Goal: Task Accomplishment & Management: Manage account settings

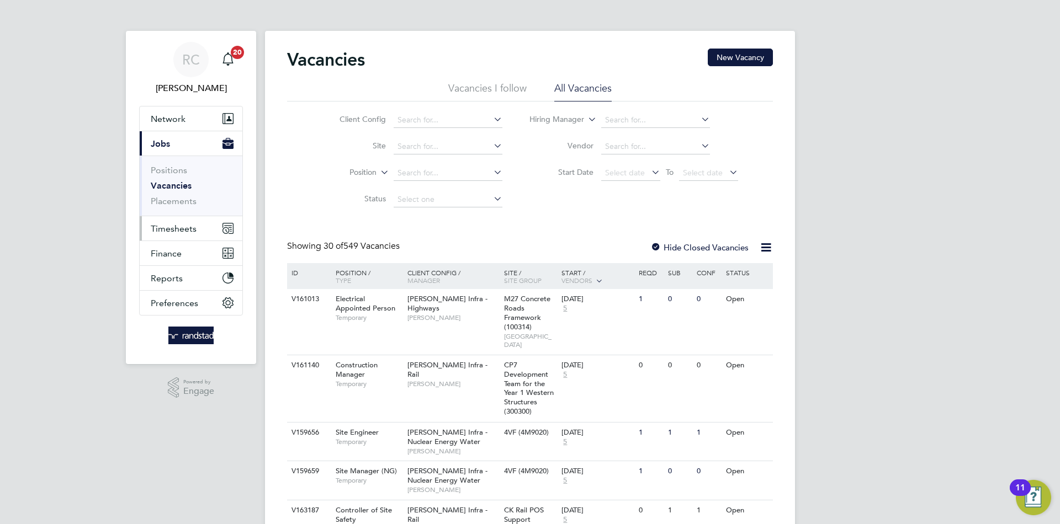
click at [182, 236] on button "Timesheets" at bounding box center [191, 228] width 103 height 24
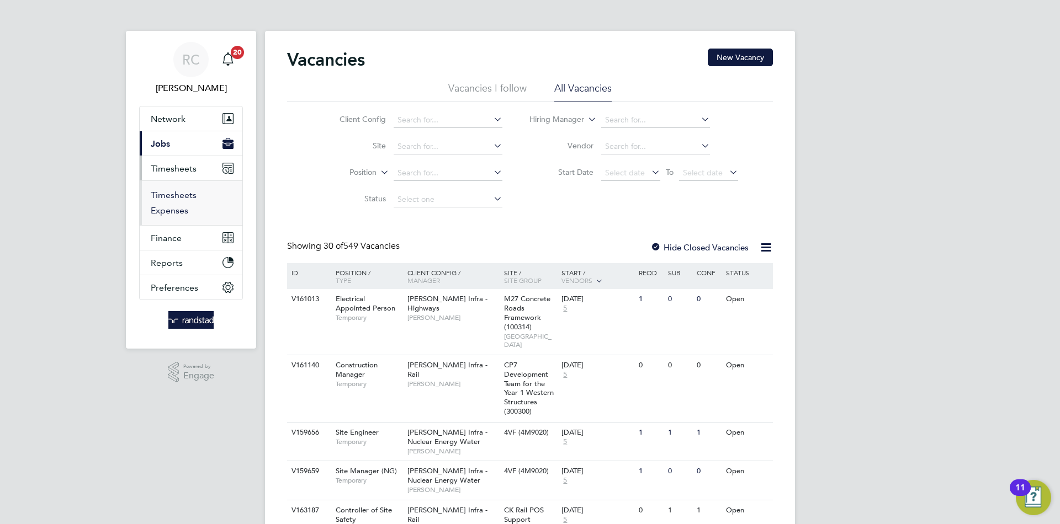
click at [188, 198] on link "Timesheets" at bounding box center [174, 195] width 46 height 10
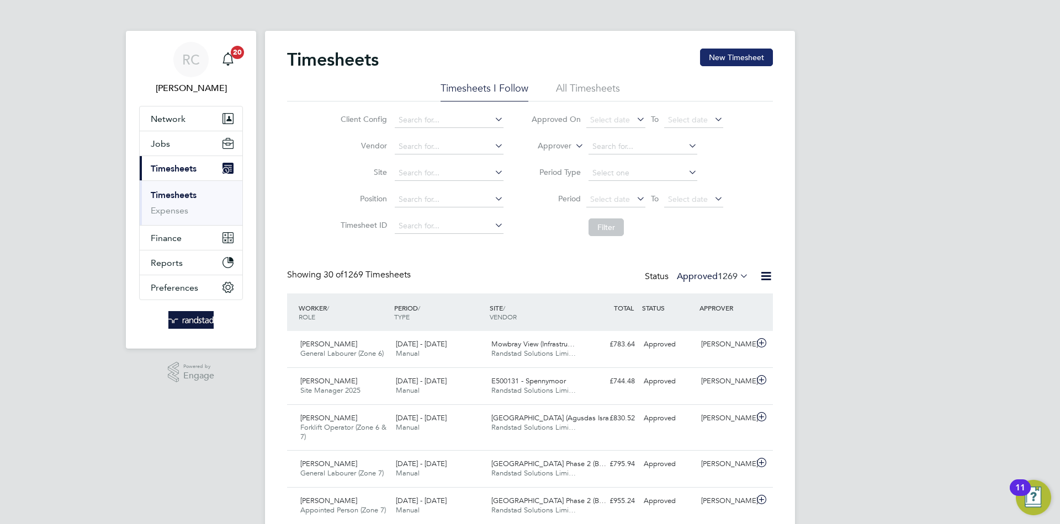
click at [715, 56] on button "New Timesheet" at bounding box center [736, 58] width 73 height 18
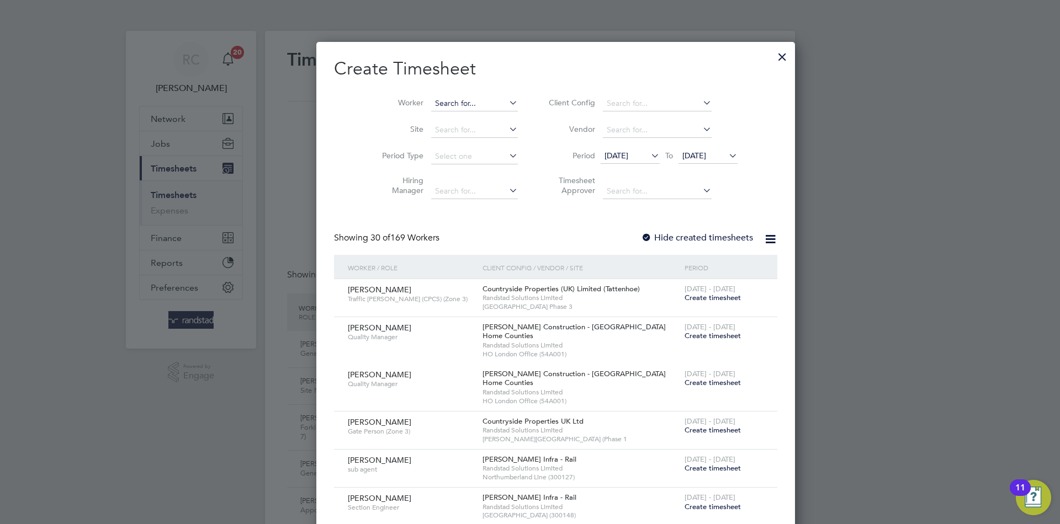
click at [469, 104] on input at bounding box center [474, 103] width 87 height 15
click at [434, 236] on li "[PERSON_NAME]" at bounding box center [452, 237] width 95 height 15
type input "[PERSON_NAME]"
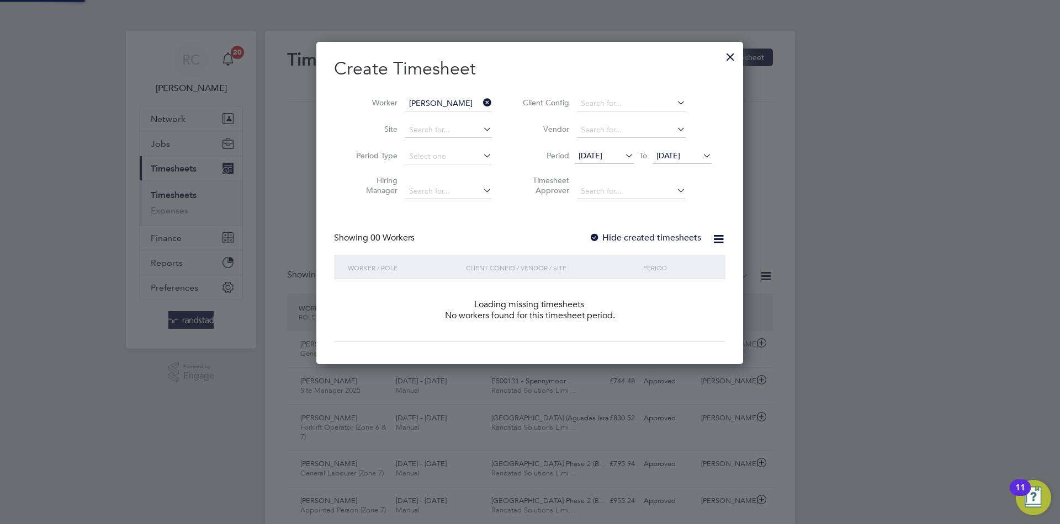
scroll to position [311, 427]
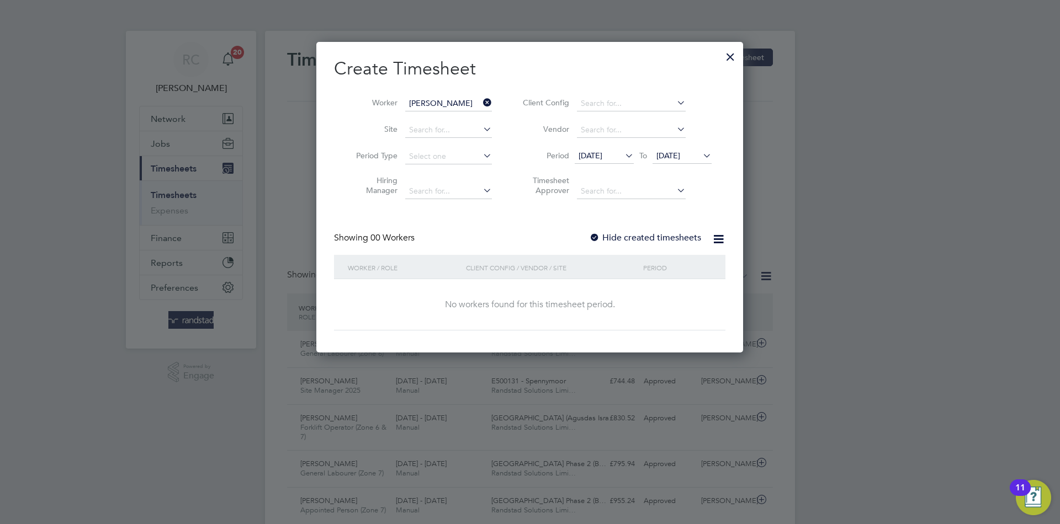
click at [626, 237] on label "Hide created timesheets" at bounding box center [645, 237] width 112 height 11
click at [680, 160] on span "[DATE]" at bounding box center [668, 156] width 24 height 10
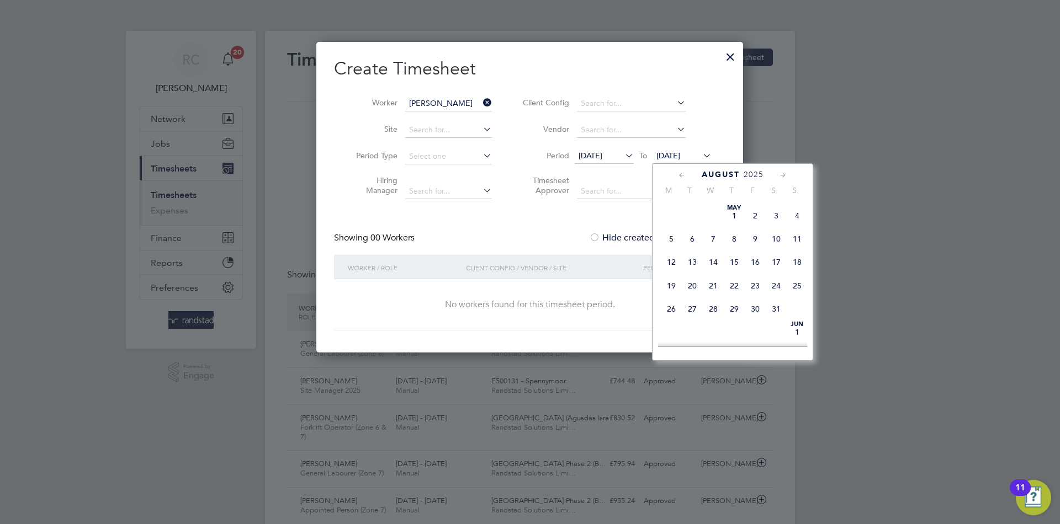
scroll to position [368, 0]
click at [732, 300] on span "21" at bounding box center [734, 290] width 21 height 21
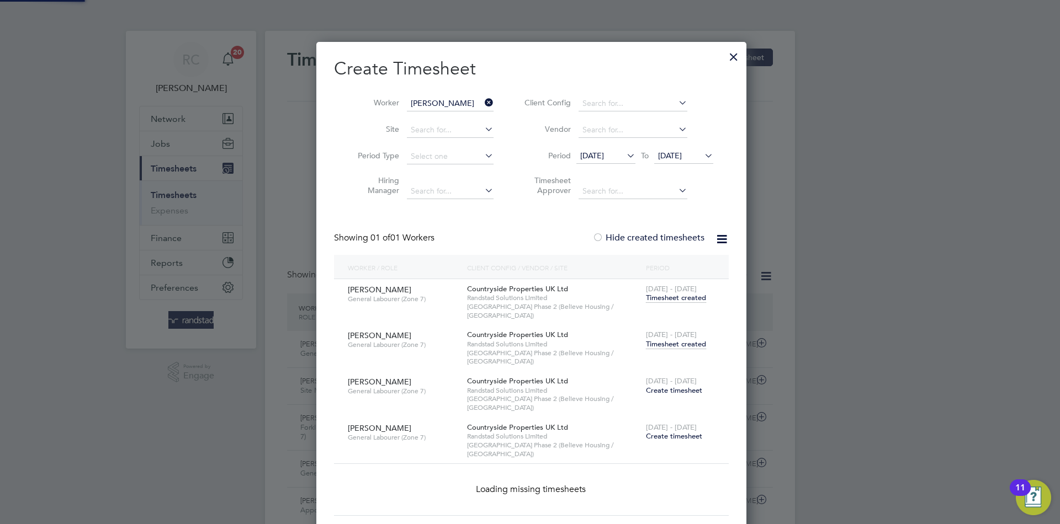
scroll to position [411, 427]
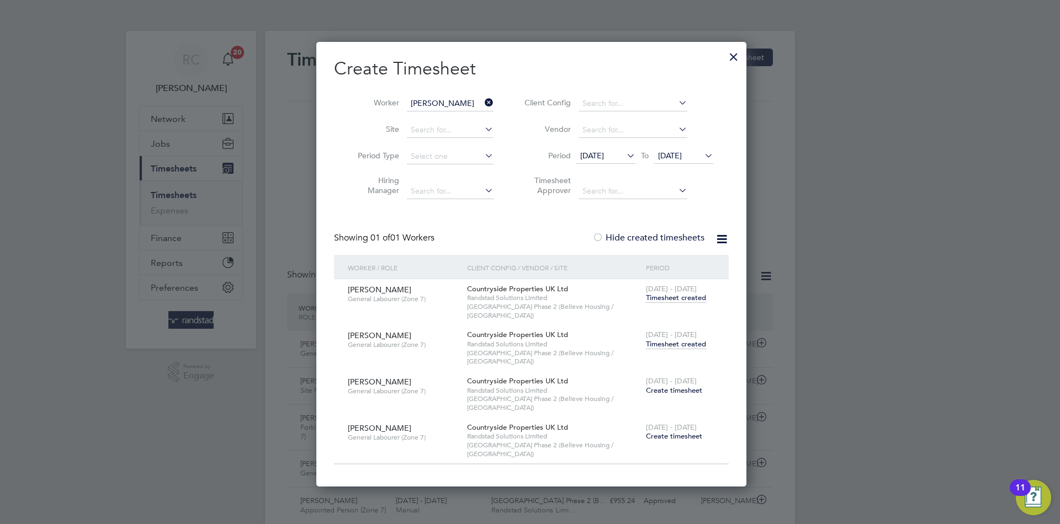
click at [666, 339] on span "Timesheet created" at bounding box center [676, 344] width 60 height 10
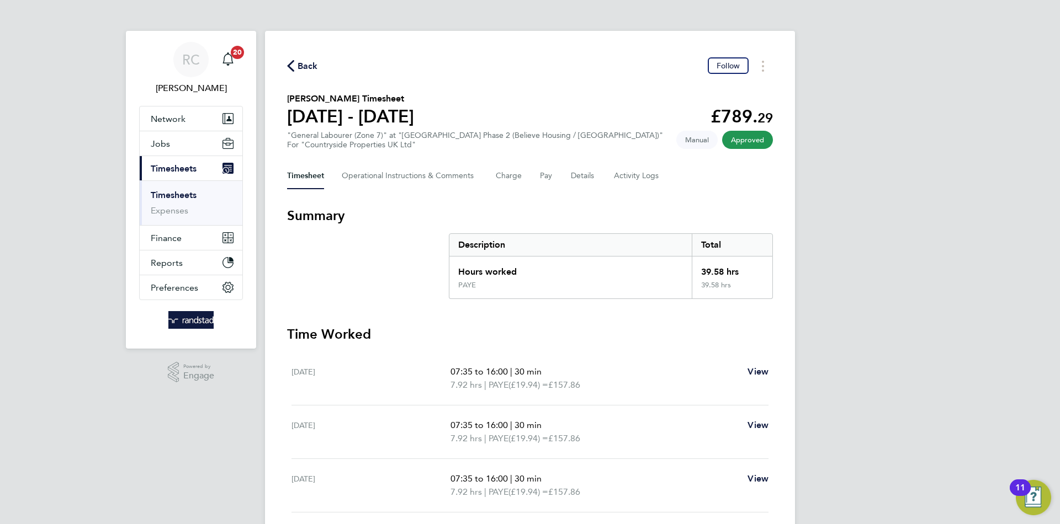
click at [293, 73] on svg-icon "button" at bounding box center [290, 68] width 7 height 10
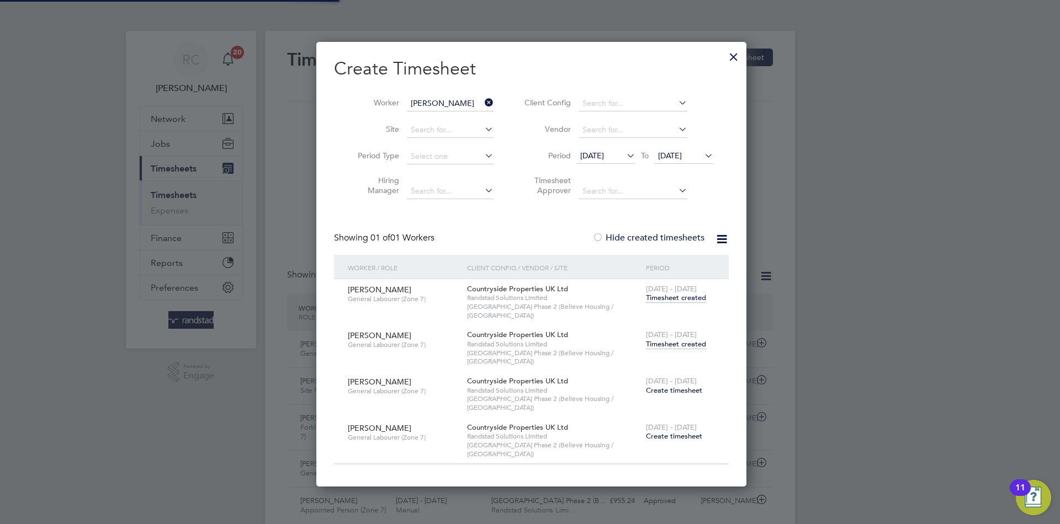
click at [453, 108] on input "[PERSON_NAME]" at bounding box center [450, 103] width 87 height 15
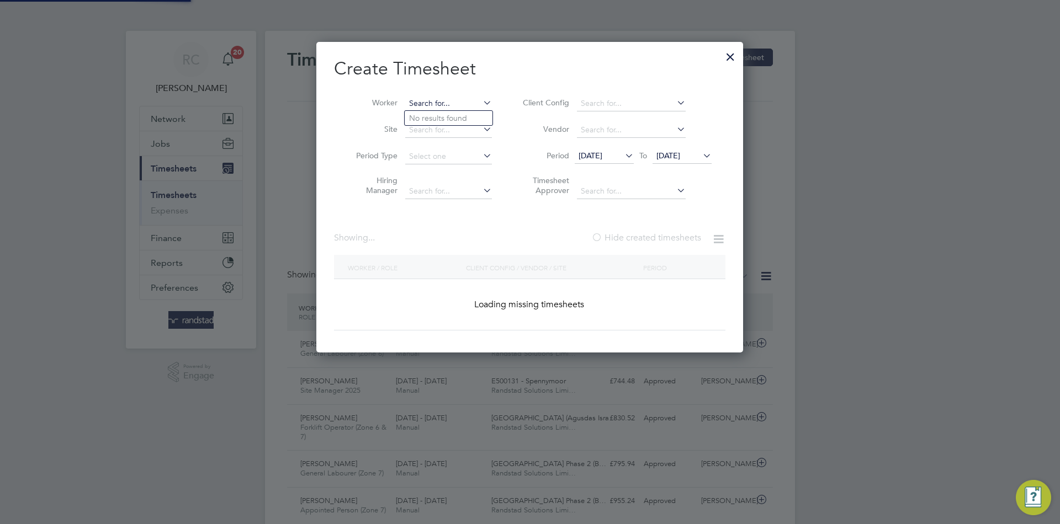
scroll to position [6, 6]
paste input "[PERSON_NAME]"
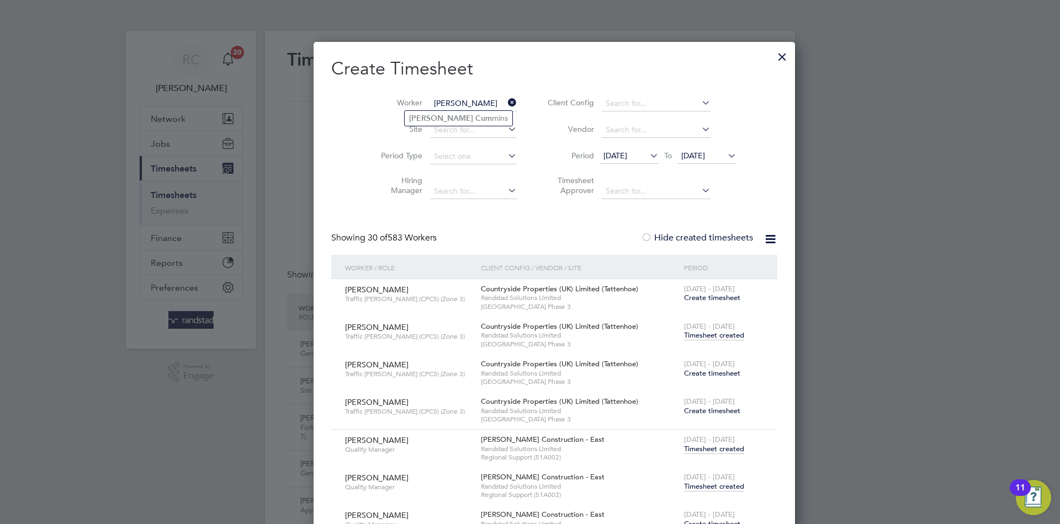
click at [459, 116] on li "[PERSON_NAME] mins" at bounding box center [459, 118] width 108 height 15
type input "[PERSON_NAME]"
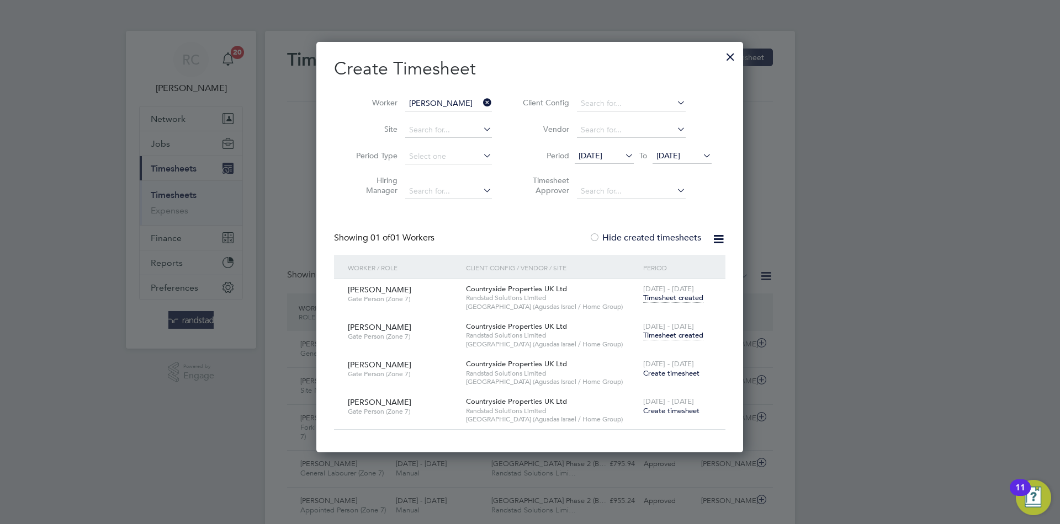
click at [674, 333] on span "Timesheet created" at bounding box center [673, 336] width 60 height 10
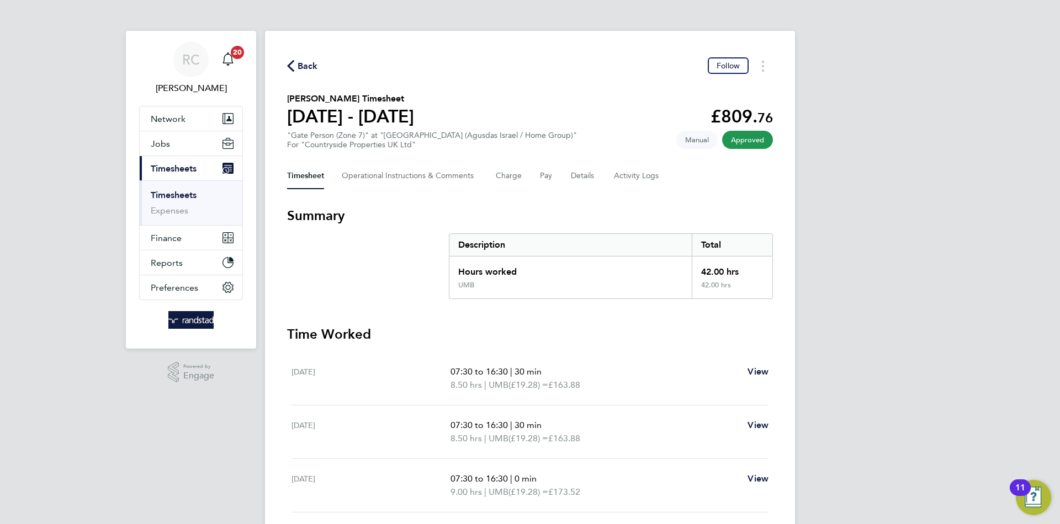
click at [294, 60] on span "Back" at bounding box center [302, 65] width 31 height 10
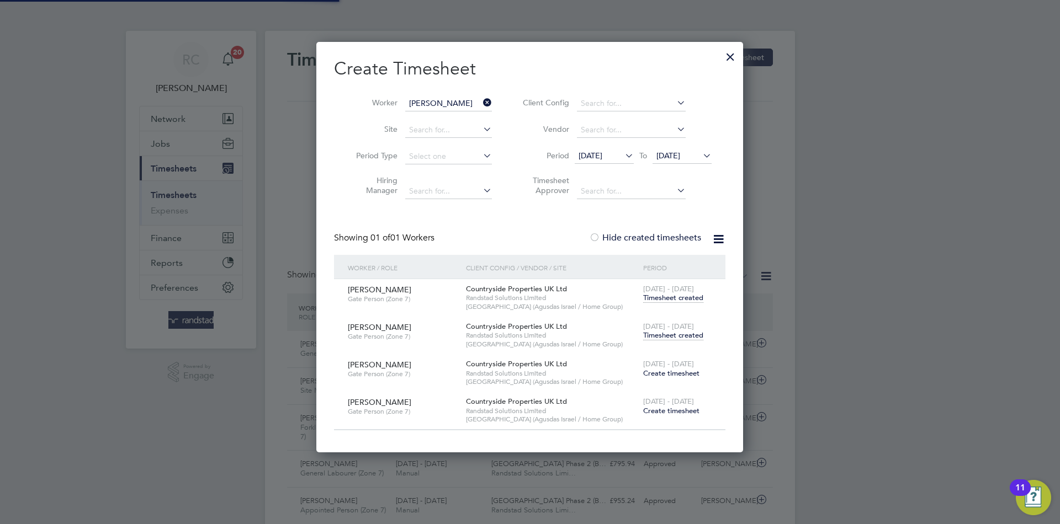
click at [436, 108] on input "[PERSON_NAME]" at bounding box center [448, 103] width 87 height 15
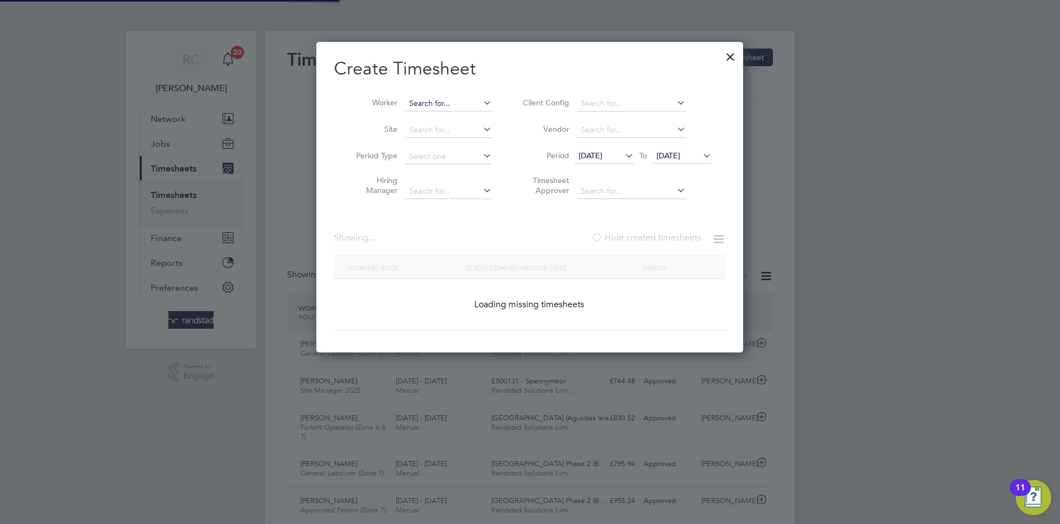
paste input "[PERSON_NAME]"
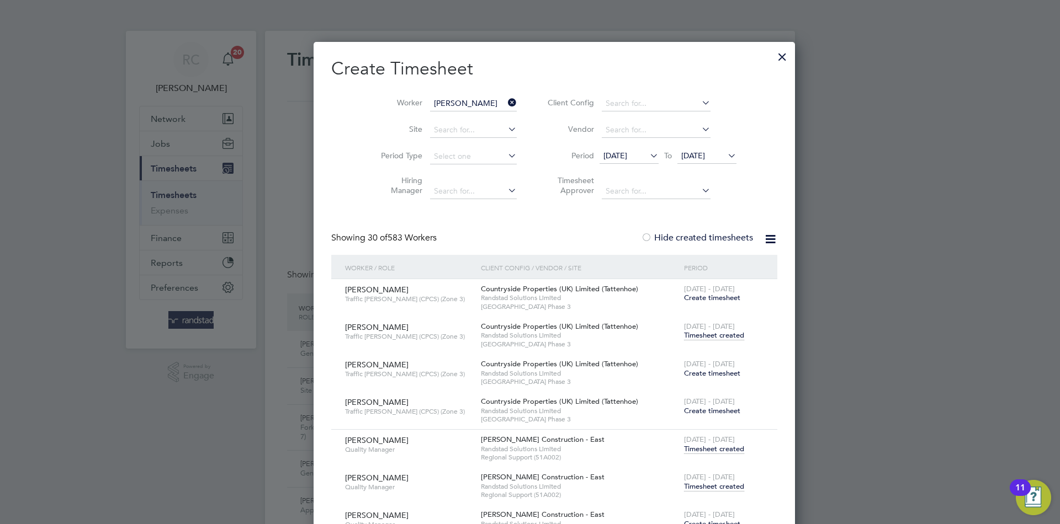
click at [447, 119] on b "[PERSON_NAME]" at bounding box center [473, 118] width 64 height 9
type input "[PERSON_NAME]"
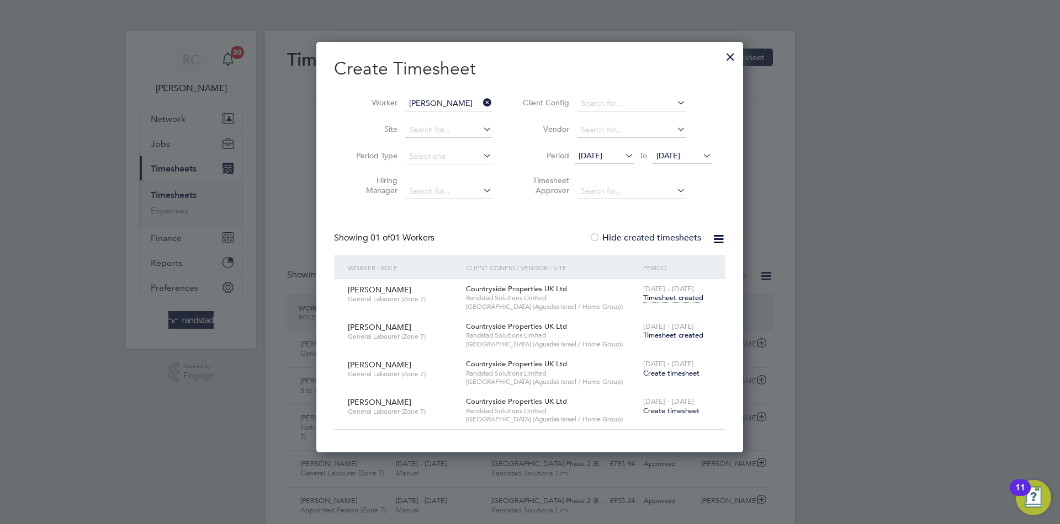
click at [694, 336] on span "Timesheet created" at bounding box center [673, 336] width 60 height 10
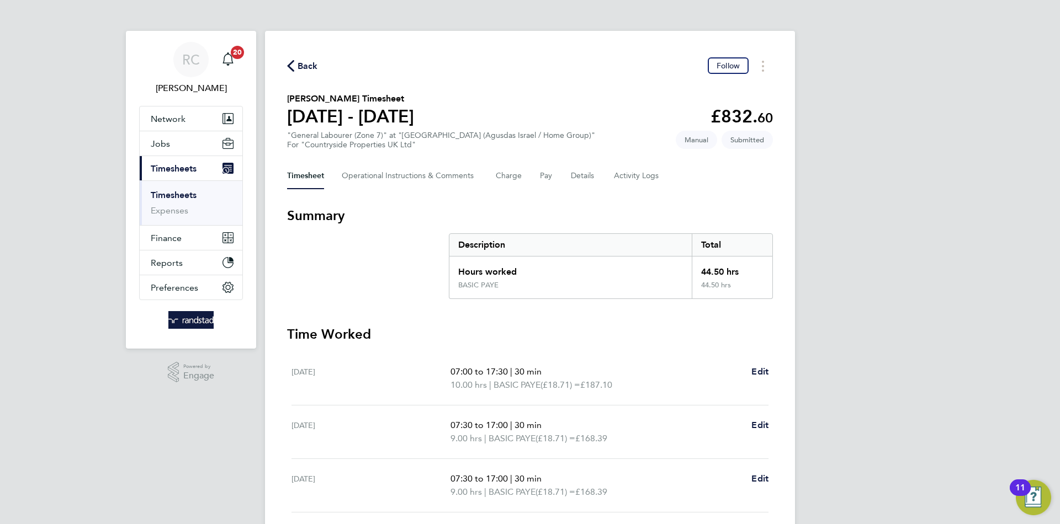
click at [309, 65] on span "Back" at bounding box center [308, 66] width 20 height 13
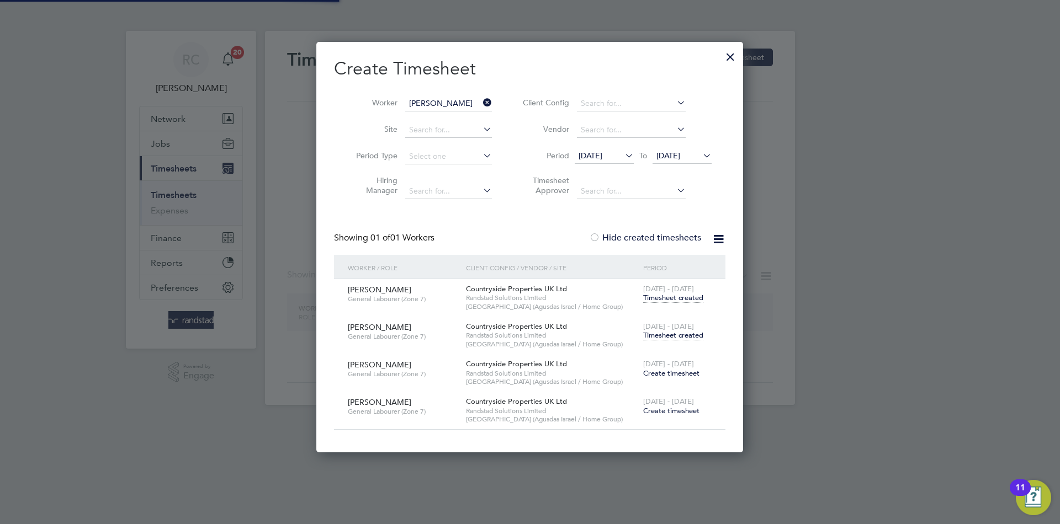
click at [443, 98] on input "[PERSON_NAME]" at bounding box center [448, 103] width 87 height 15
paste input "[PERSON_NAME]"
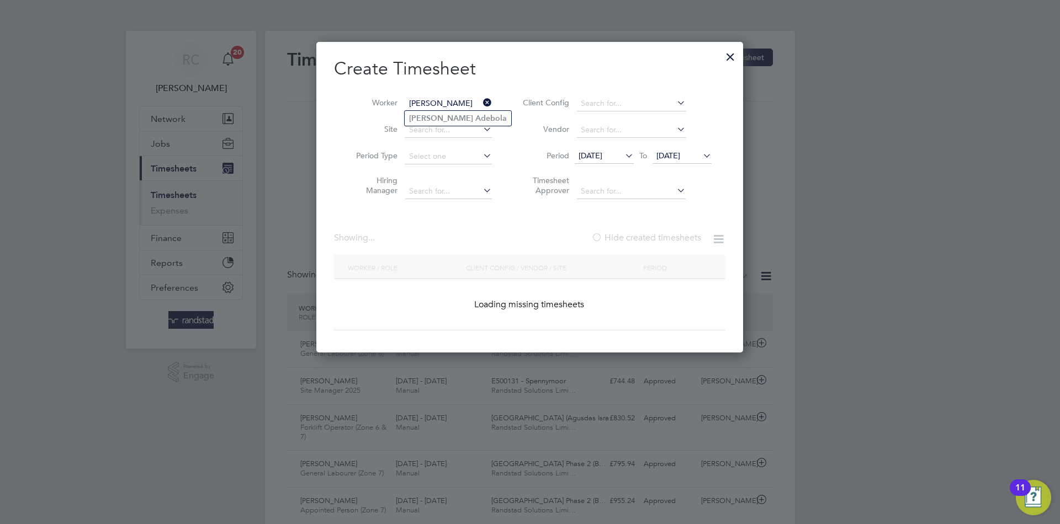
click at [475, 118] on b "Adebola" at bounding box center [490, 118] width 31 height 9
type input "[PERSON_NAME]"
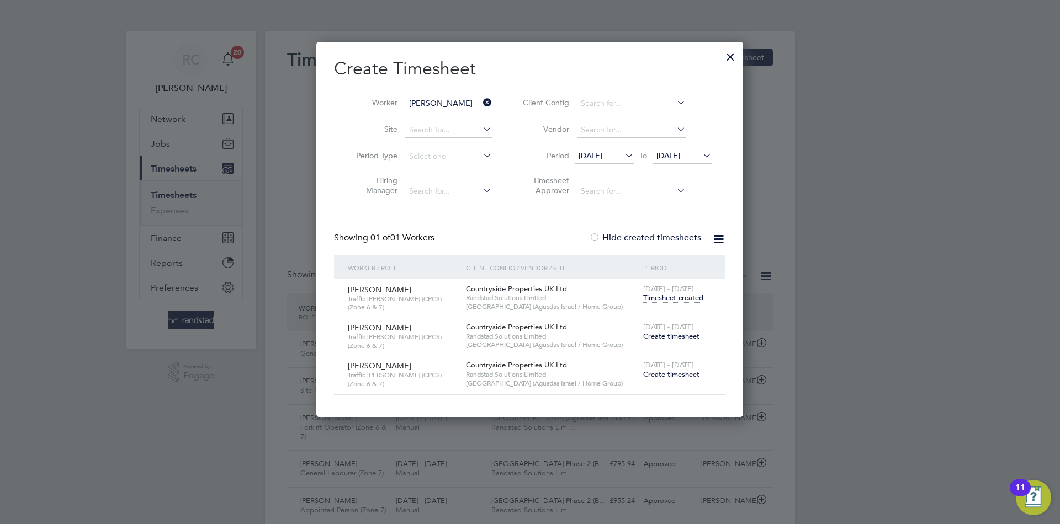
click at [418, 96] on input "[PERSON_NAME]" at bounding box center [448, 103] width 87 height 15
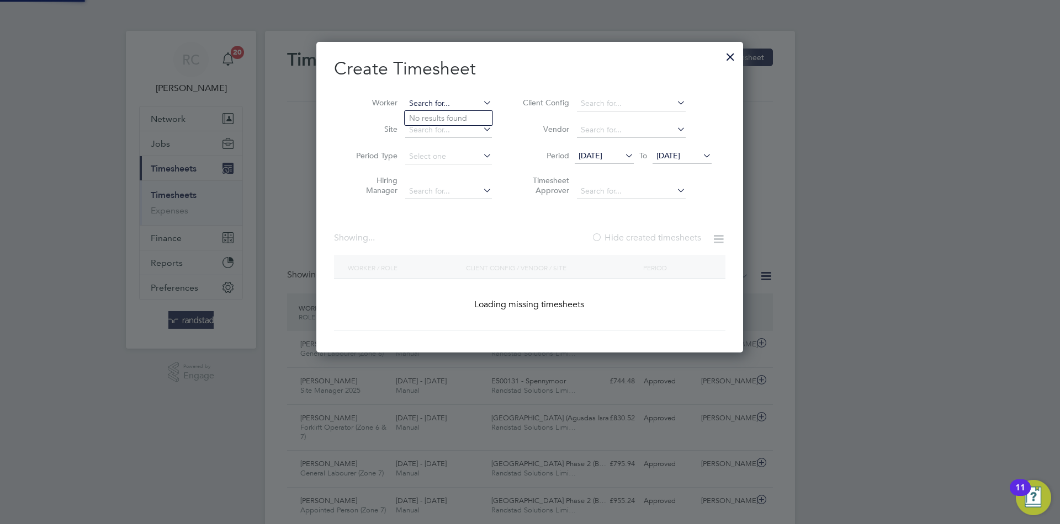
click at [423, 104] on input at bounding box center [448, 103] width 87 height 15
paste input "[PERSON_NAME]"
click at [423, 104] on input at bounding box center [448, 103] width 87 height 15
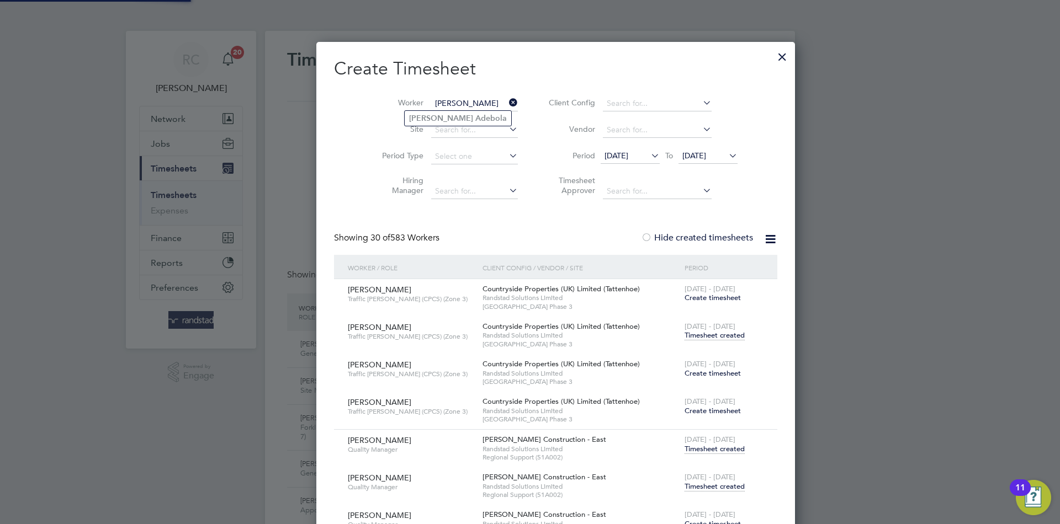
click at [475, 120] on li "[PERSON_NAME]" at bounding box center [458, 118] width 107 height 15
type input "[PERSON_NAME]"
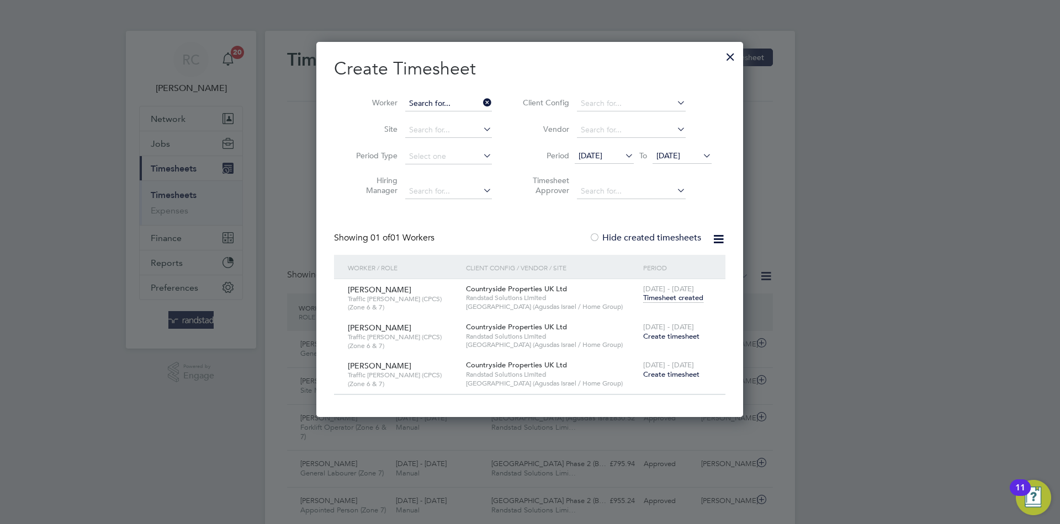
click at [447, 104] on input at bounding box center [448, 103] width 87 height 15
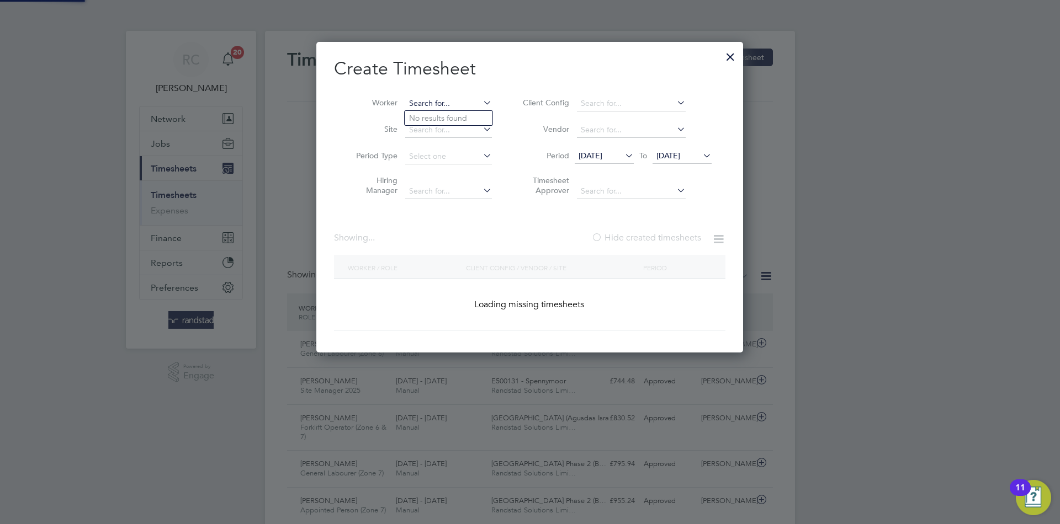
paste input "[PERSON_NAME]"
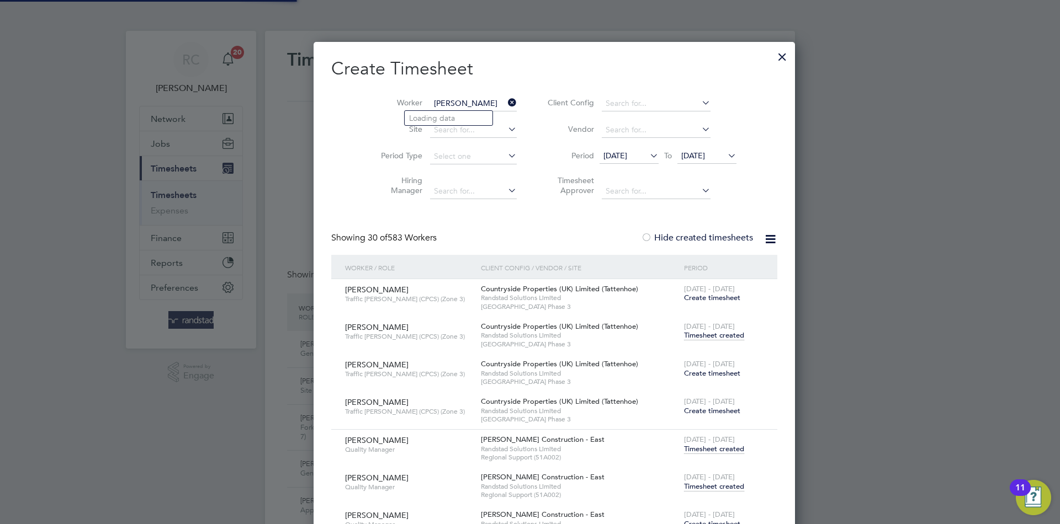
type input "[PERSON_NAME]"
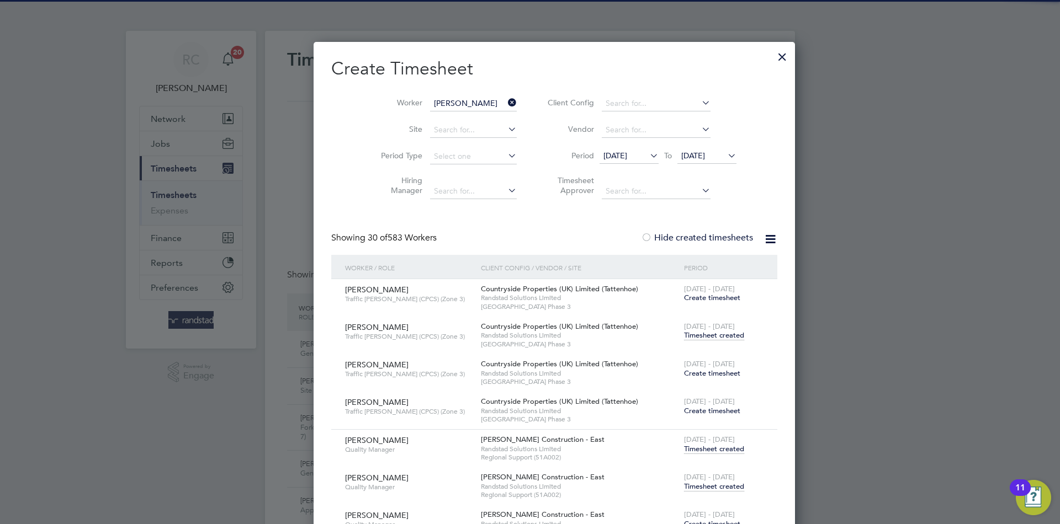
click at [454, 118] on li "Loading data" at bounding box center [449, 118] width 88 height 14
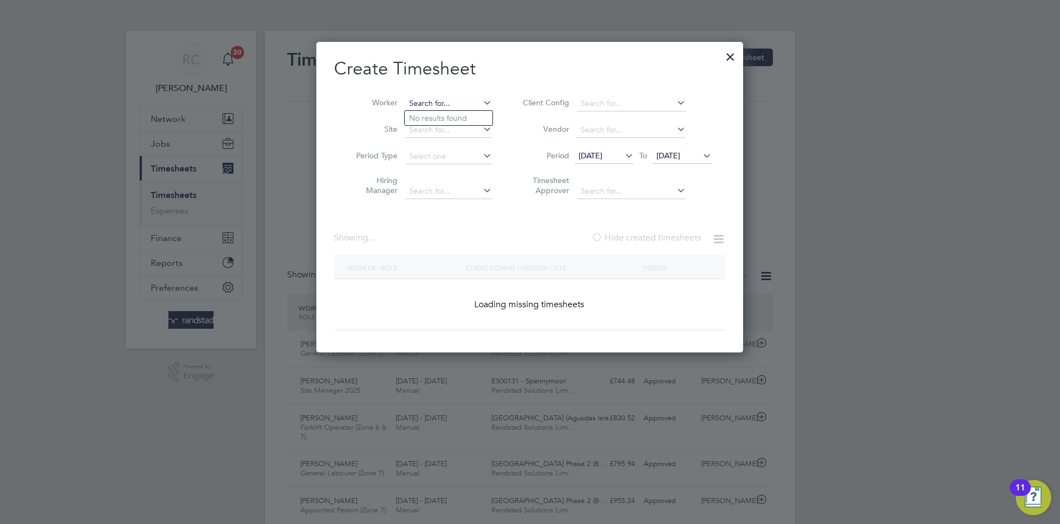
click at [464, 103] on input at bounding box center [448, 103] width 87 height 15
paste input "[PERSON_NAME]"
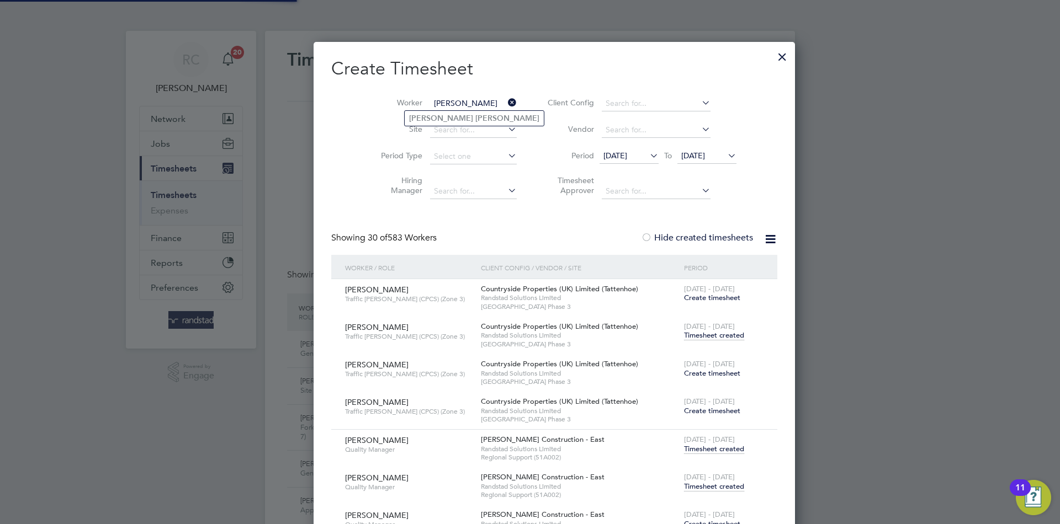
type input "[PERSON_NAME]"
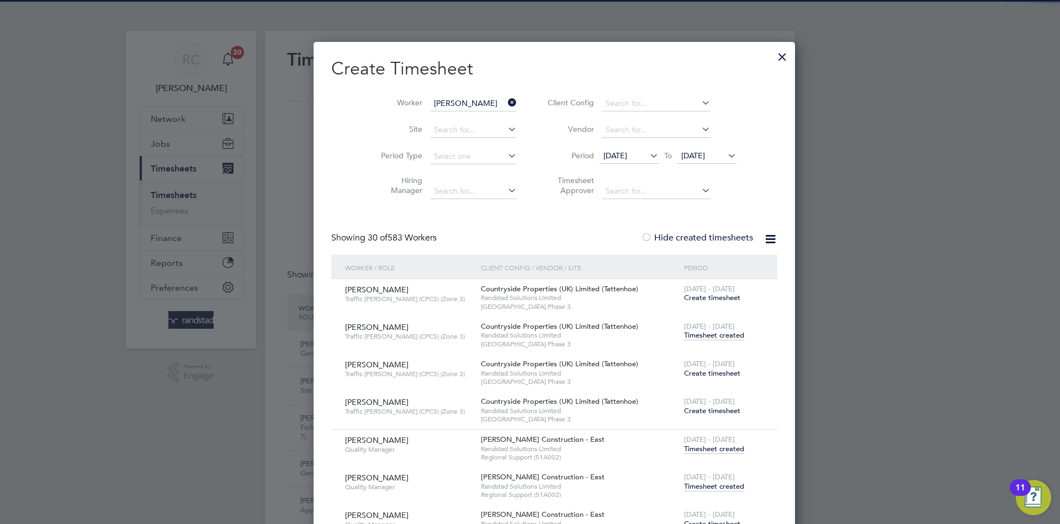
click at [475, 120] on b "[PERSON_NAME]" at bounding box center [507, 118] width 64 height 9
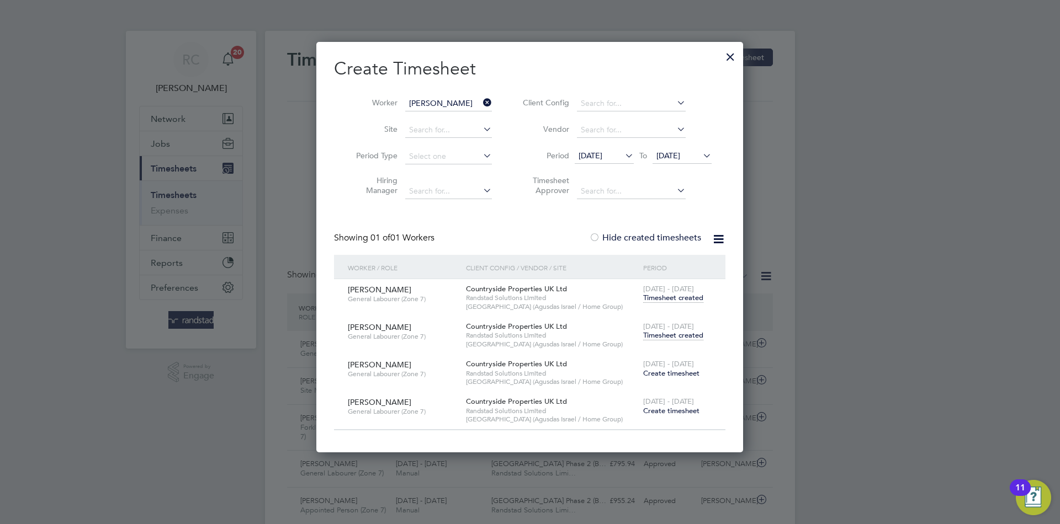
click at [655, 333] on span "Timesheet created" at bounding box center [673, 336] width 60 height 10
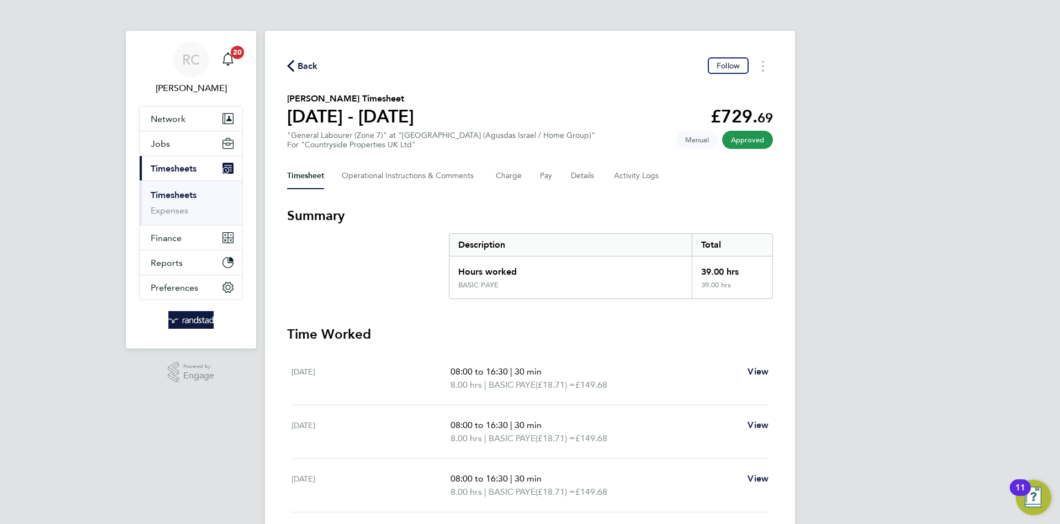
click at [288, 68] on icon "button" at bounding box center [290, 66] width 7 height 12
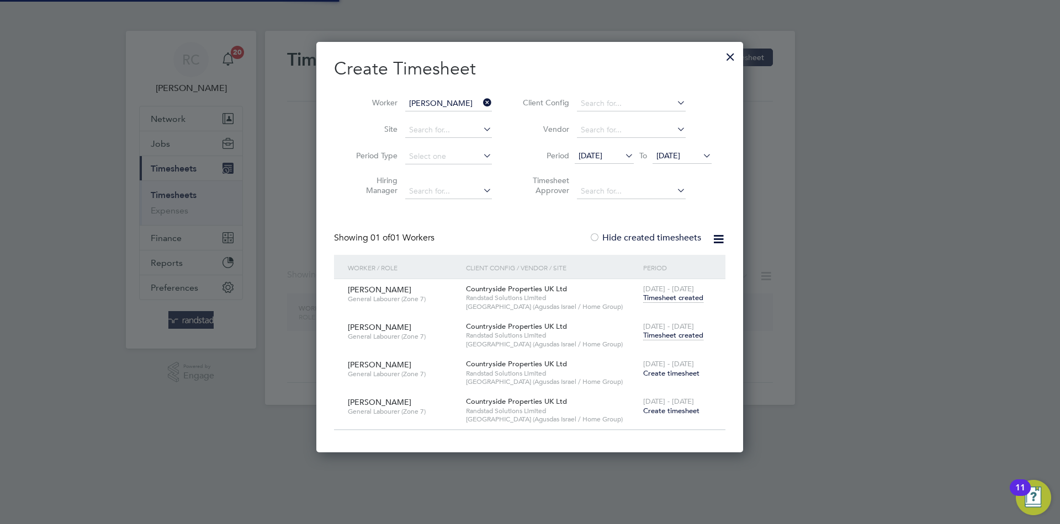
click at [447, 108] on input "[PERSON_NAME]" at bounding box center [448, 103] width 87 height 15
paste input "[PERSON_NAME]"
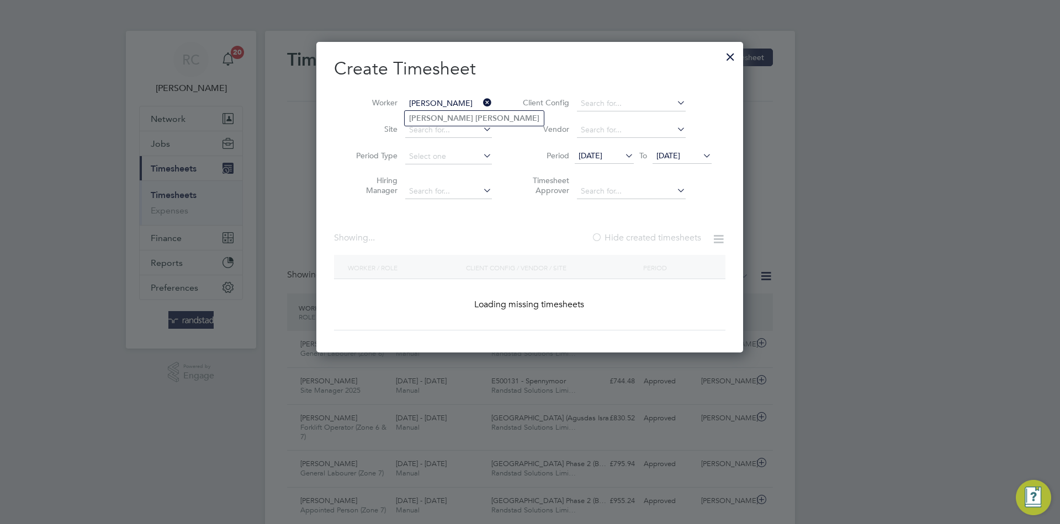
type input "[PERSON_NAME]"
click at [475, 121] on b "[PERSON_NAME]" at bounding box center [507, 118] width 64 height 9
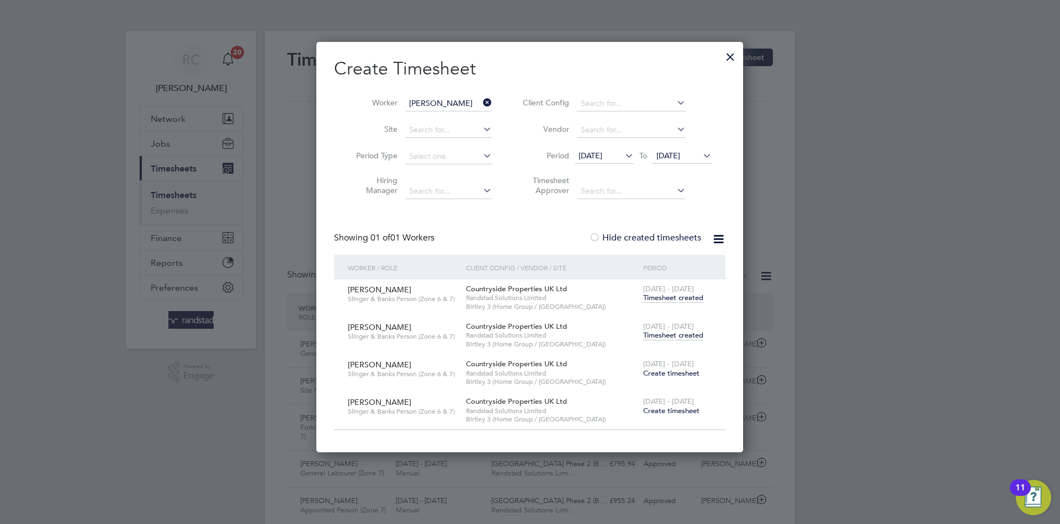
click at [684, 341] on div "[DATE] - [DATE] Timesheet created" at bounding box center [677, 332] width 74 height 30
click at [688, 339] on span "Timesheet created" at bounding box center [673, 336] width 60 height 10
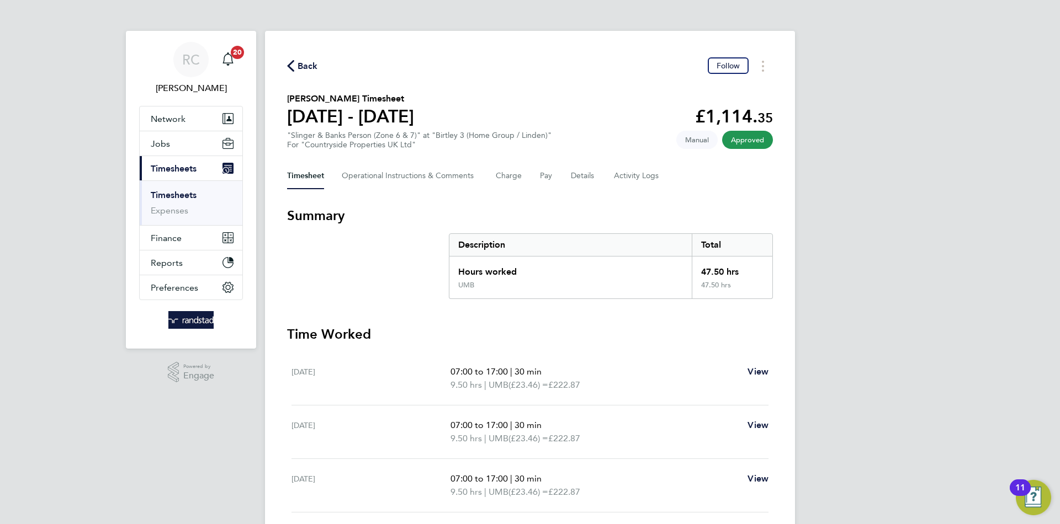
click at [298, 55] on div "Back Follow [PERSON_NAME] Timesheet [DATE] - [DATE] £1,114. 35 "Slinger & Banks…" at bounding box center [530, 405] width 530 height 749
click at [300, 63] on span "Back" at bounding box center [308, 66] width 20 height 13
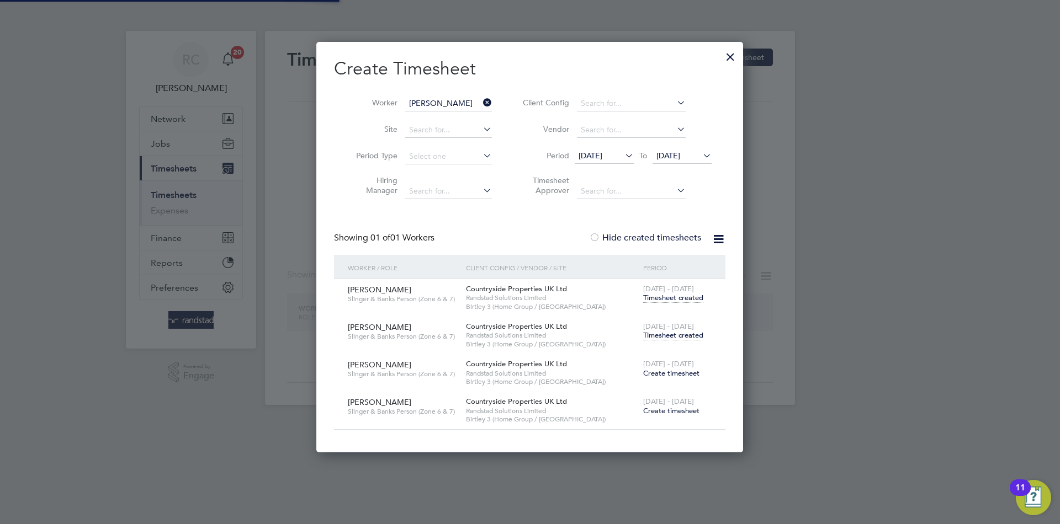
click at [433, 105] on input "[PERSON_NAME]" at bounding box center [448, 103] width 87 height 15
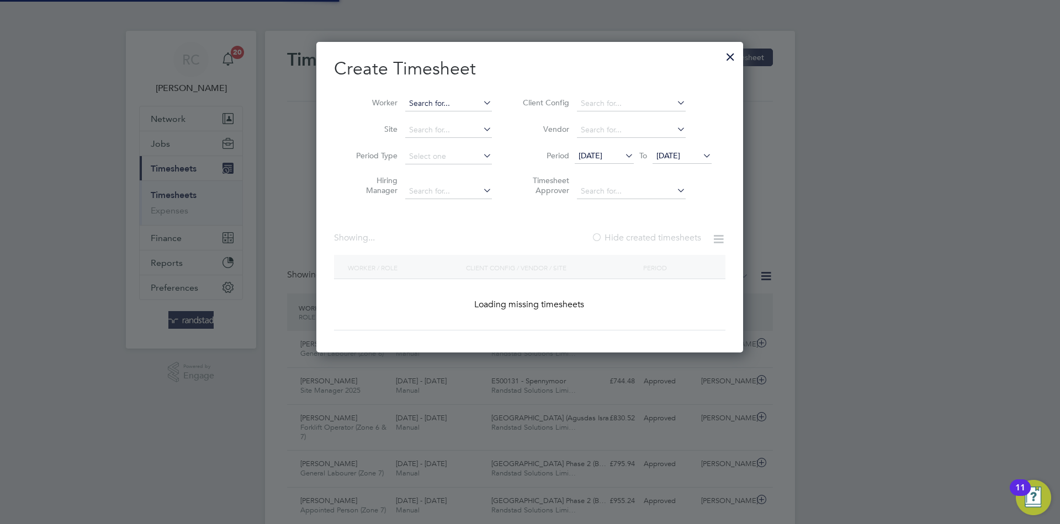
paste input "[PERSON_NAME]"
click at [433, 105] on input at bounding box center [448, 103] width 87 height 15
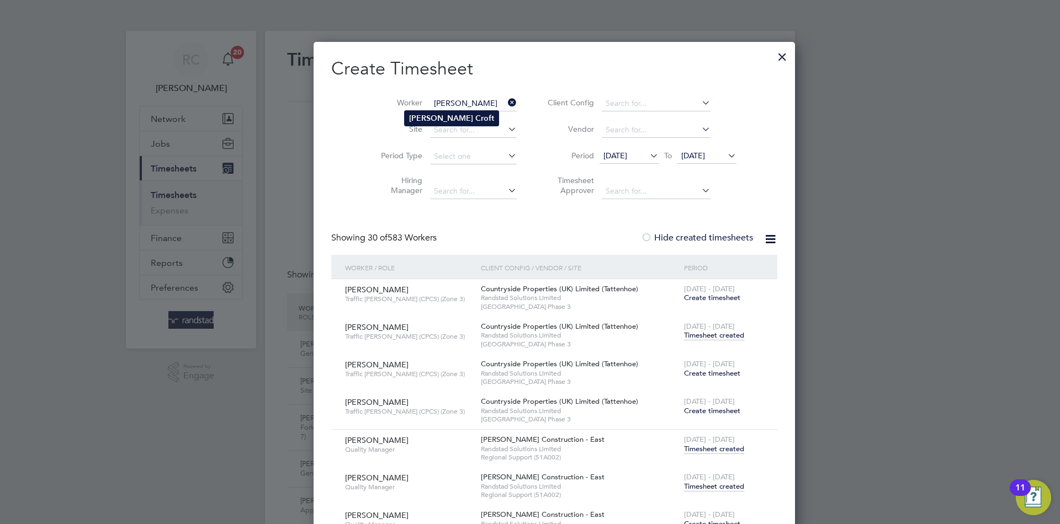
click at [476, 116] on li "[PERSON_NAME]" at bounding box center [452, 118] width 94 height 15
type input "[PERSON_NAME]"
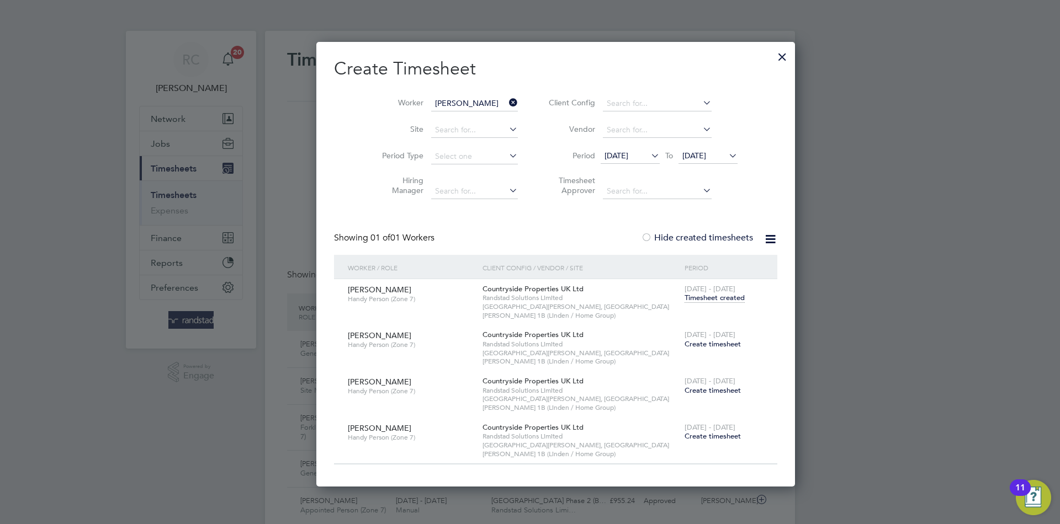
click at [436, 96] on input "[PERSON_NAME]" at bounding box center [474, 103] width 87 height 15
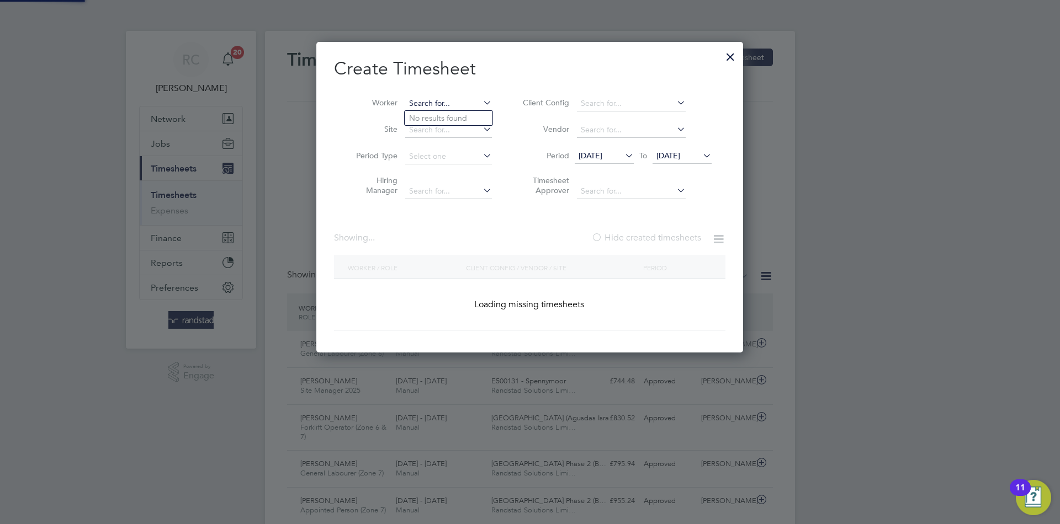
paste input "[PERSON_NAME]"
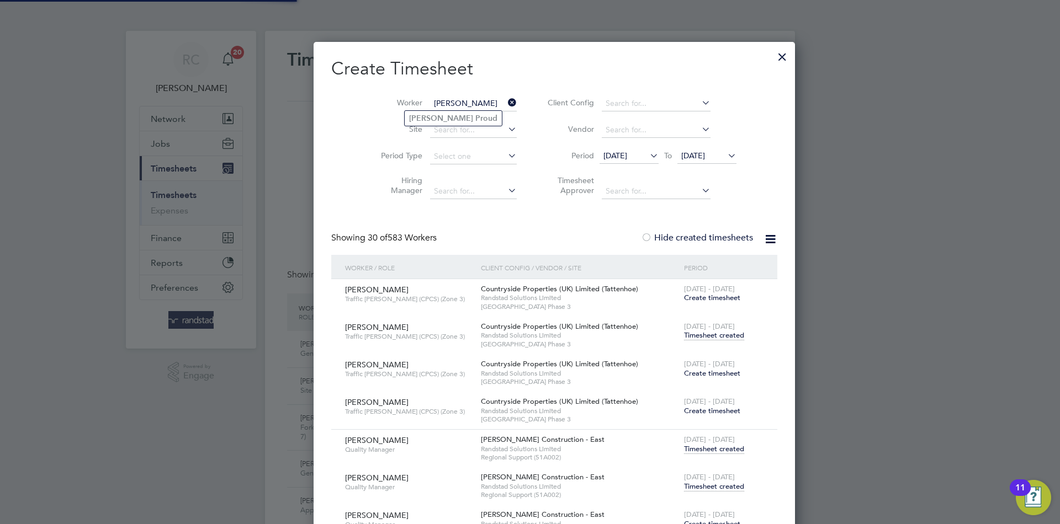
click at [461, 121] on li "[PERSON_NAME]" at bounding box center [453, 118] width 97 height 15
type input "[PERSON_NAME]"
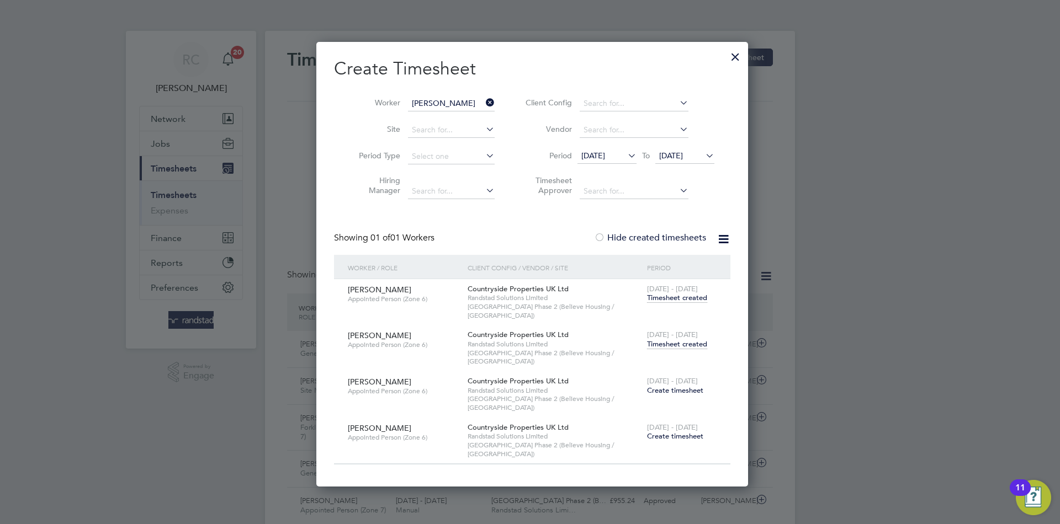
click at [687, 341] on div "[DATE] - [DATE] Timesheet created" at bounding box center [681, 340] width 75 height 30
click at [689, 339] on span "Timesheet created" at bounding box center [677, 344] width 60 height 10
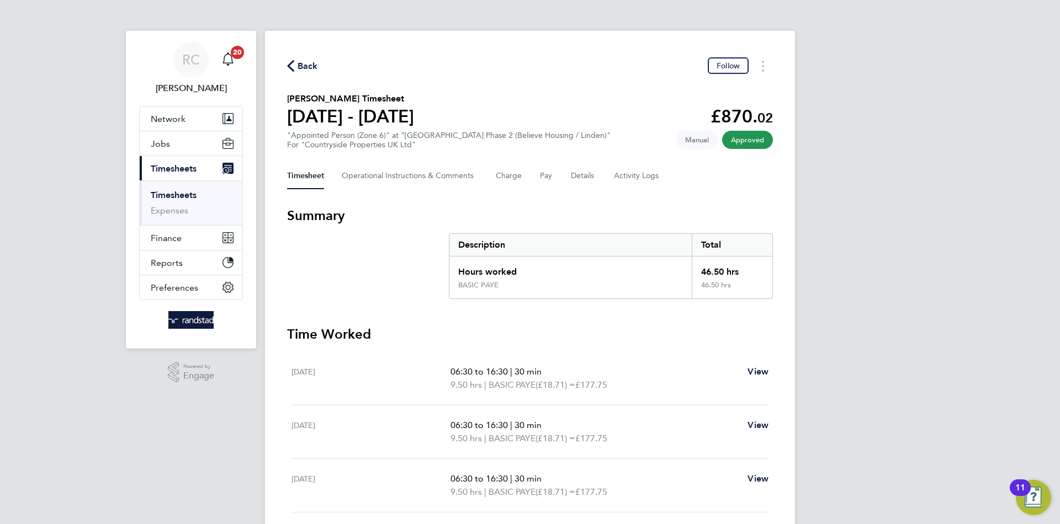
click at [314, 67] on span "Back" at bounding box center [308, 66] width 20 height 13
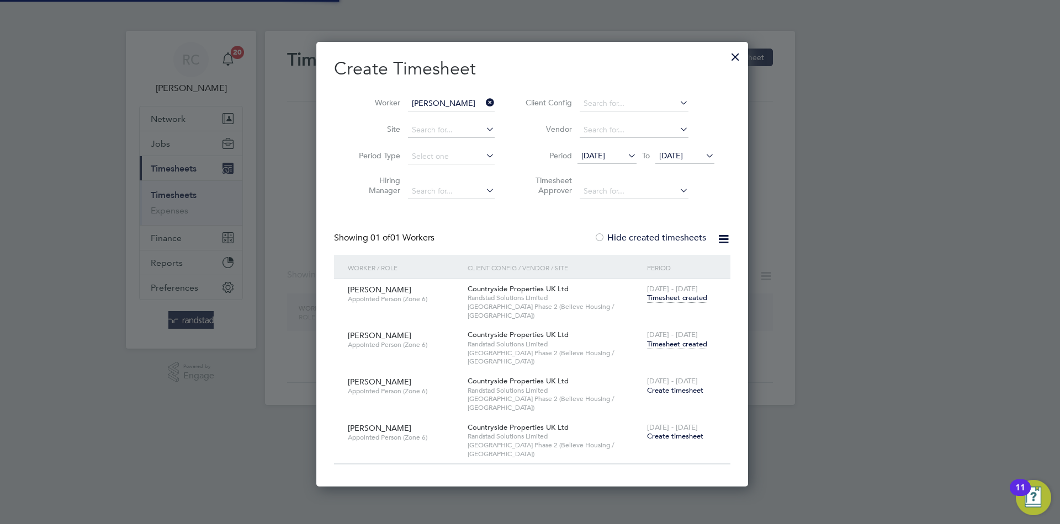
click at [386, 95] on li "Worker [PERSON_NAME]" at bounding box center [423, 104] width 172 height 26
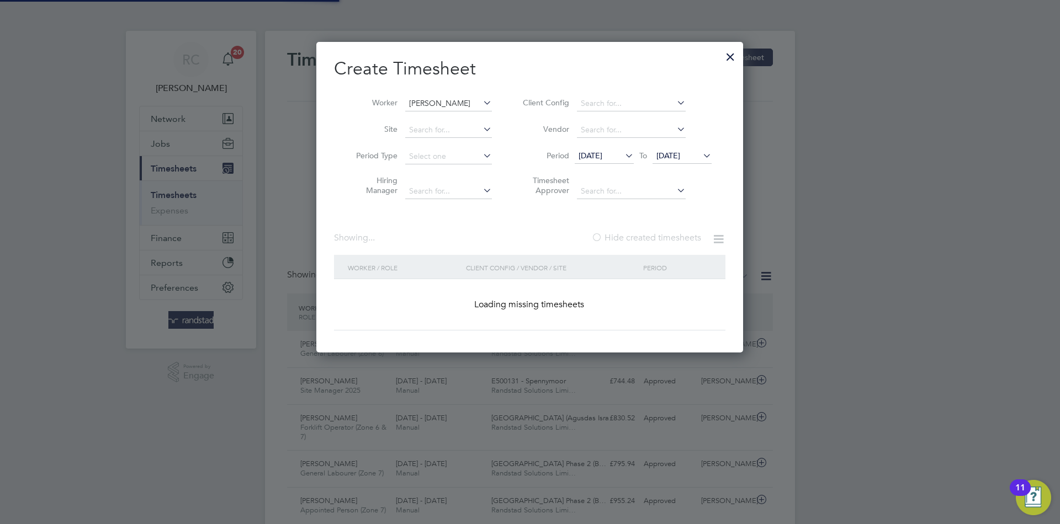
click at [454, 103] on input "[PERSON_NAME]" at bounding box center [448, 103] width 87 height 15
paste input "[PERSON_NAME]"
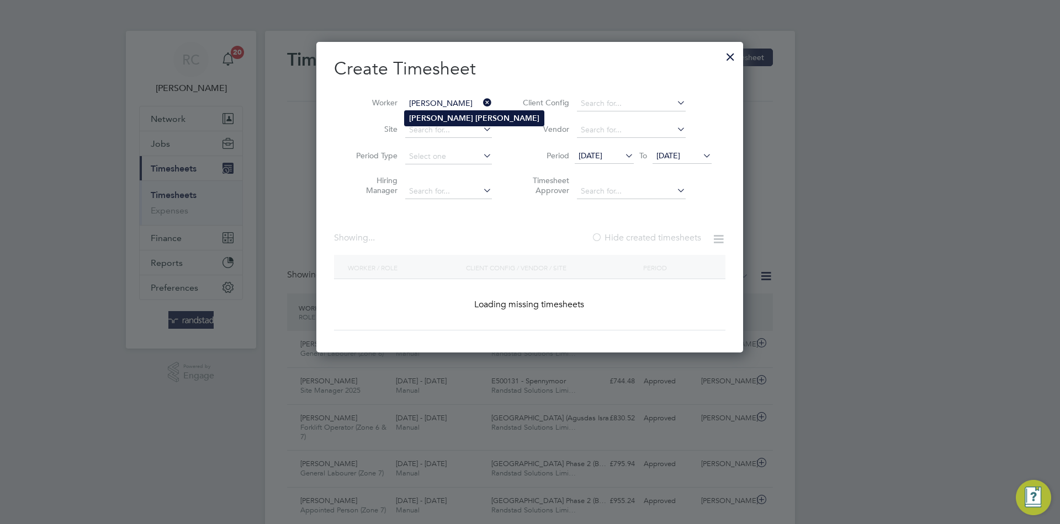
type input "[PERSON_NAME]"
click at [475, 115] on b "[PERSON_NAME]" at bounding box center [507, 118] width 64 height 9
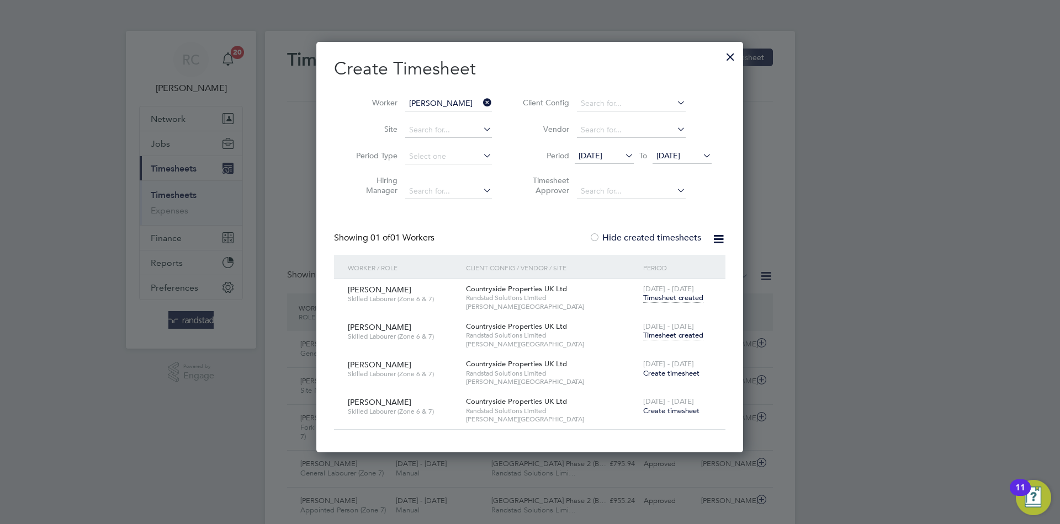
click at [681, 336] on span "Timesheet created" at bounding box center [673, 336] width 60 height 10
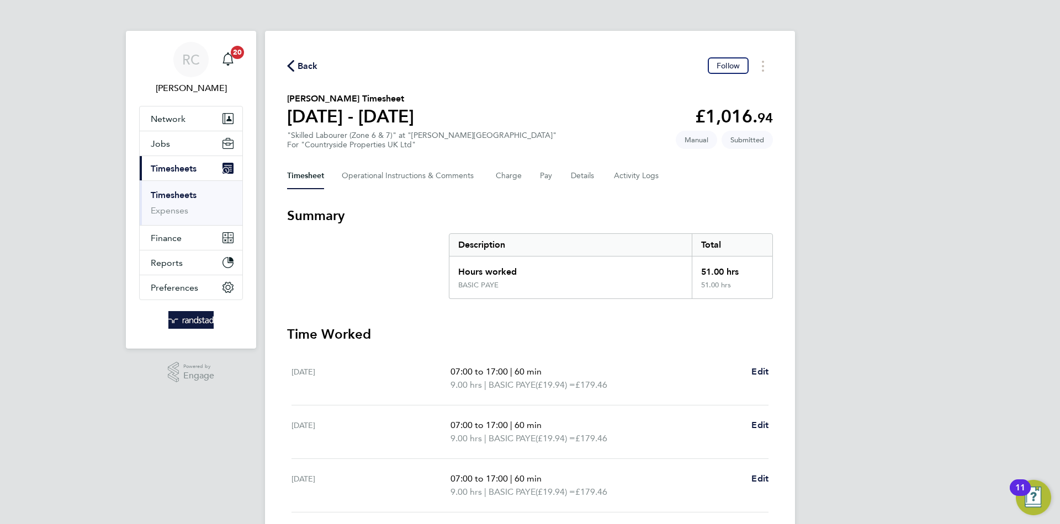
click at [317, 65] on span "Back" at bounding box center [308, 66] width 20 height 13
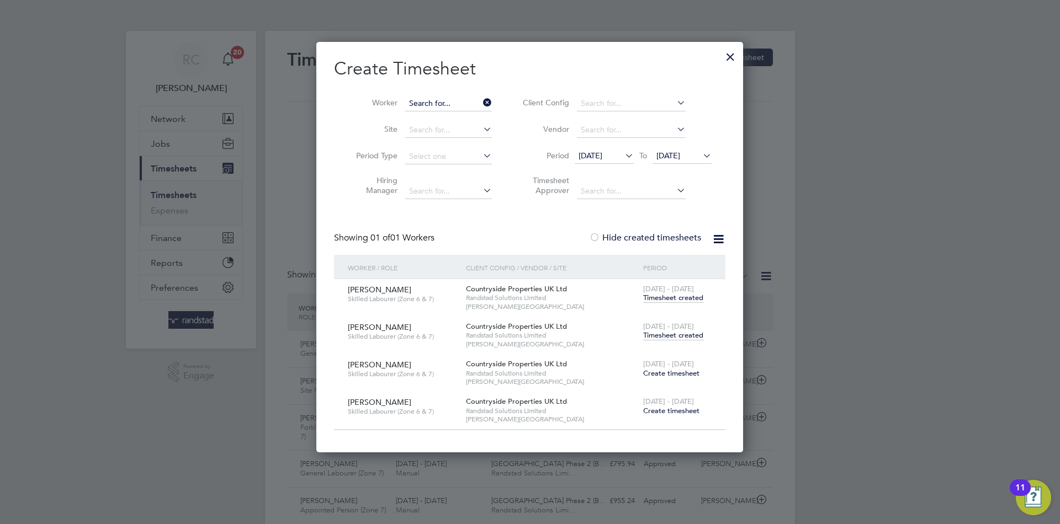
click at [455, 96] on input at bounding box center [448, 103] width 87 height 15
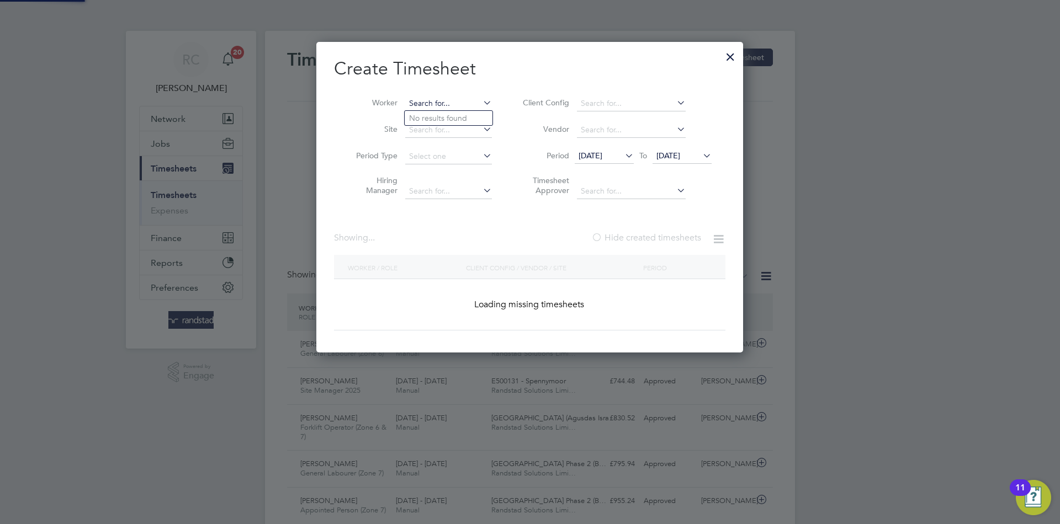
paste input "[PERSON_NAME]"
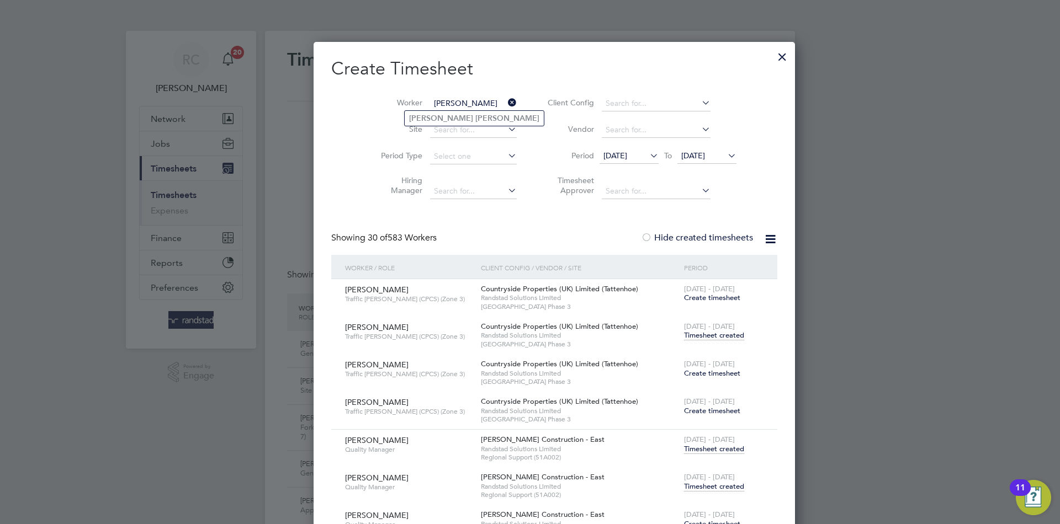
type input "[PERSON_NAME]"
click at [475, 119] on b "[PERSON_NAME]" at bounding box center [507, 118] width 64 height 9
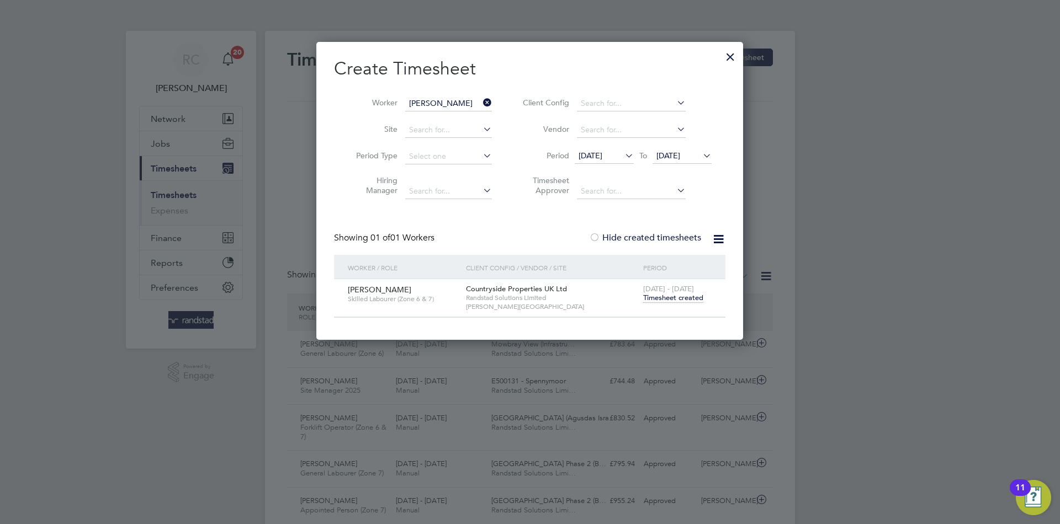
click at [675, 152] on span "[DATE]" at bounding box center [668, 156] width 24 height 10
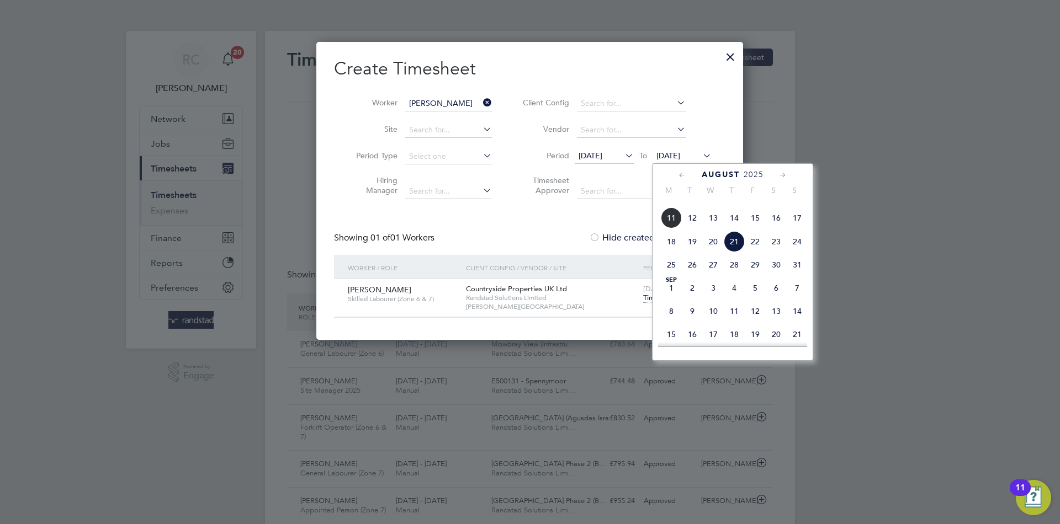
click at [746, 275] on div "[DATE] 2 3 4 5 6 7 8 9 10 11 12 13 14 15 16 17 18 19 20 21 22 23 24 25 26 27 28…" at bounding box center [739, 219] width 163 height 116
click at [752, 275] on span "29" at bounding box center [755, 264] width 21 height 21
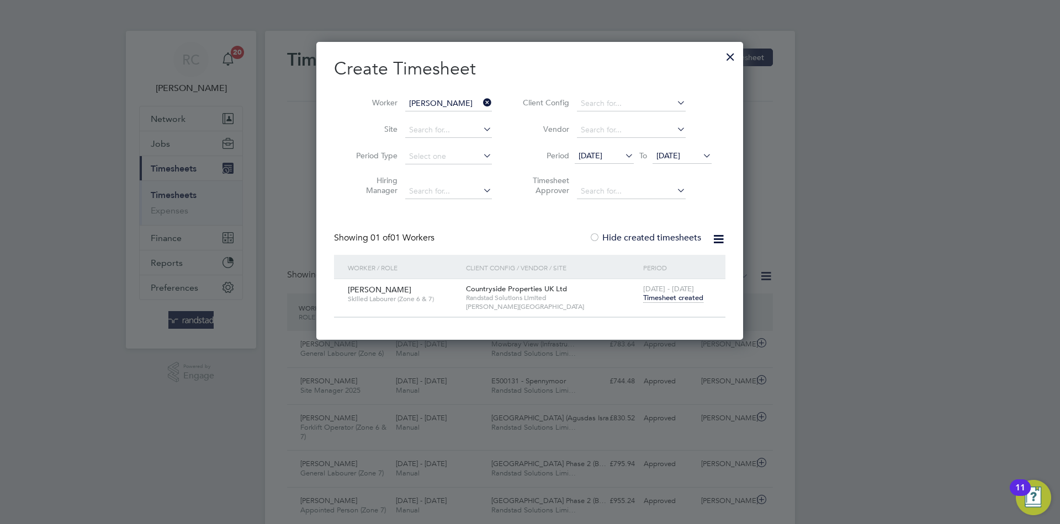
click at [687, 299] on span "Timesheet created" at bounding box center [673, 298] width 60 height 10
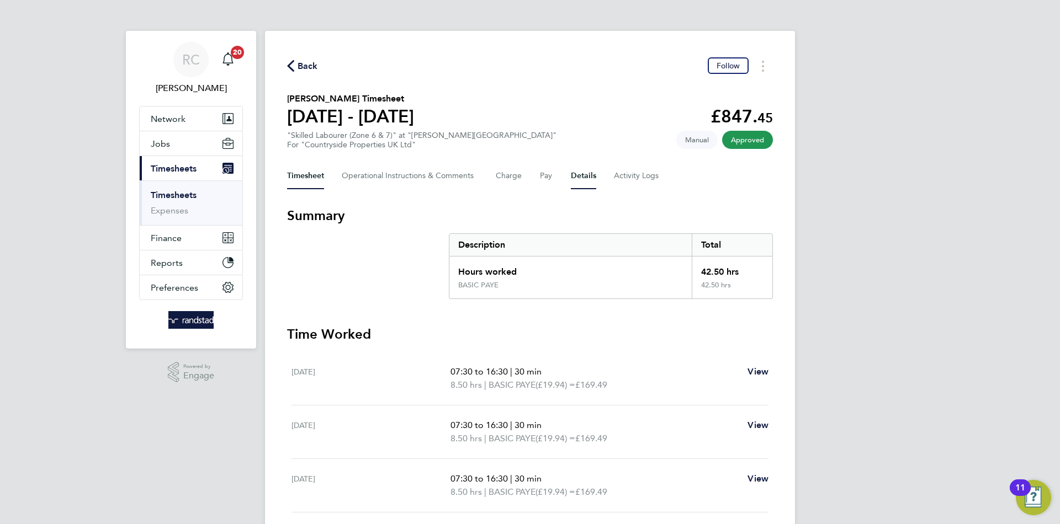
click at [577, 170] on button "Details" at bounding box center [583, 176] width 25 height 26
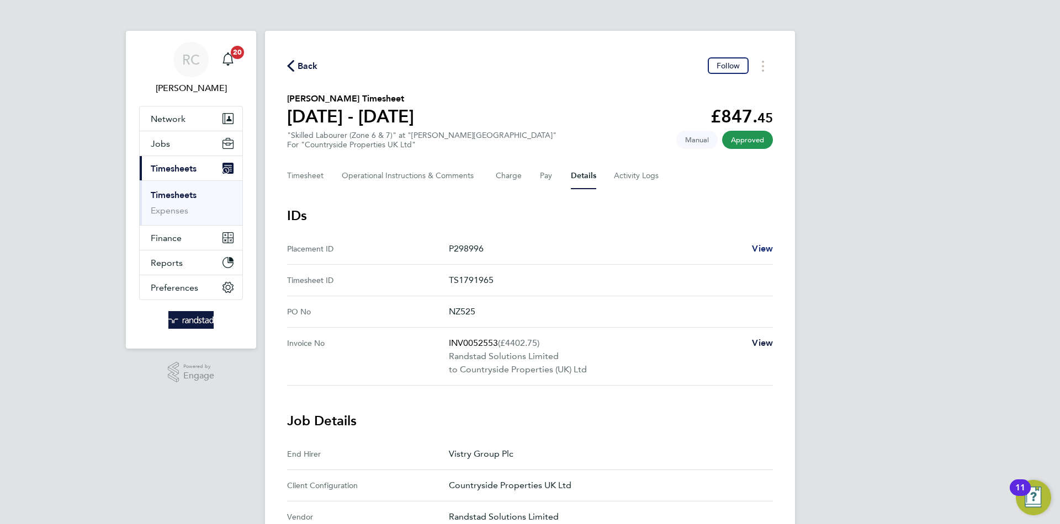
click at [770, 252] on span "View" at bounding box center [762, 248] width 21 height 10
click at [300, 43] on div "Back Follow [PERSON_NAME] Timesheet [DATE] - [DATE] £847. 45 "Skilled Labourer …" at bounding box center [530, 452] width 530 height 843
click at [307, 61] on span "Back" at bounding box center [308, 66] width 20 height 13
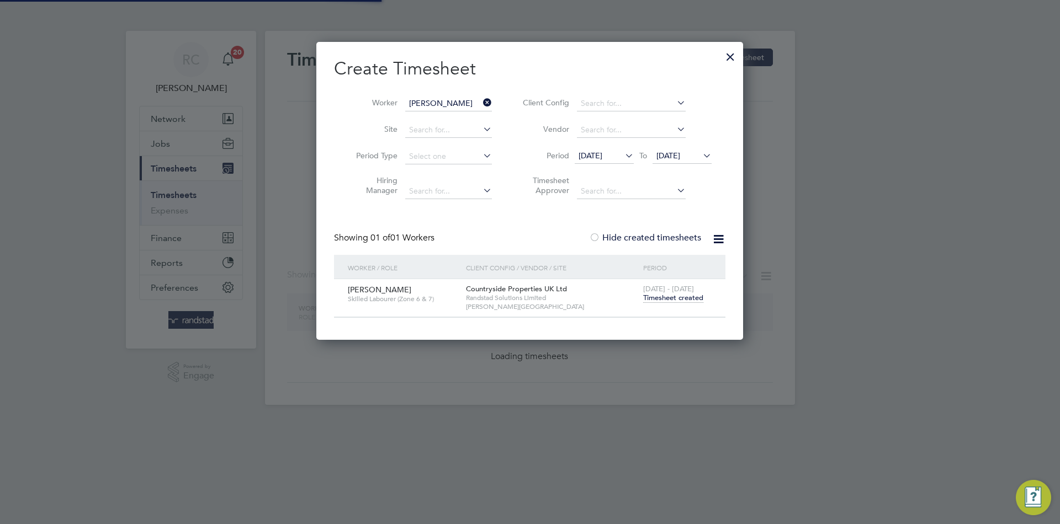
click at [430, 100] on input "[PERSON_NAME]" at bounding box center [448, 103] width 87 height 15
paste input "[PERSON_NAME]"
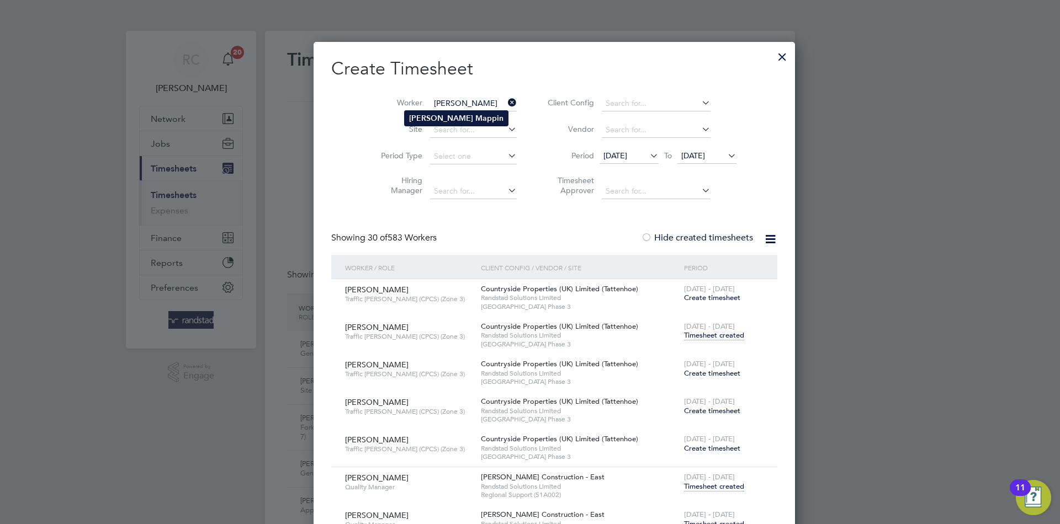
click at [448, 124] on li "[PERSON_NAME]" at bounding box center [456, 118] width 103 height 15
type input "[PERSON_NAME]"
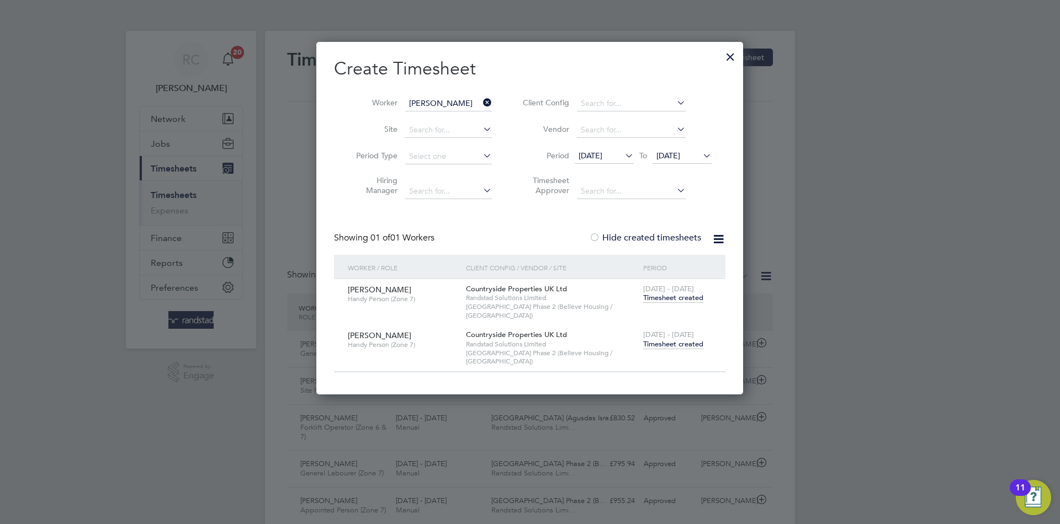
click at [660, 339] on span "Timesheet created" at bounding box center [673, 344] width 60 height 10
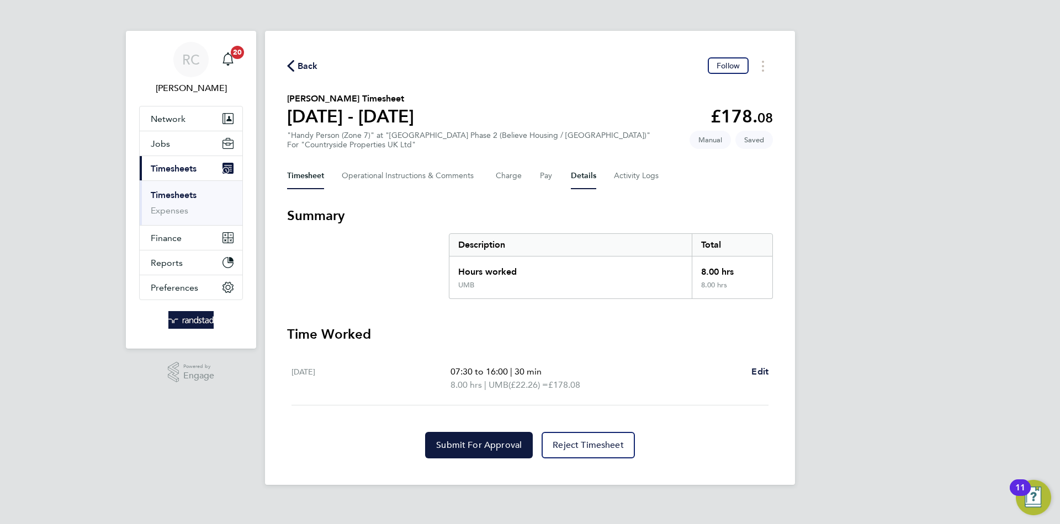
click at [580, 185] on button "Details" at bounding box center [583, 176] width 25 height 26
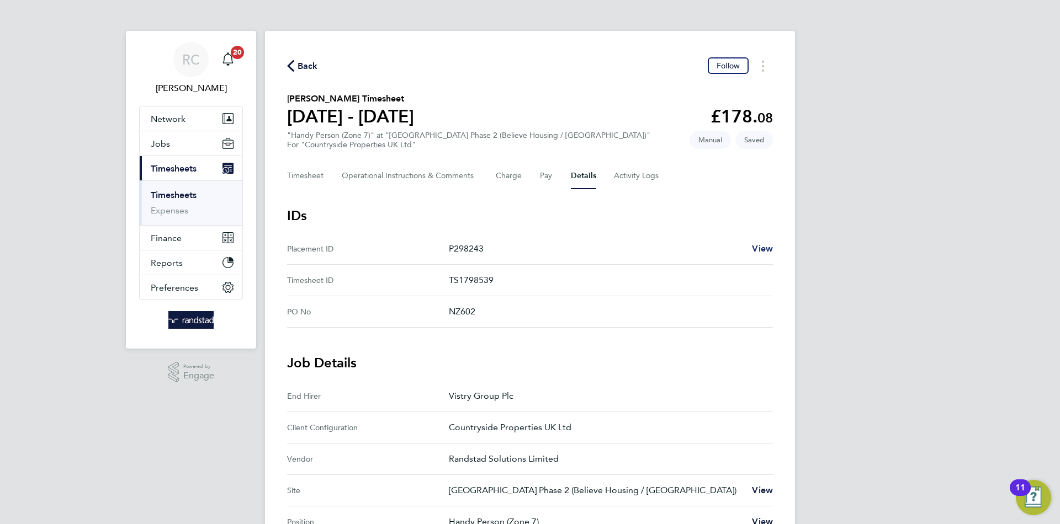
click at [759, 243] on span "View" at bounding box center [762, 248] width 21 height 10
click at [304, 62] on span "Back" at bounding box center [308, 66] width 20 height 13
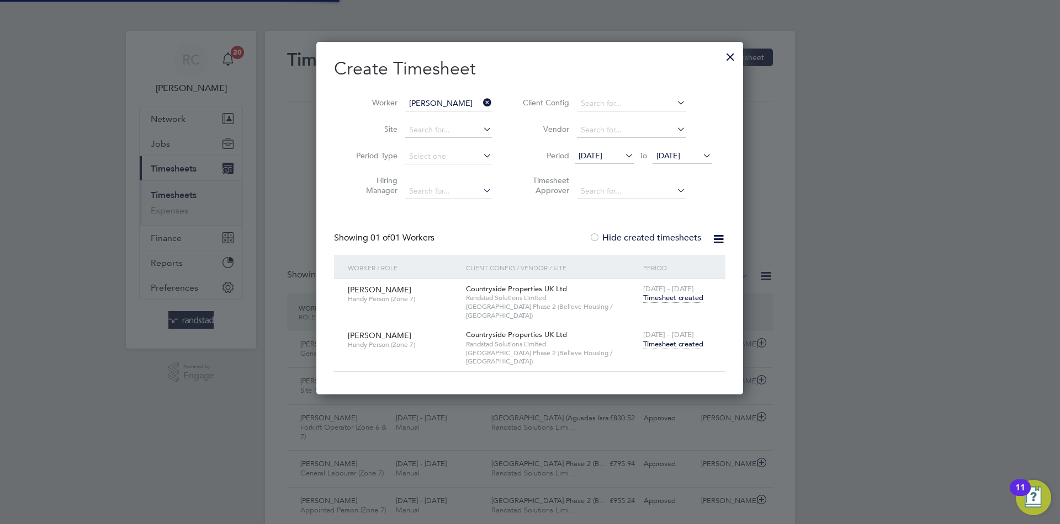
click at [439, 100] on input "[PERSON_NAME]" at bounding box center [448, 103] width 87 height 15
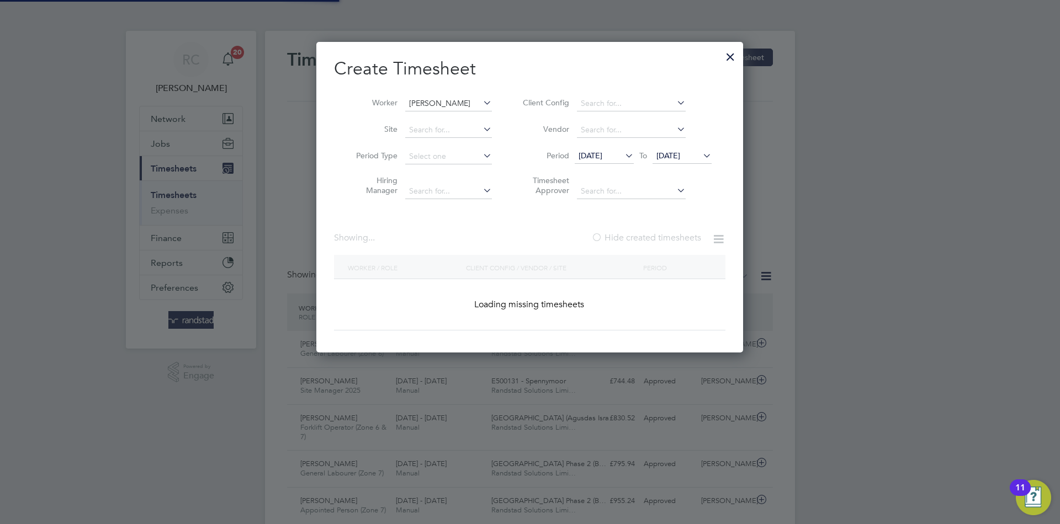
click at [439, 99] on input "[PERSON_NAME]" at bounding box center [448, 103] width 87 height 15
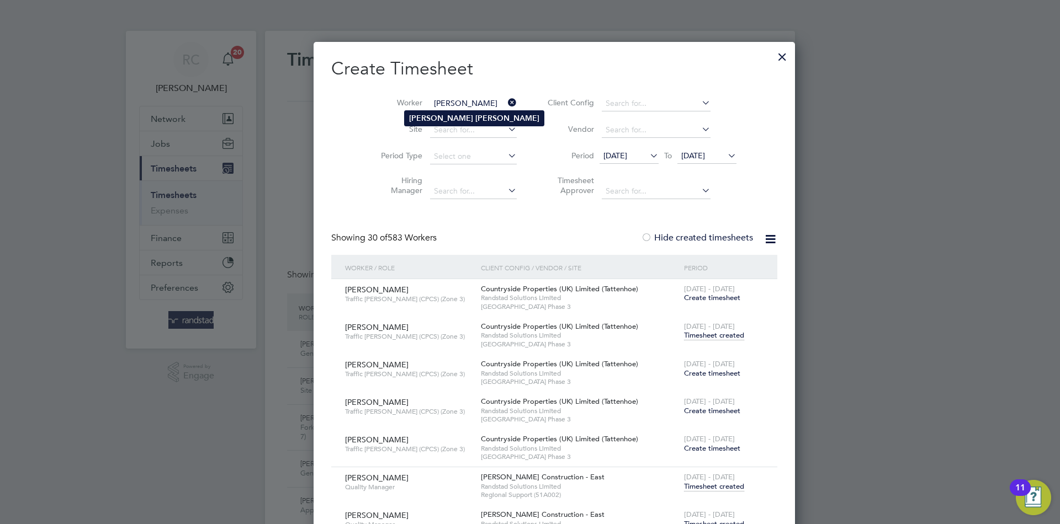
type input "[PERSON_NAME]"
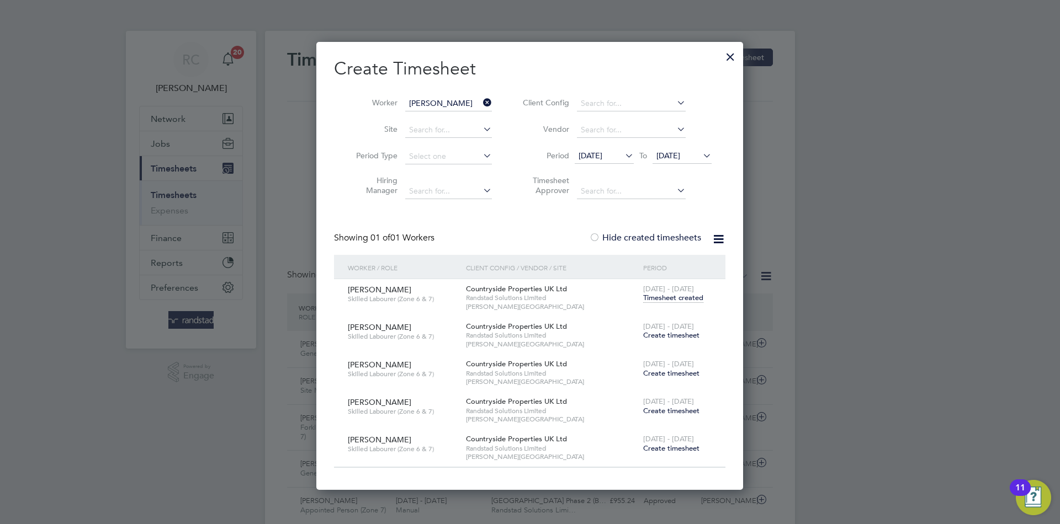
drag, startPoint x: 660, startPoint y: 333, endPoint x: 661, endPoint y: 320, distance: 13.8
click at [661, 333] on span "Create timesheet" at bounding box center [671, 335] width 56 height 9
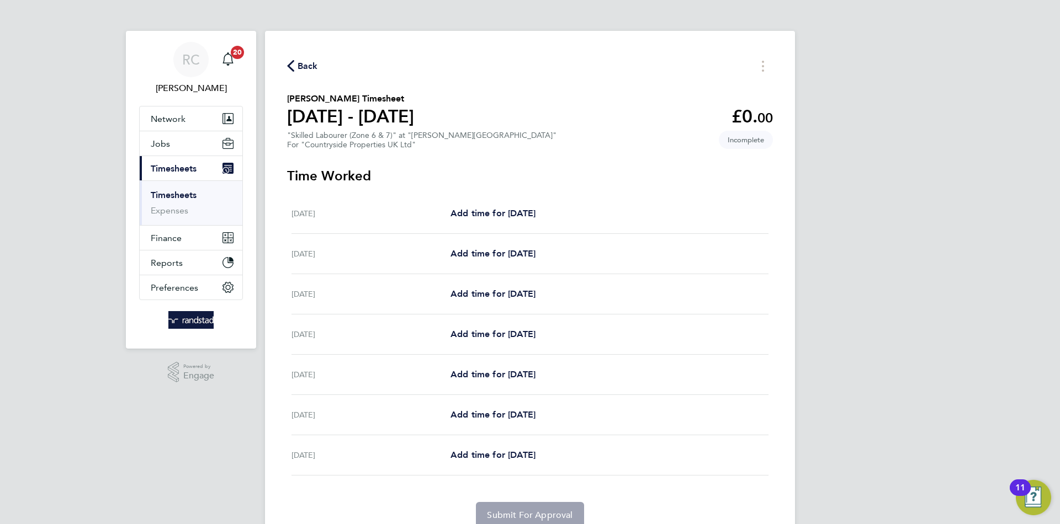
click at [554, 222] on div "[DATE] Add time for [DATE] Add time for [DATE]" at bounding box center [529, 214] width 477 height 40
click at [535, 207] on link "Add time for [DATE]" at bounding box center [492, 213] width 85 height 13
select select "30"
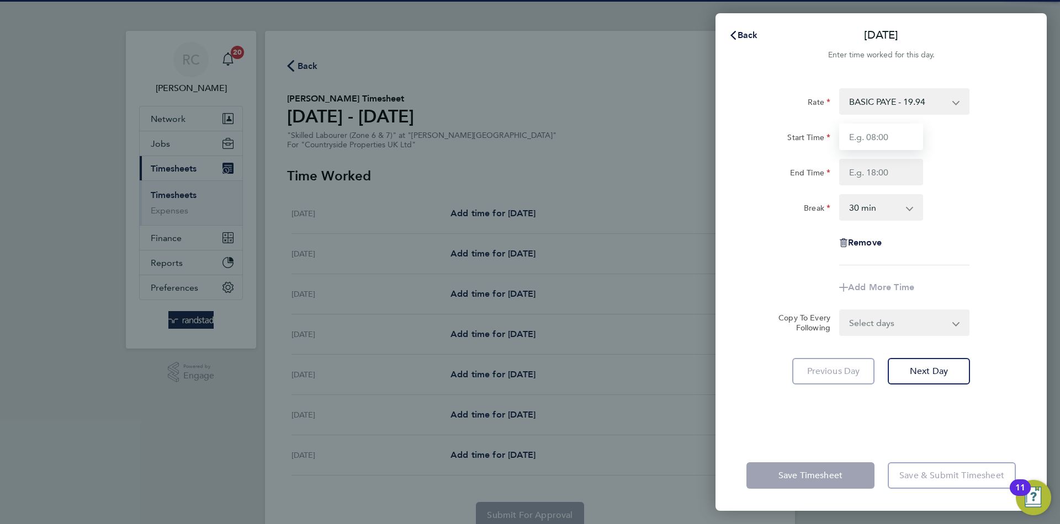
click at [863, 130] on input "Start Time" at bounding box center [881, 137] width 84 height 26
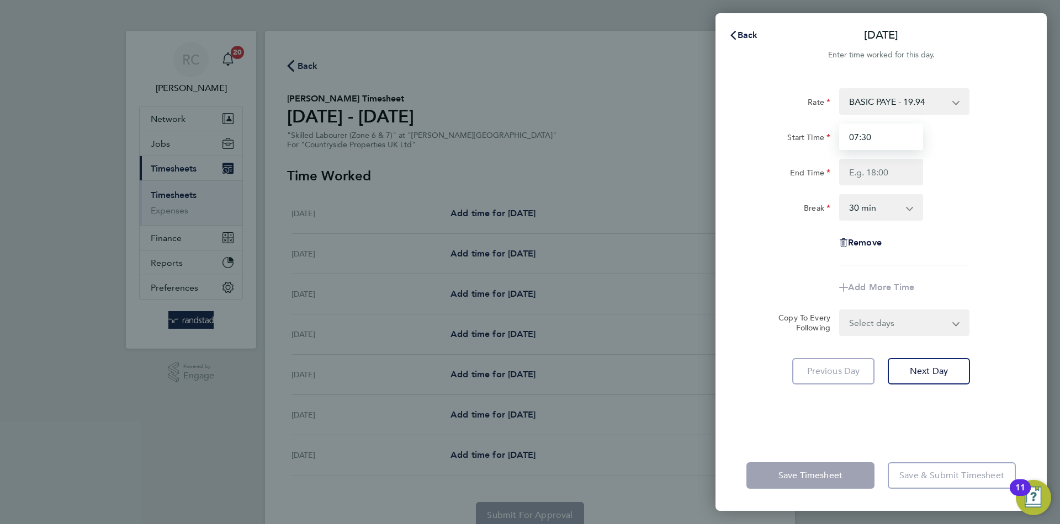
type input "07:30"
type input "16:30"
click at [899, 328] on select "Select days Day Weekday (Mon-Fri) Weekend (Sat-Sun) [DATE] [DATE] [DATE] [DATE]…" at bounding box center [898, 323] width 116 height 24
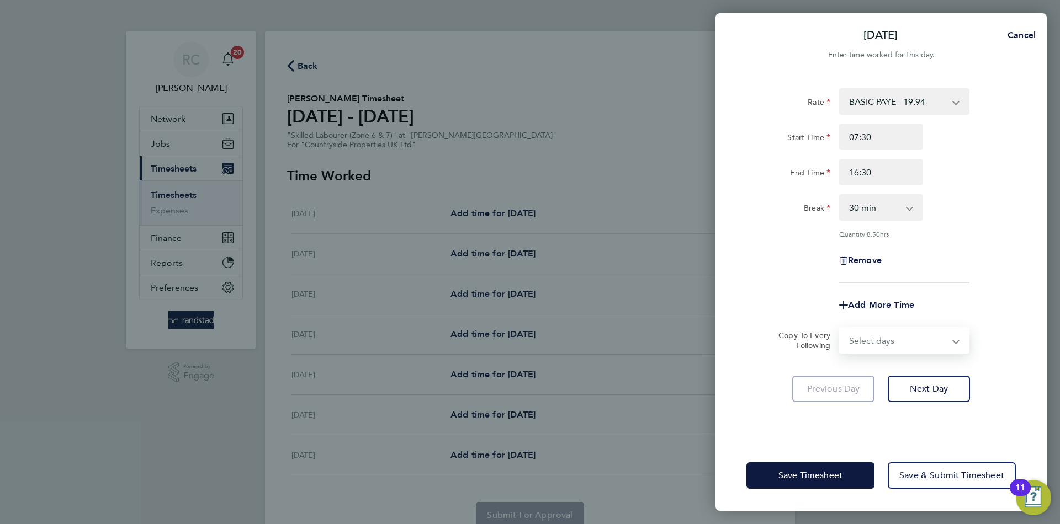
select select "WEEKDAY"
click at [840, 328] on select "Select days Day Weekday (Mon-Fri) Weekend (Sat-Sun) [DATE] [DATE] [DATE] [DATE]…" at bounding box center [898, 340] width 116 height 24
select select "[DATE]"
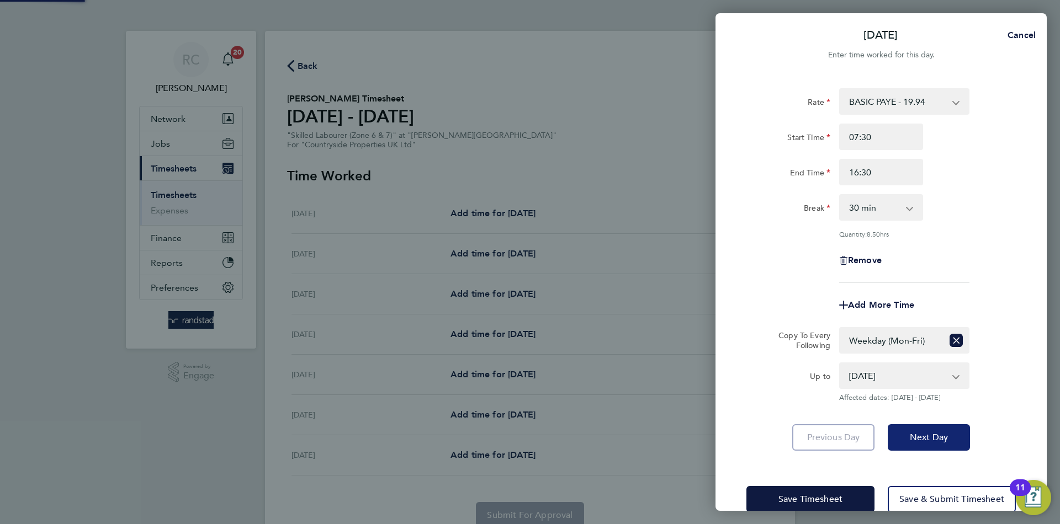
click at [920, 432] on span "Next Day" at bounding box center [929, 437] width 38 height 11
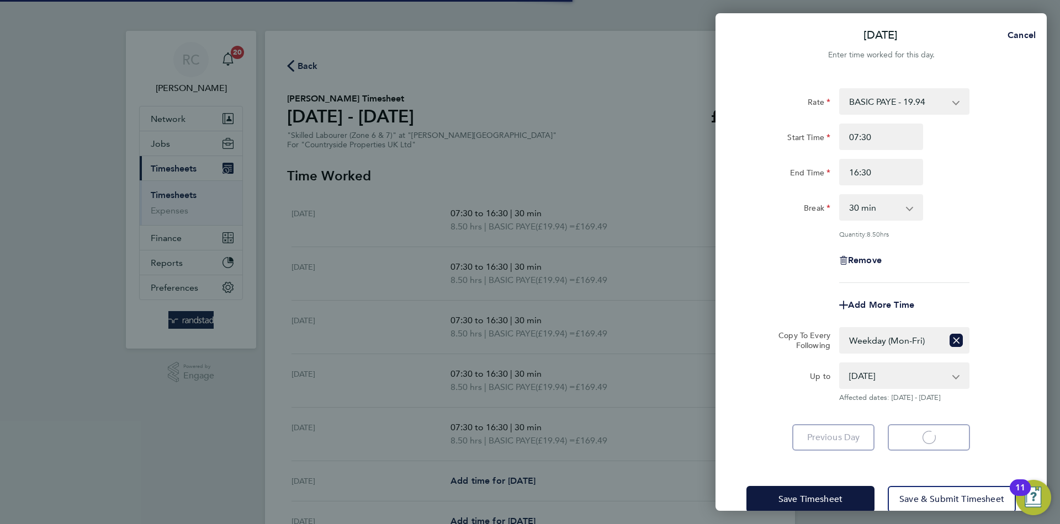
select select "30"
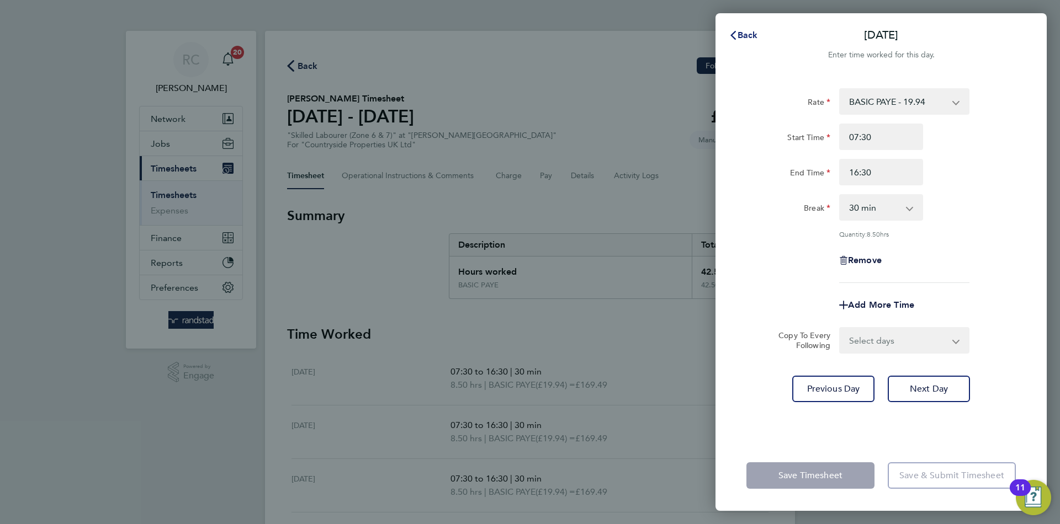
click at [737, 31] on span "Back" at bounding box center [747, 35] width 20 height 10
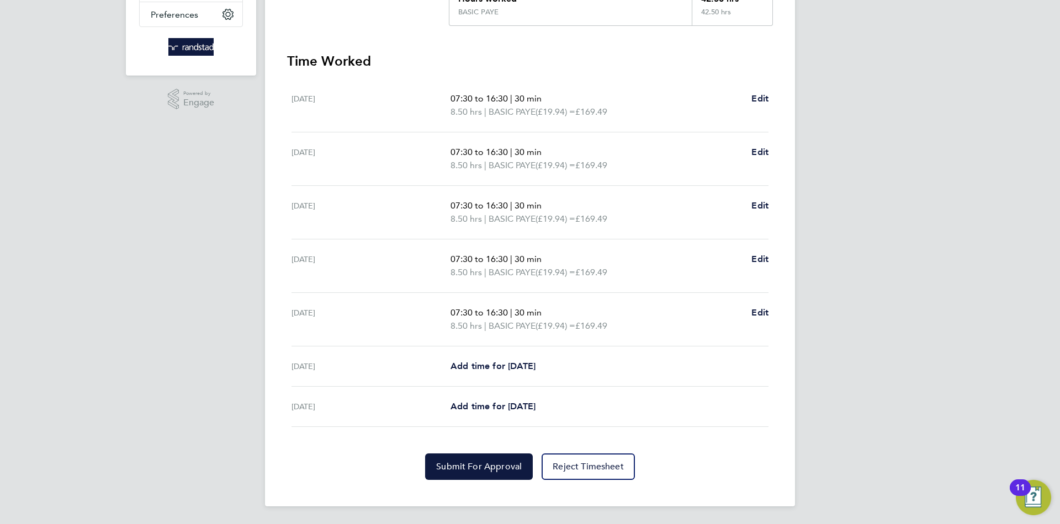
click at [479, 355] on div "[DATE] Add time for [DATE] Add time for [DATE]" at bounding box center [529, 367] width 477 height 40
click at [481, 363] on span "Add time for [DATE]" at bounding box center [492, 366] width 85 height 10
select select "30"
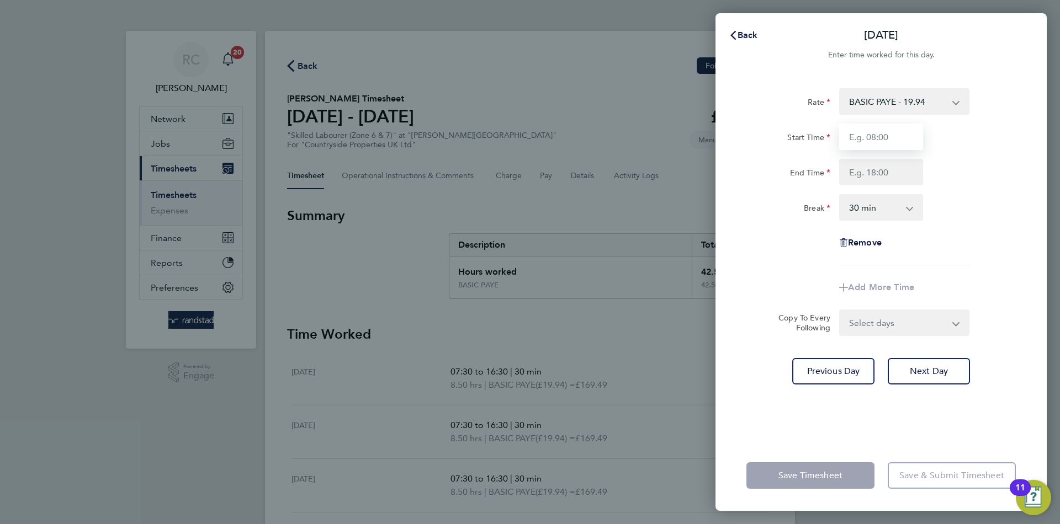
click at [894, 130] on input "Start Time" at bounding box center [881, 137] width 84 height 26
type input "07:30"
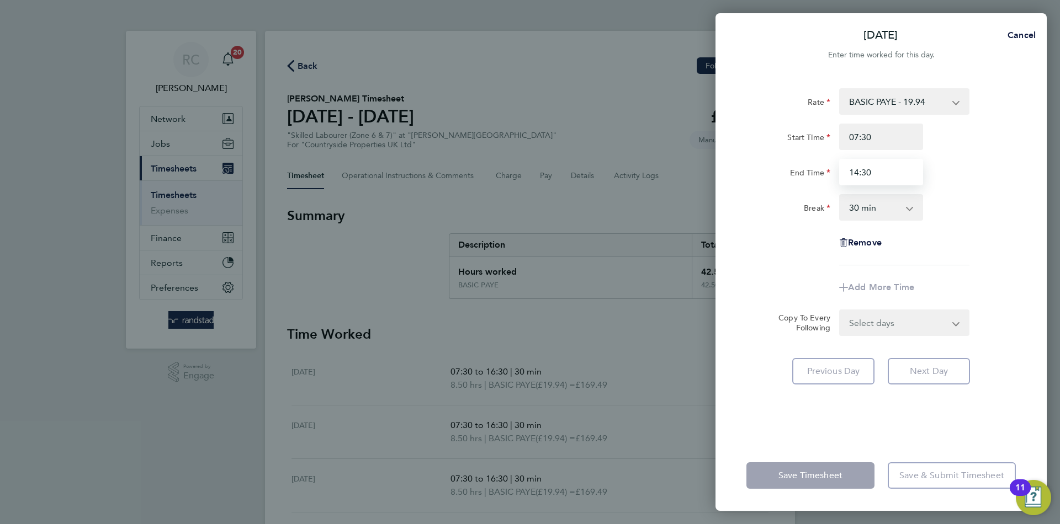
type input "14:30"
click at [853, 210] on select "0 min 15 min 30 min 45 min 60 min 75 min 90 min" at bounding box center [874, 207] width 68 height 24
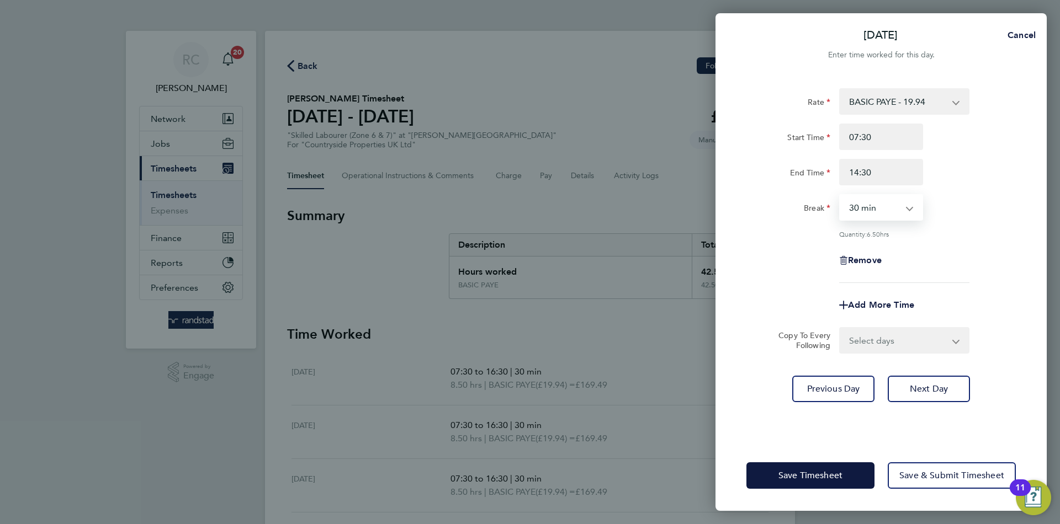
select select "0"
click at [840, 195] on select "0 min 15 min 30 min 45 min 60 min 75 min 90 min" at bounding box center [874, 207] width 68 height 24
click at [933, 389] on span "Next Day" at bounding box center [929, 389] width 38 height 11
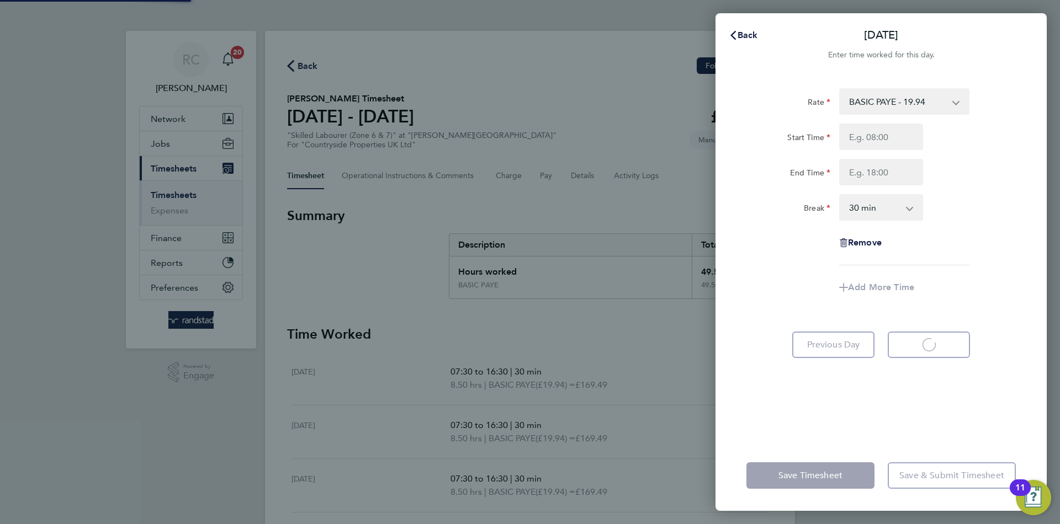
select select "30"
click at [737, 20] on div "Back [DATE] Enter time worked for this day. Rate BASIC PAYE - 19.94 Start Time …" at bounding box center [880, 262] width 331 height 498
click at [738, 31] on span "Back" at bounding box center [747, 35] width 20 height 10
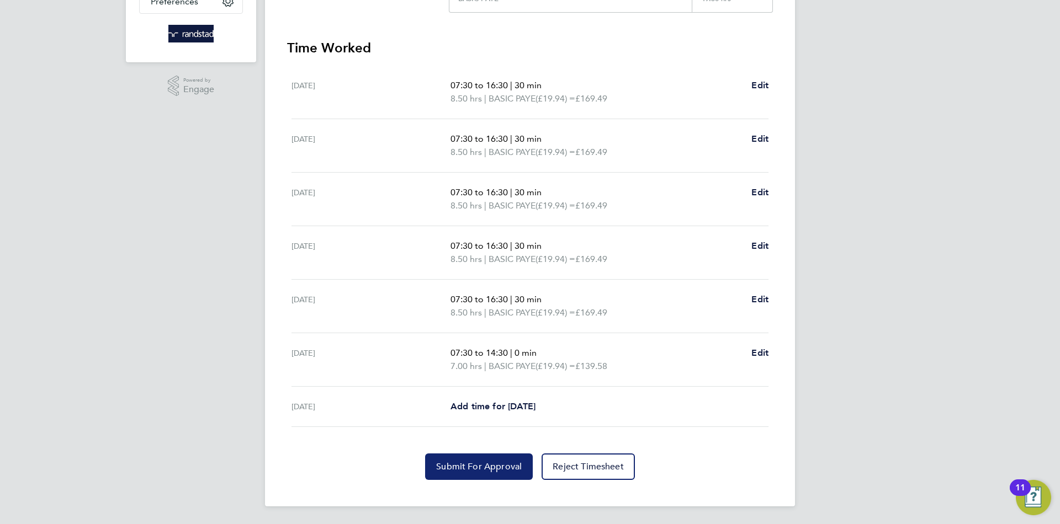
click at [461, 467] on span "Submit For Approval" at bounding box center [479, 466] width 86 height 11
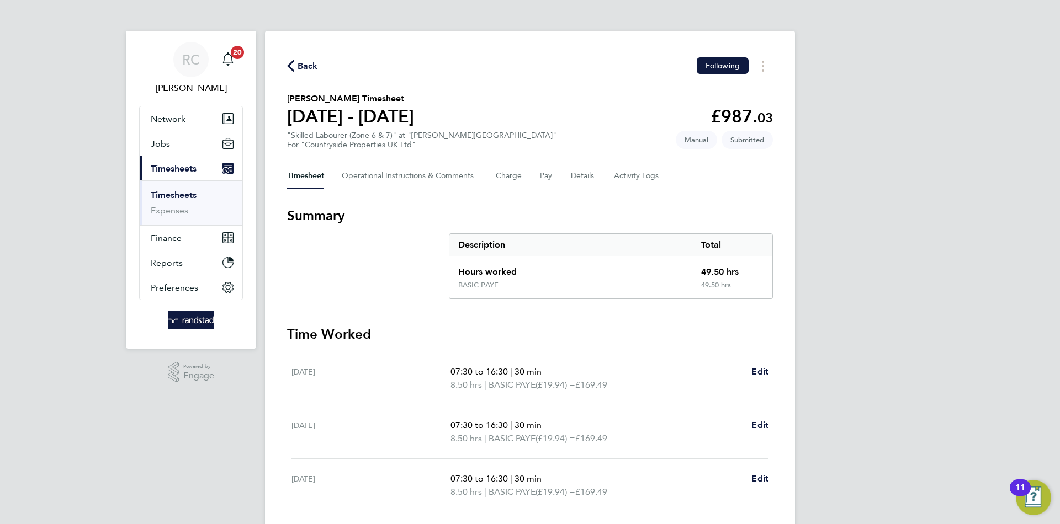
click at [298, 65] on span "Back" at bounding box center [308, 66] width 20 height 13
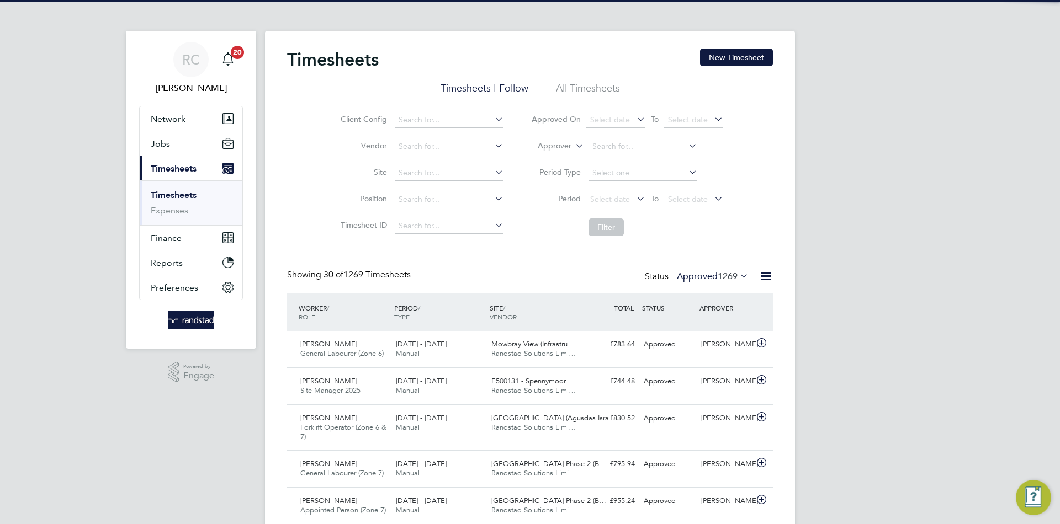
scroll to position [37, 96]
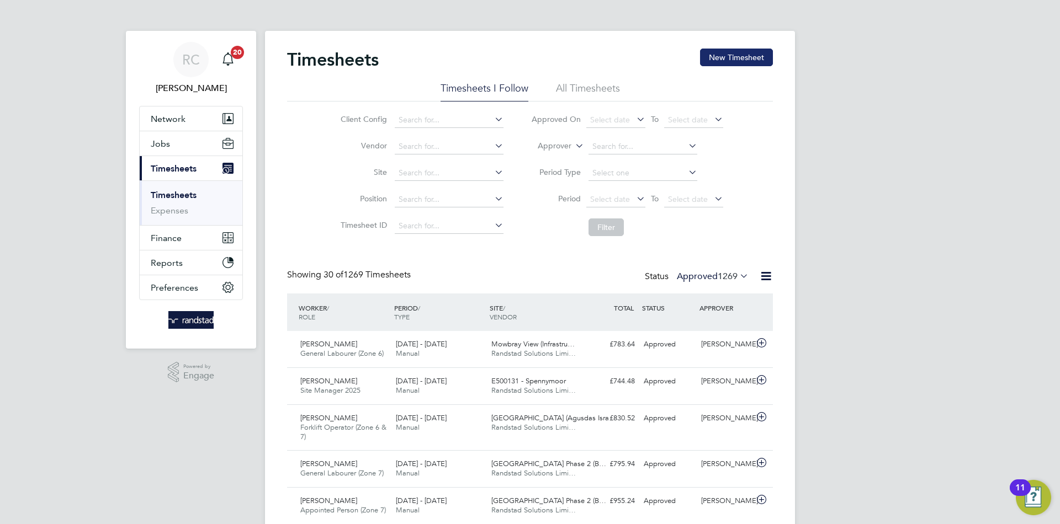
click at [739, 57] on button "New Timesheet" at bounding box center [736, 58] width 73 height 18
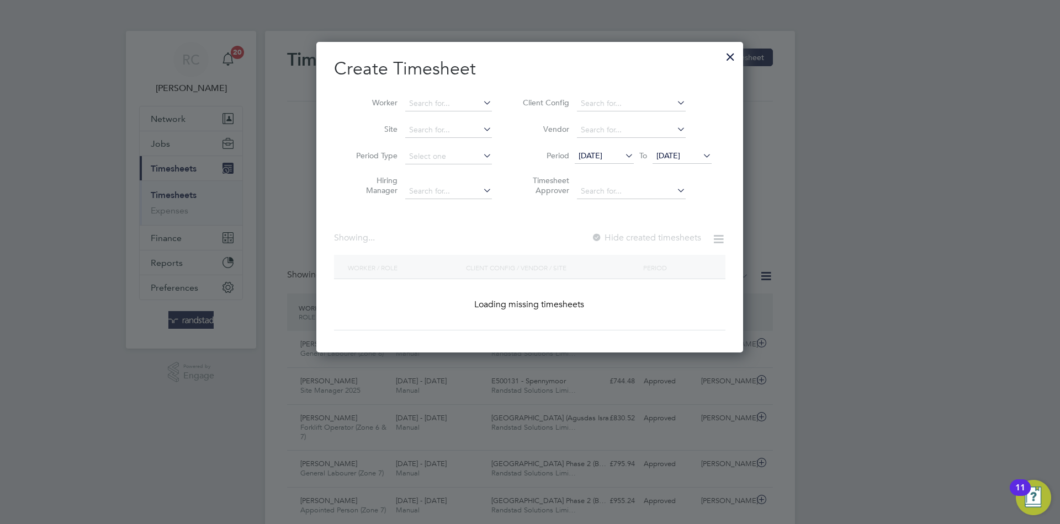
click at [401, 112] on li "Worker" at bounding box center [420, 104] width 172 height 26
click at [413, 103] on input at bounding box center [448, 103] width 87 height 15
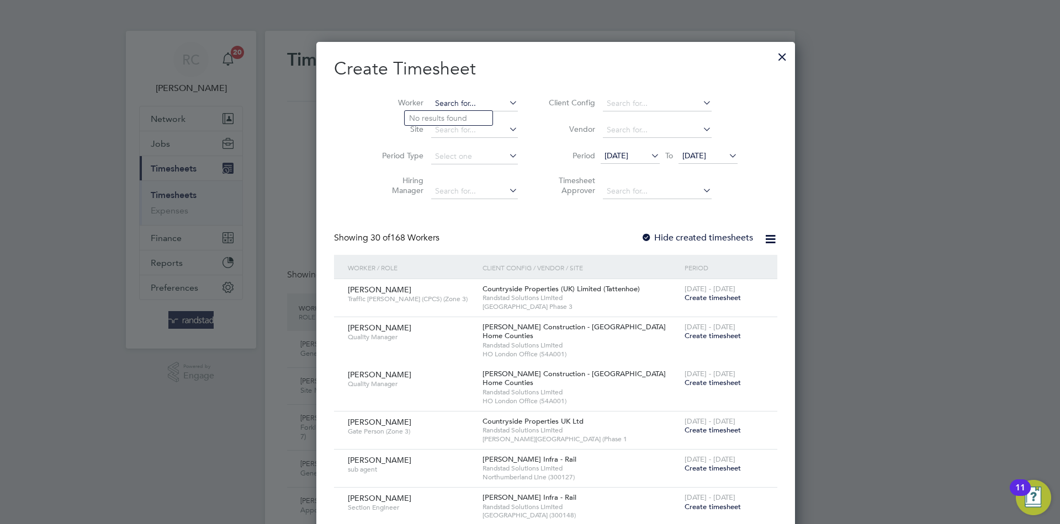
paste input "[PERSON_NAME]"
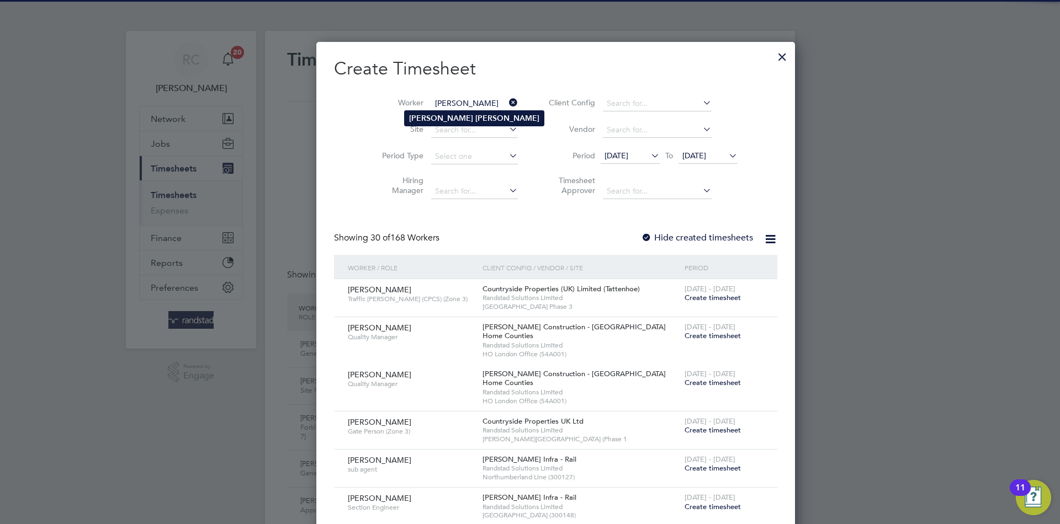
type input "[PERSON_NAME]"
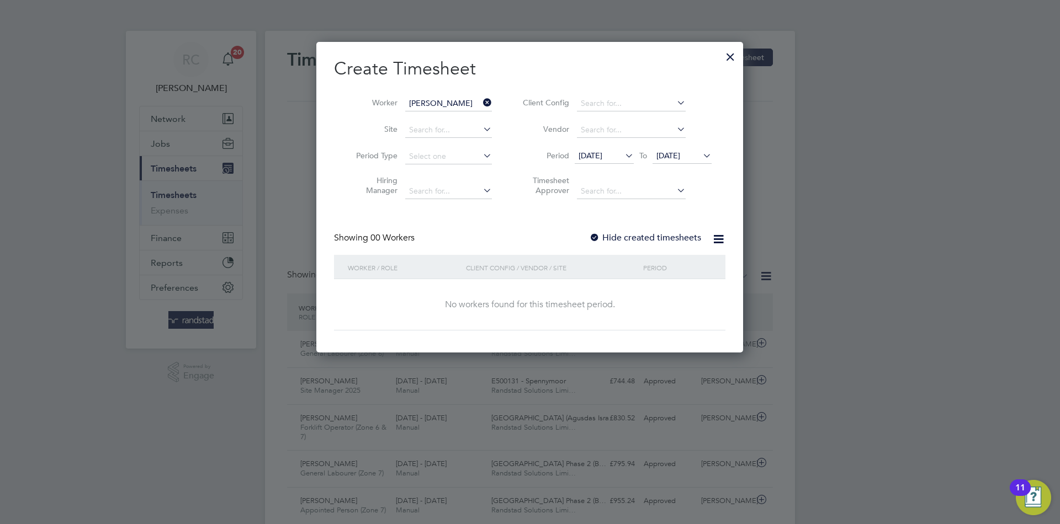
click at [601, 239] on label "Hide created timesheets" at bounding box center [645, 237] width 112 height 11
click at [675, 126] on icon at bounding box center [675, 128] width 0 height 15
click at [686, 160] on span "[DATE]" at bounding box center [681, 156] width 59 height 15
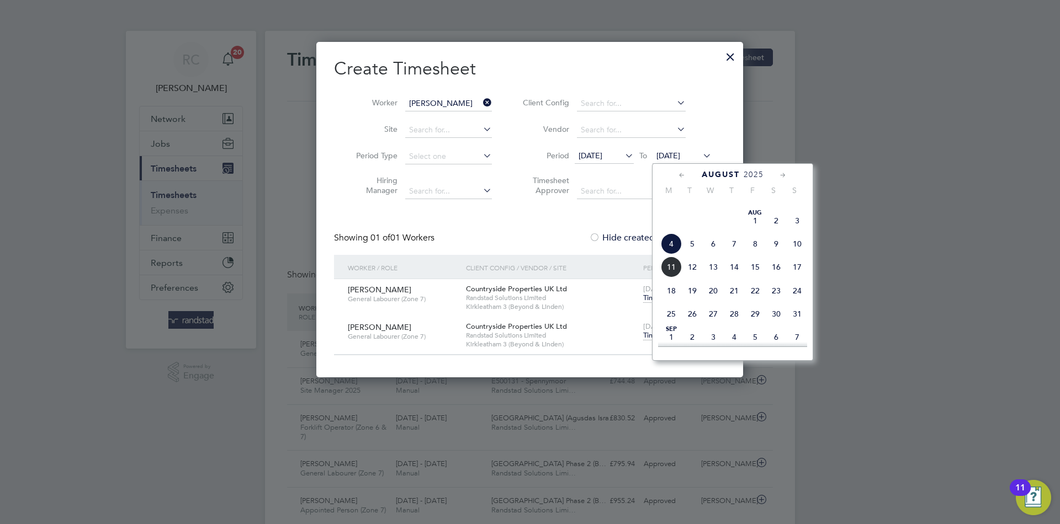
click at [724, 278] on span "14" at bounding box center [734, 267] width 21 height 21
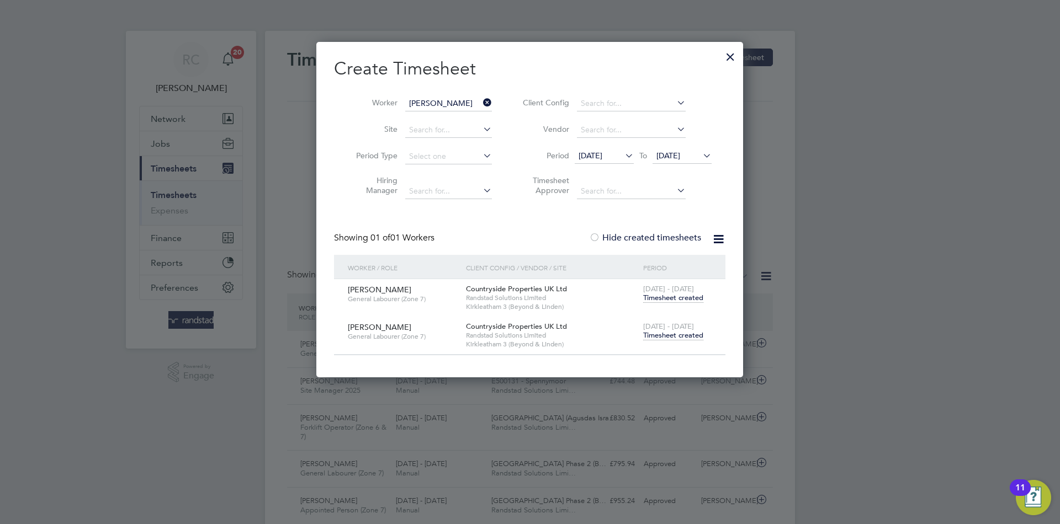
click at [679, 334] on span "Timesheet created" at bounding box center [673, 336] width 60 height 10
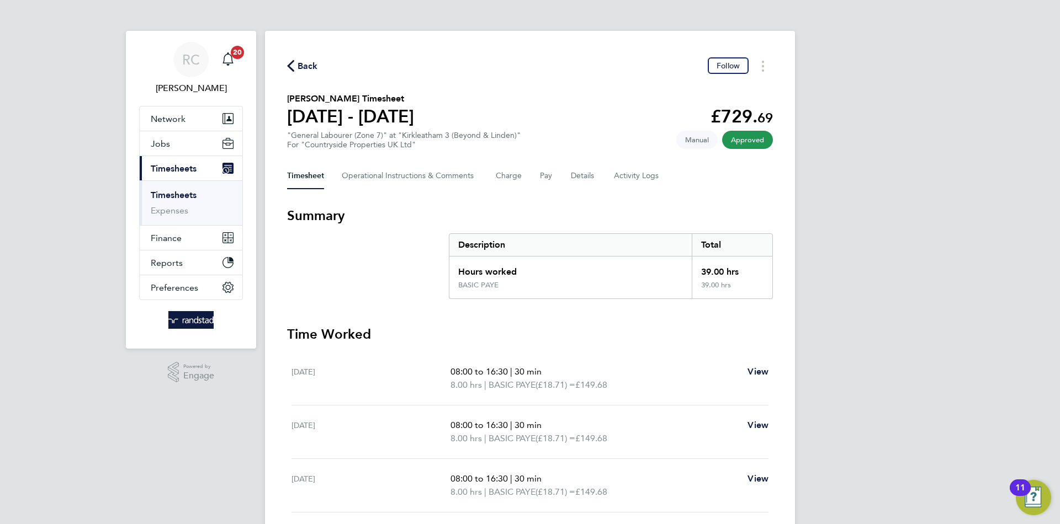
click at [311, 65] on span "Back" at bounding box center [308, 66] width 20 height 13
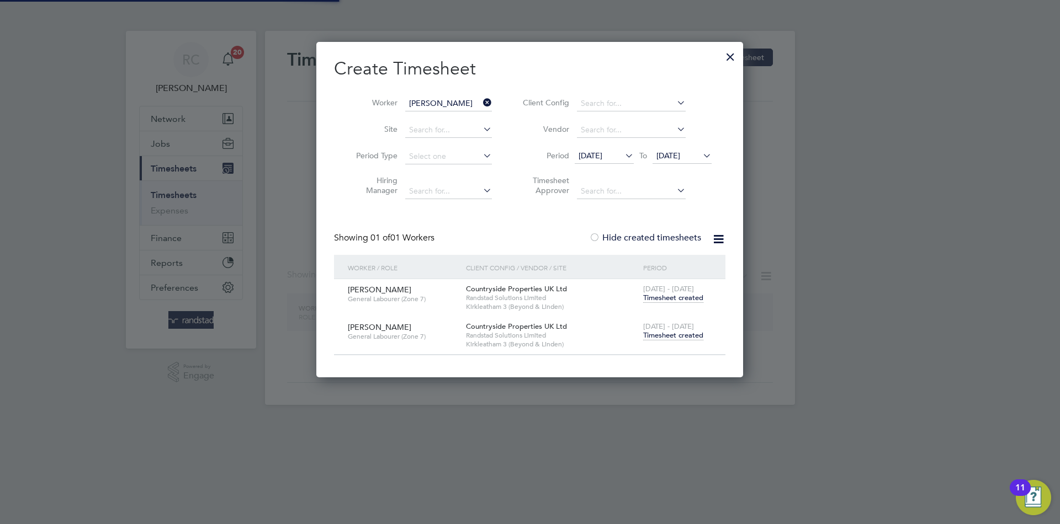
click at [459, 103] on input "[PERSON_NAME]" at bounding box center [448, 103] width 87 height 15
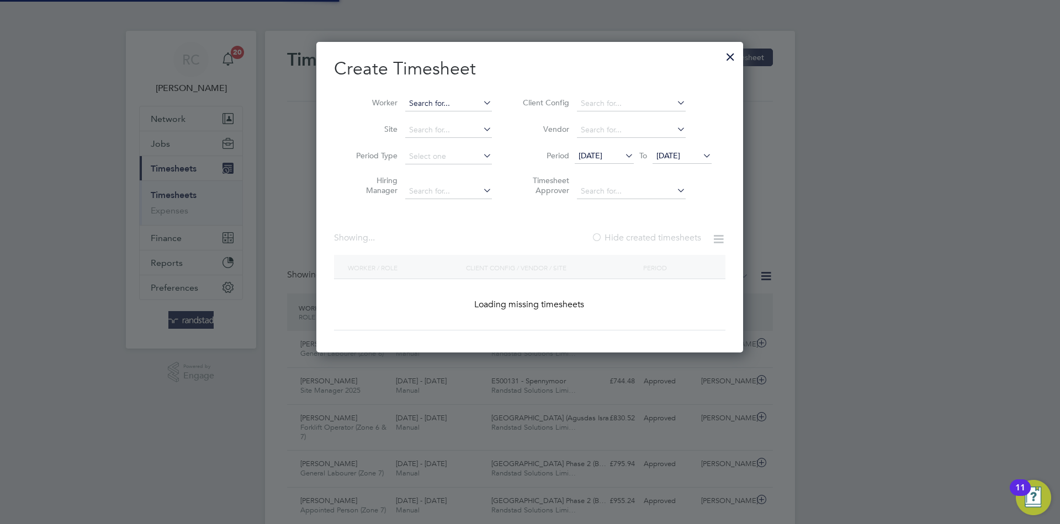
click at [442, 102] on input at bounding box center [448, 103] width 87 height 15
paste input "[PERSON_NAME]"
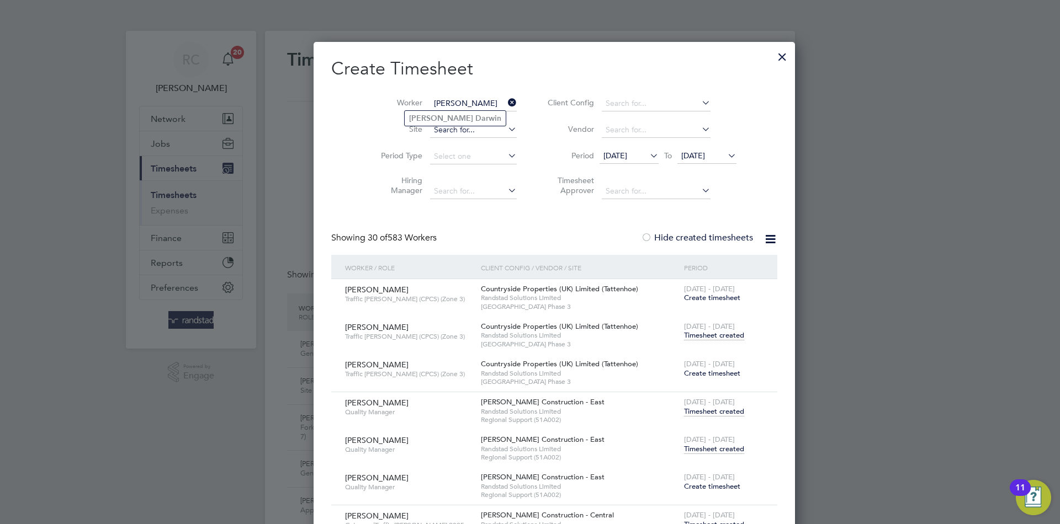
type input "[PERSON_NAME]"
click at [447, 123] on li "[PERSON_NAME]" at bounding box center [455, 118] width 101 height 15
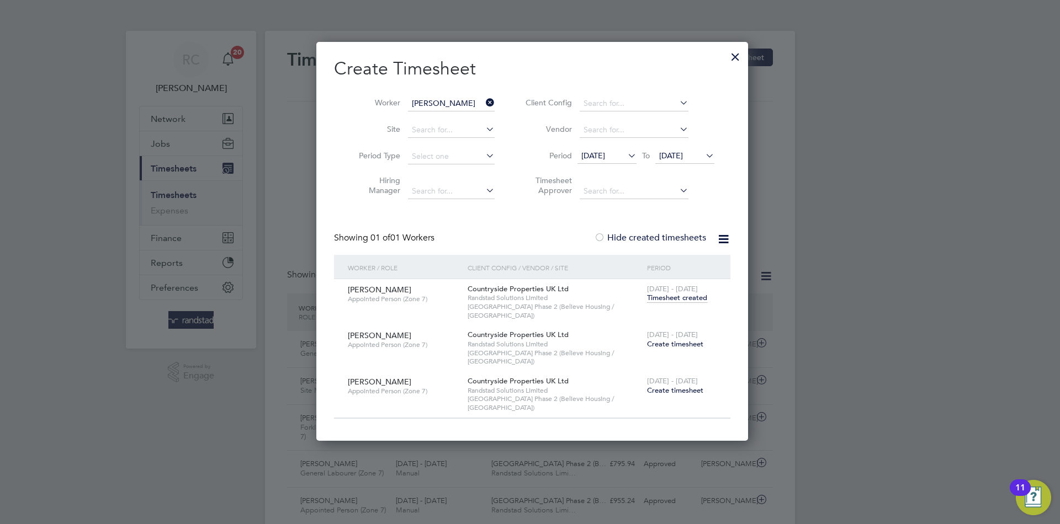
click at [681, 294] on span "Timesheet created" at bounding box center [677, 298] width 60 height 10
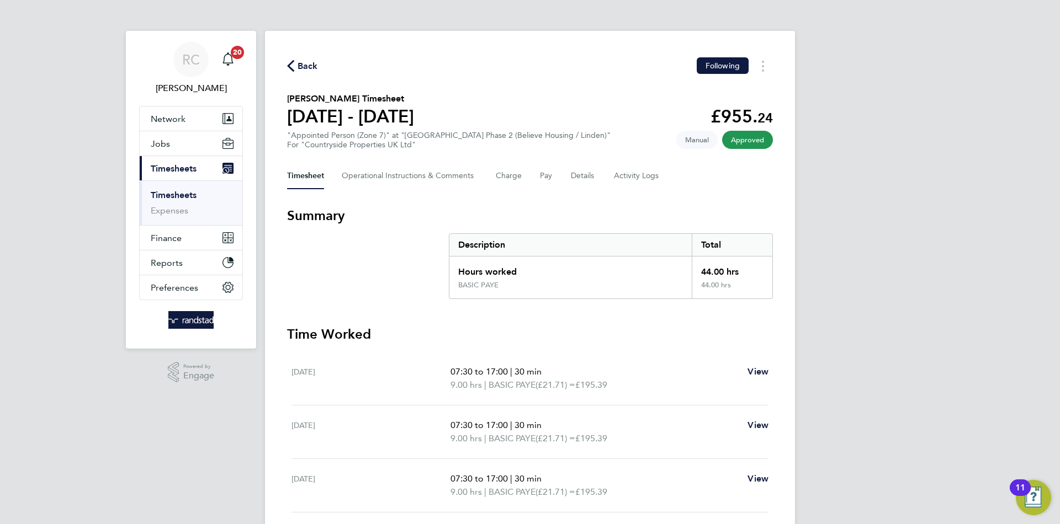
click at [294, 71] on button "Back" at bounding box center [302, 66] width 31 height 14
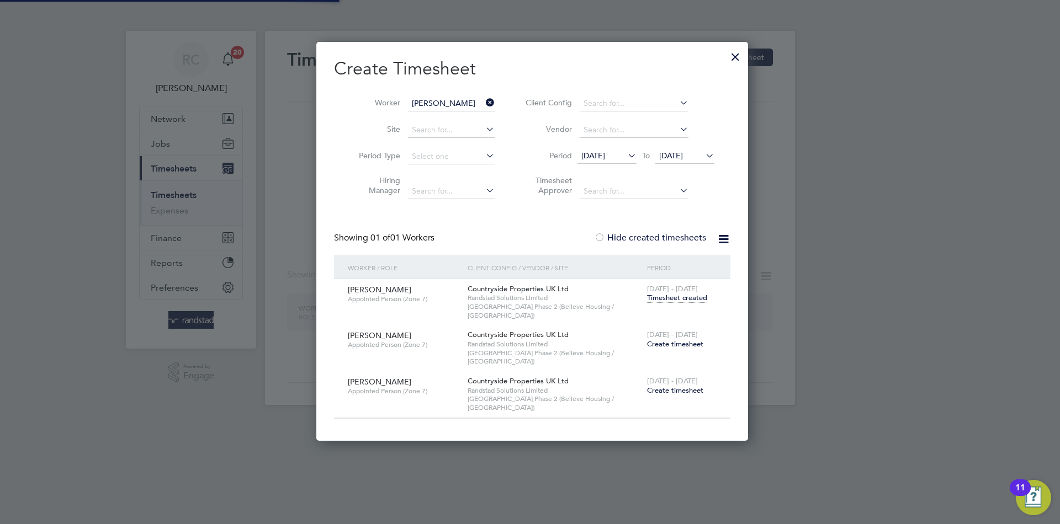
click at [670, 339] on span "Create timesheet" at bounding box center [675, 343] width 56 height 9
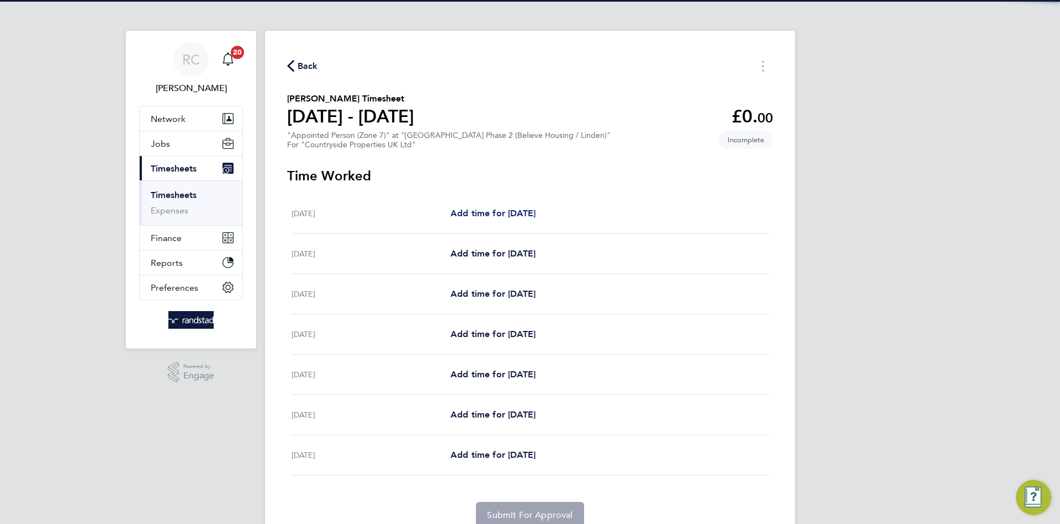
click at [516, 203] on div "[DATE] Add time for [DATE] Add time for [DATE]" at bounding box center [529, 214] width 477 height 40
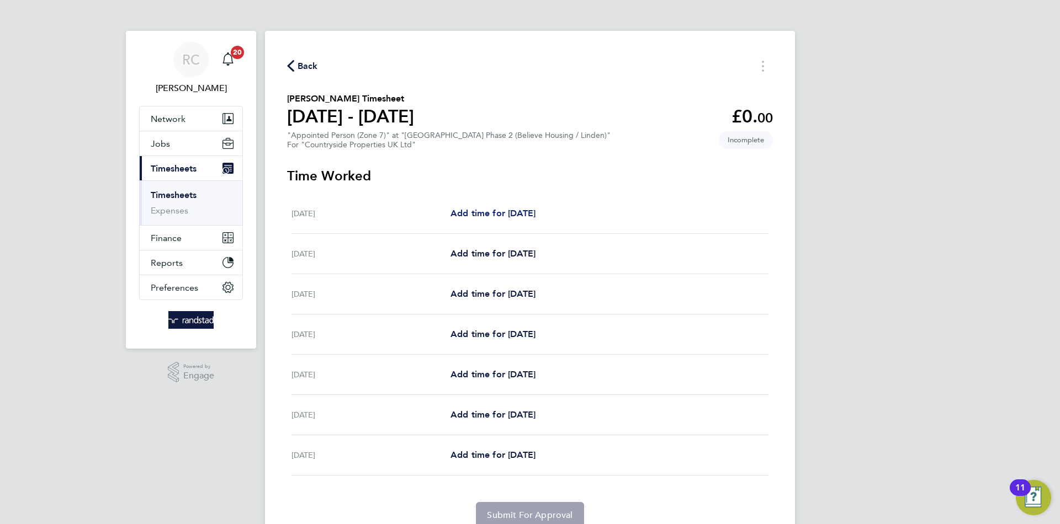
click at [522, 211] on span "Add time for [DATE]" at bounding box center [492, 213] width 85 height 10
select select "30"
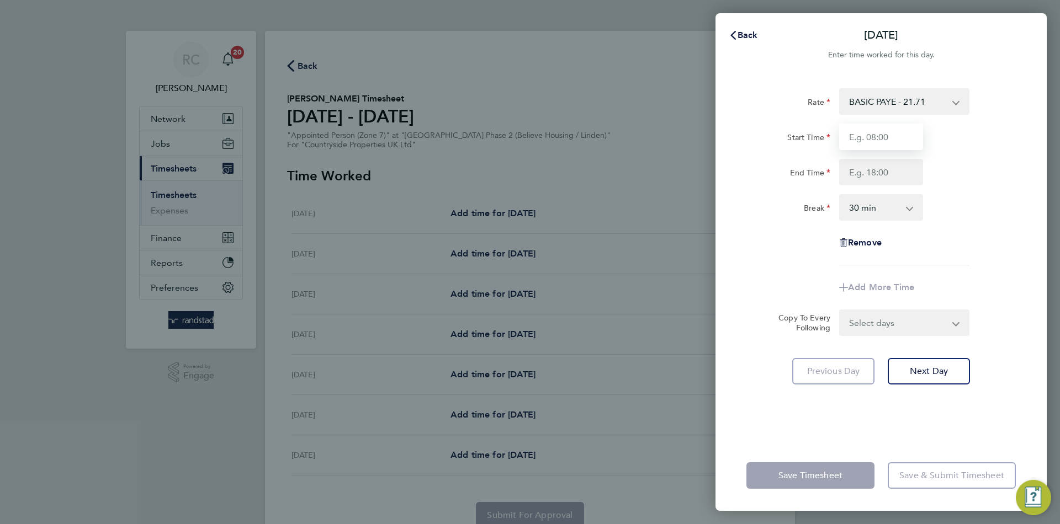
click at [867, 134] on input "Start Time" at bounding box center [881, 137] width 84 height 26
type input "07:£0"
type input "01:00"
click at [869, 135] on input "07:£0" at bounding box center [881, 137] width 84 height 26
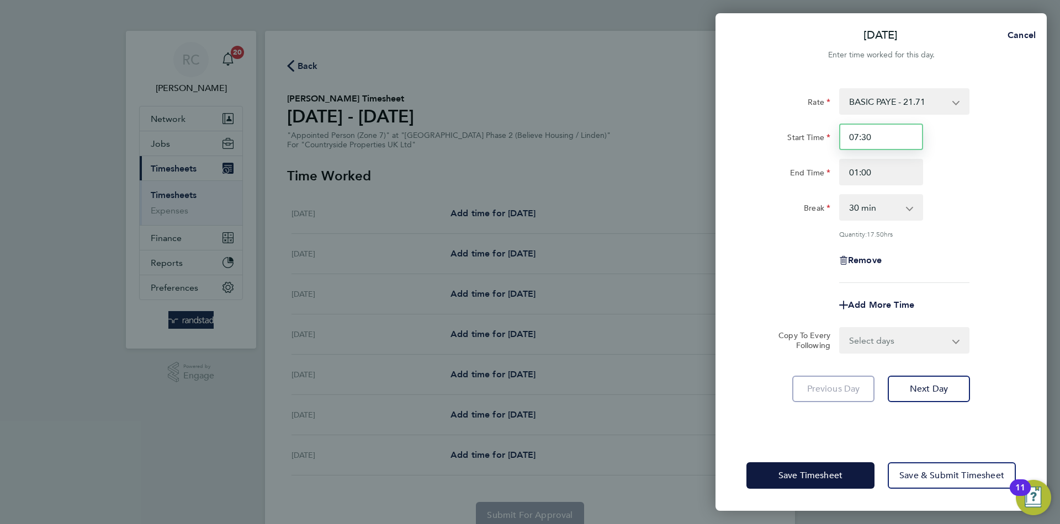
type input "07:30"
type input "17:00"
click at [893, 338] on select "Select days Day Weekday (Mon-Fri) Weekend (Sat-Sun) [DATE] [DATE] [DATE] [DATE]…" at bounding box center [898, 340] width 116 height 24
select select "WEEKDAY"
click at [840, 328] on select "Select days Day Weekday (Mon-Fri) Weekend (Sat-Sun) [DATE] [DATE] [DATE] [DATE]…" at bounding box center [898, 340] width 116 height 24
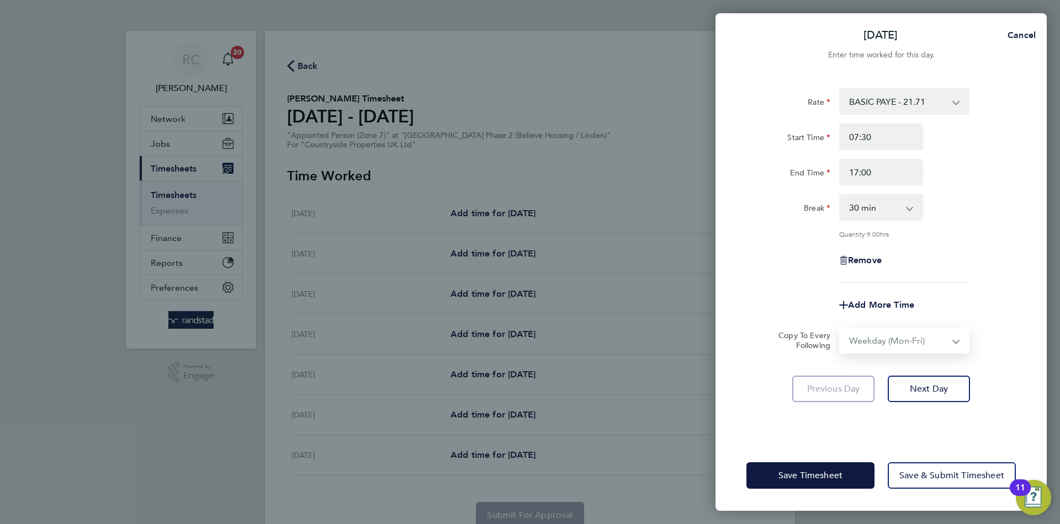
select select "[DATE]"
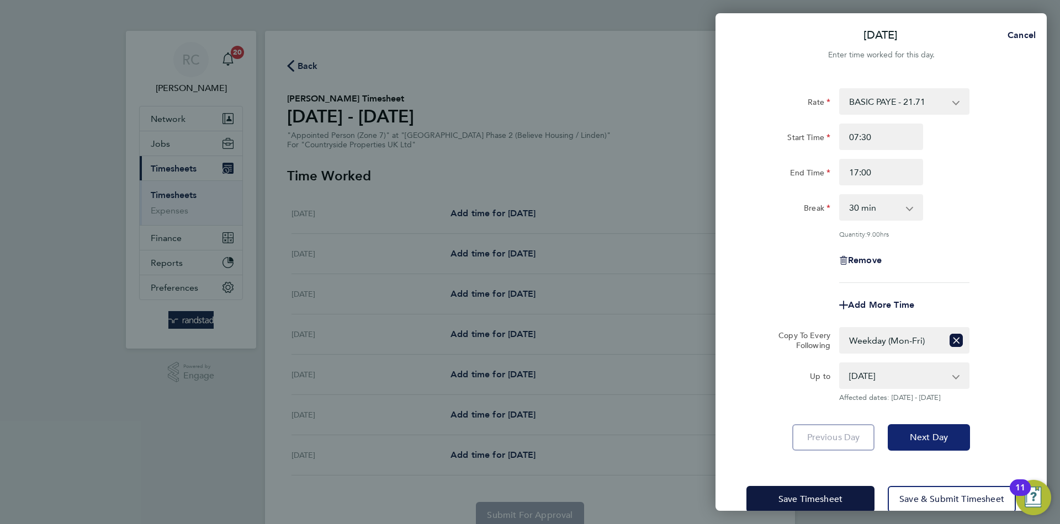
click at [943, 425] on button "Next Day" at bounding box center [929, 437] width 82 height 26
click at [741, 45] on div "[DATE] Cancel" at bounding box center [880, 35] width 331 height 26
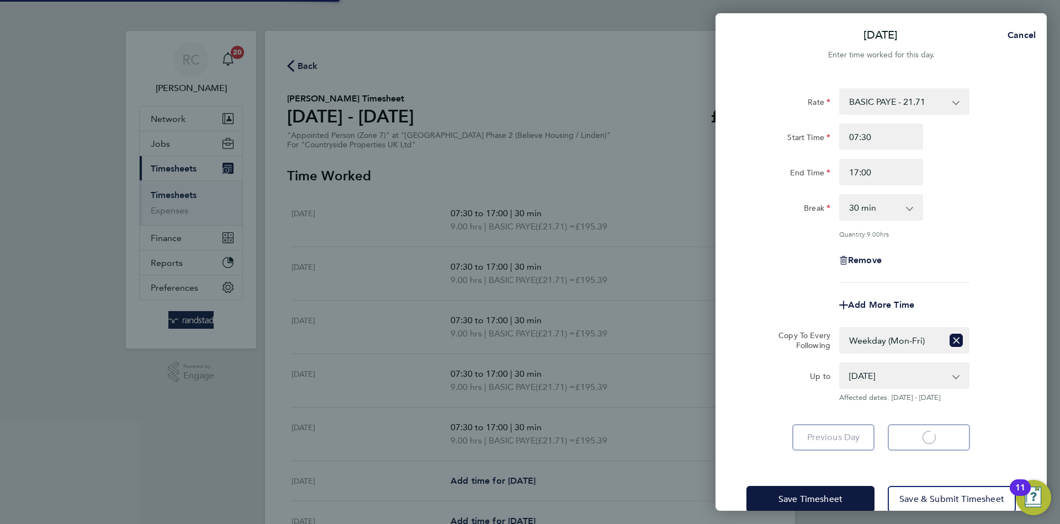
click at [745, 34] on div "[DATE] Cancel" at bounding box center [880, 35] width 331 height 26
select select "30"
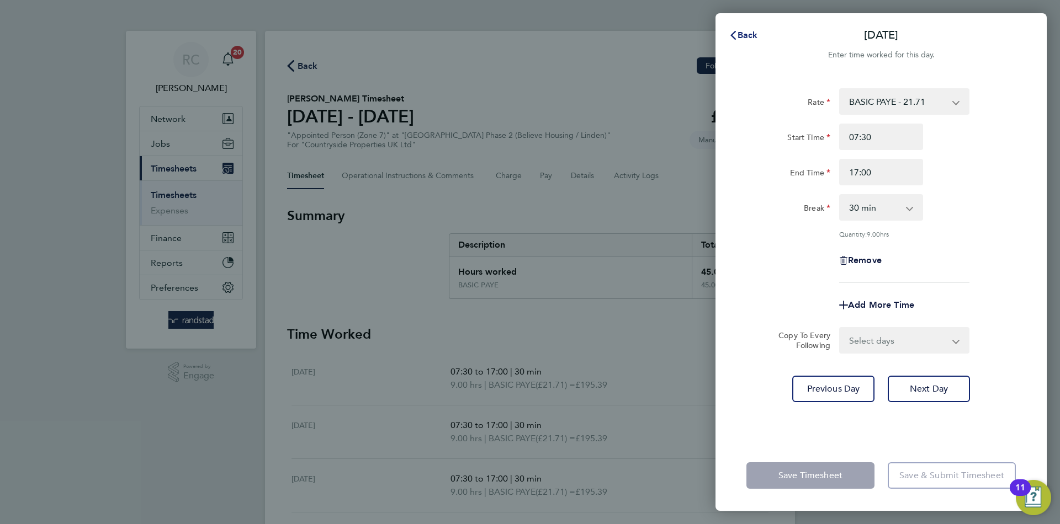
click at [741, 41] on button "Back" at bounding box center [743, 35] width 51 height 22
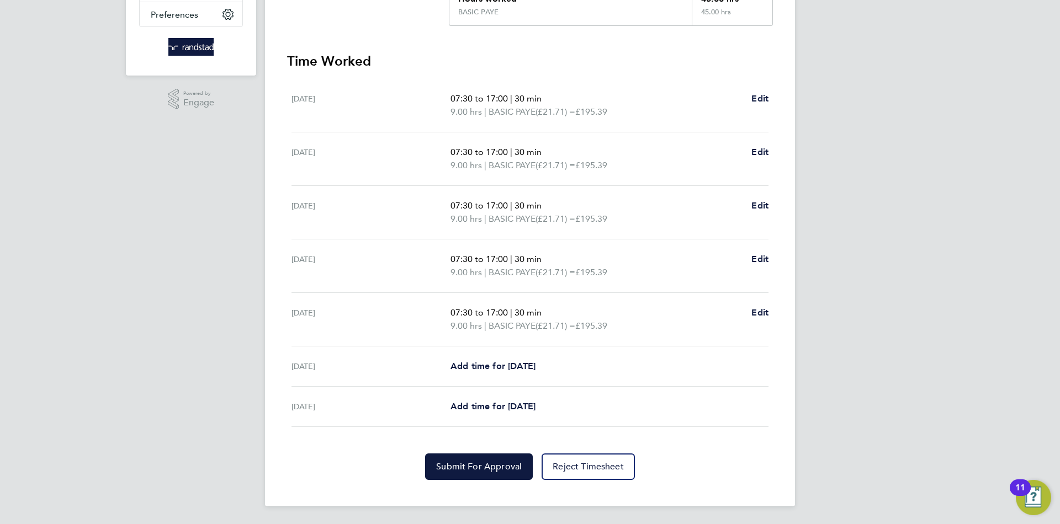
click at [772, 315] on div "Back Following [PERSON_NAME] Timesheet [DATE] - [DATE] £976. 95 "Appointed Pers…" at bounding box center [530, 132] width 530 height 749
click at [757, 312] on span "Edit" at bounding box center [759, 312] width 17 height 10
select select "30"
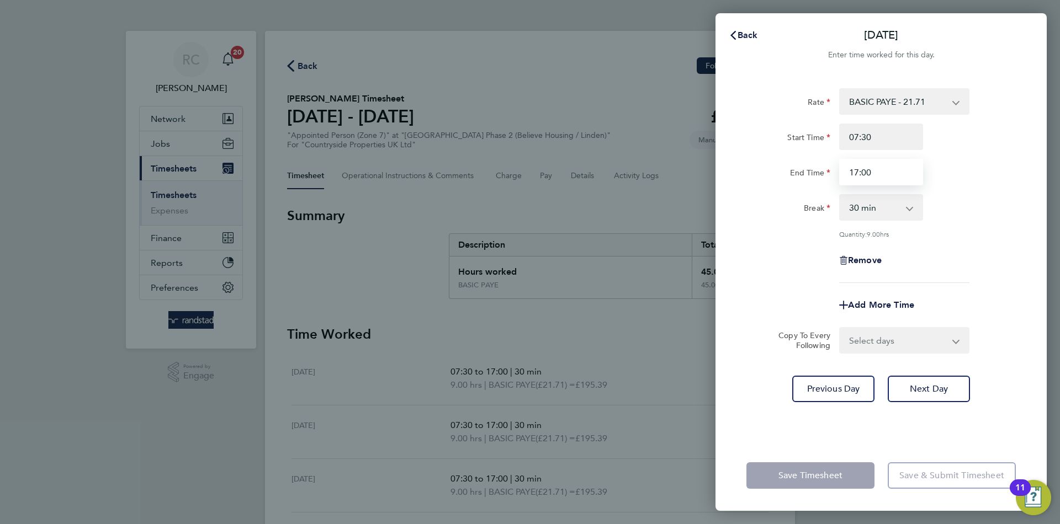
click at [857, 178] on input "17:00" at bounding box center [881, 172] width 84 height 26
type input "16:00"
click at [1059, 240] on div "Back [DATE] Enter time worked for this day. Rate BASIC PAYE - 21.71 Start Time …" at bounding box center [530, 262] width 1060 height 524
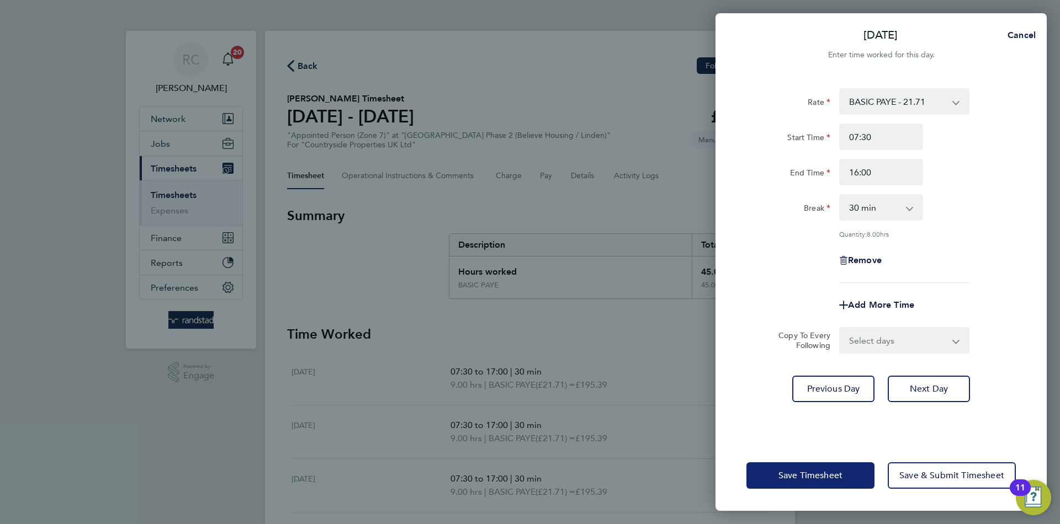
click at [784, 481] on button "Save Timesheet" at bounding box center [810, 476] width 128 height 26
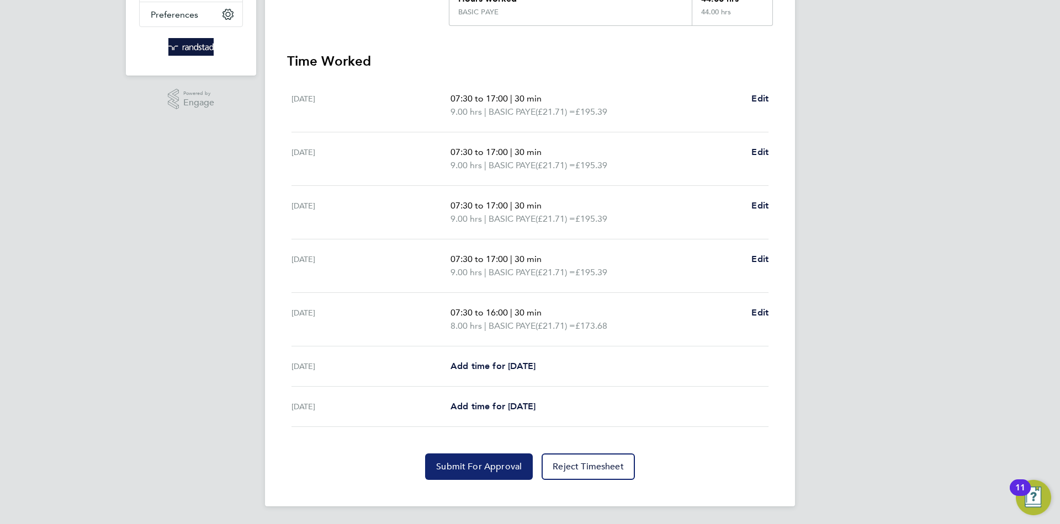
click at [489, 472] on span "Submit For Approval" at bounding box center [479, 466] width 86 height 11
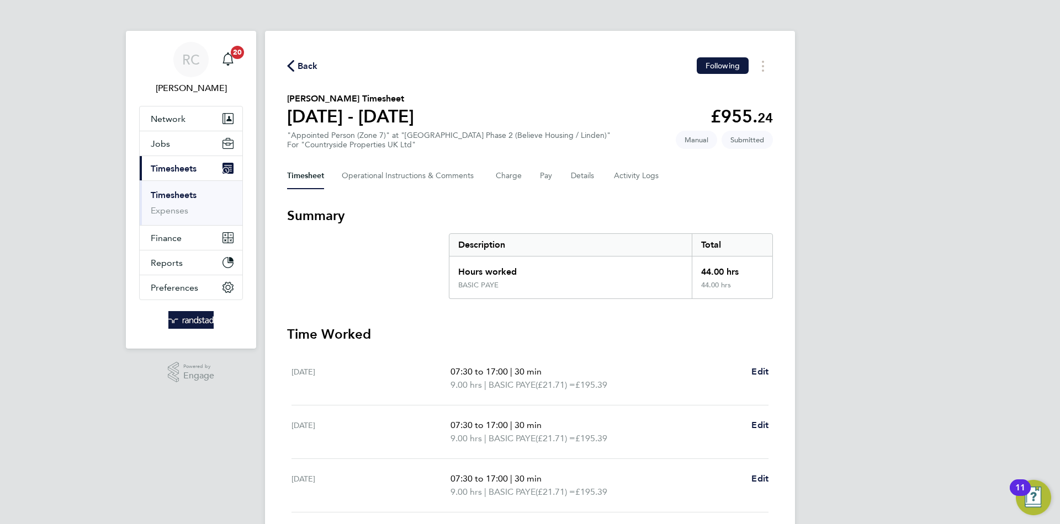
click at [304, 61] on span "Back" at bounding box center [308, 66] width 20 height 13
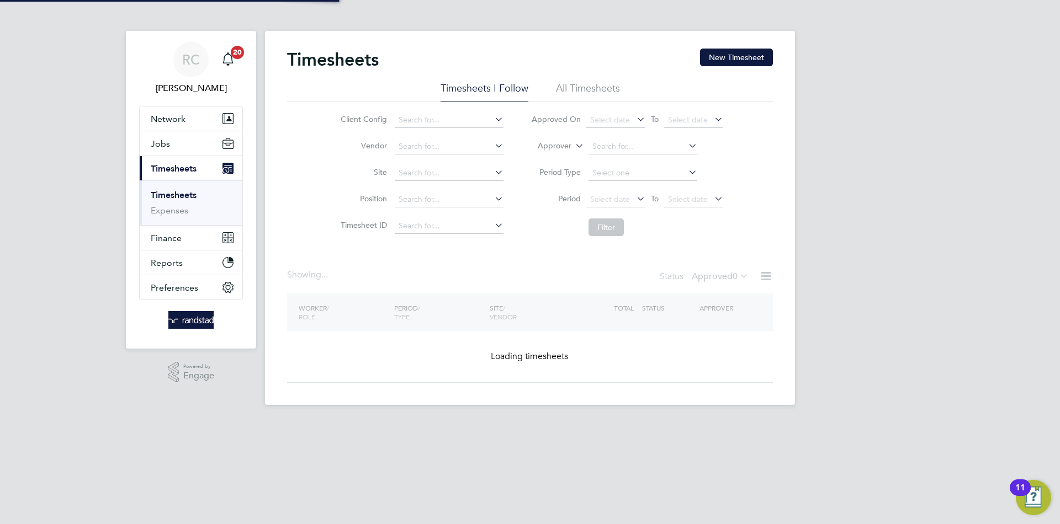
click at [741, 61] on button "New Timesheet" at bounding box center [736, 58] width 73 height 18
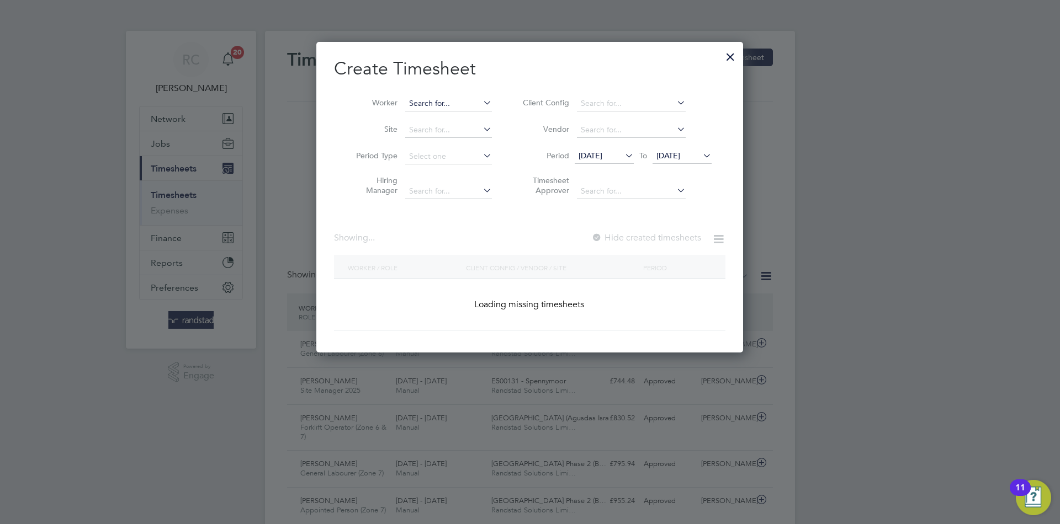
click at [427, 101] on input at bounding box center [448, 103] width 87 height 15
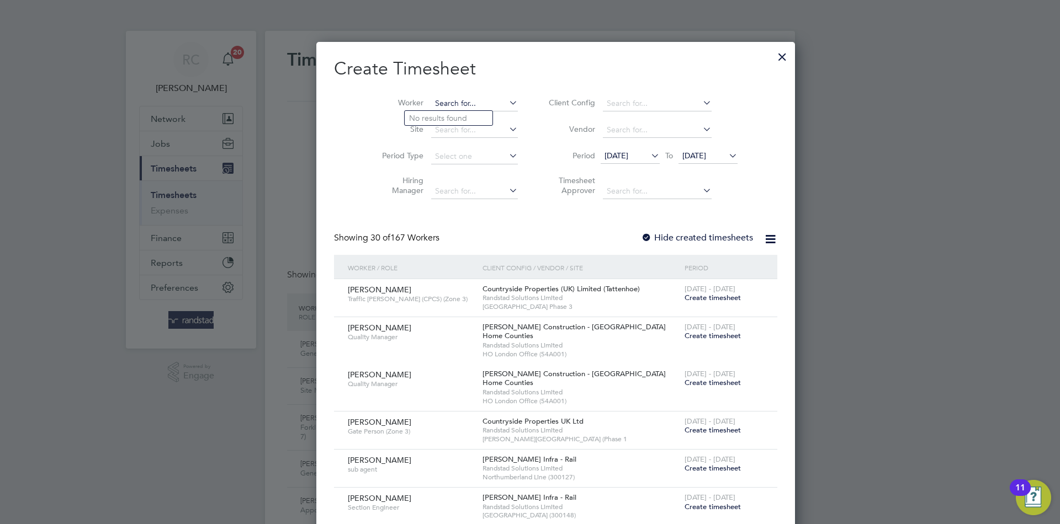
paste input "[PERSON_NAME] heart"
click at [475, 119] on b "Heart" at bounding box center [485, 118] width 20 height 9
type input "[PERSON_NAME] Heart"
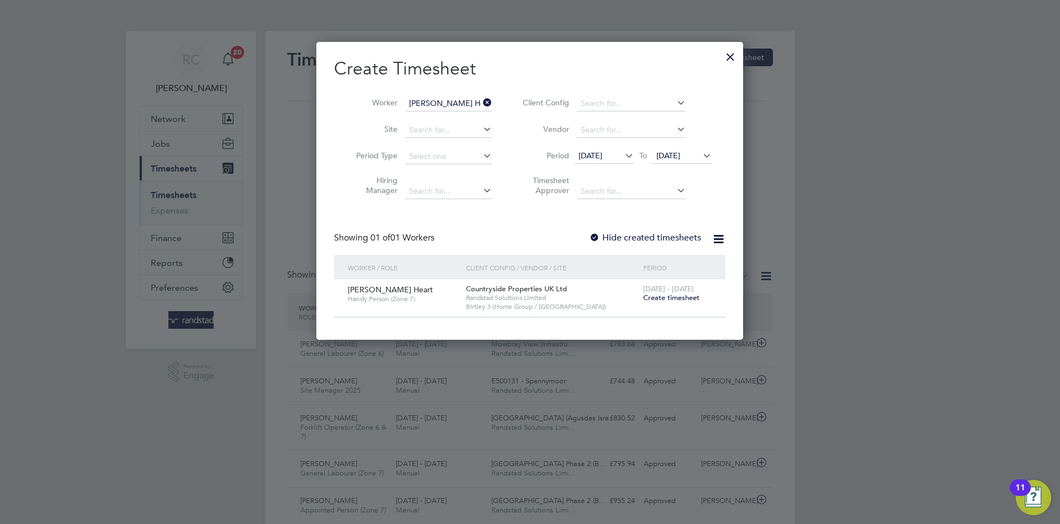
click at [676, 297] on span "Create timesheet" at bounding box center [671, 297] width 56 height 9
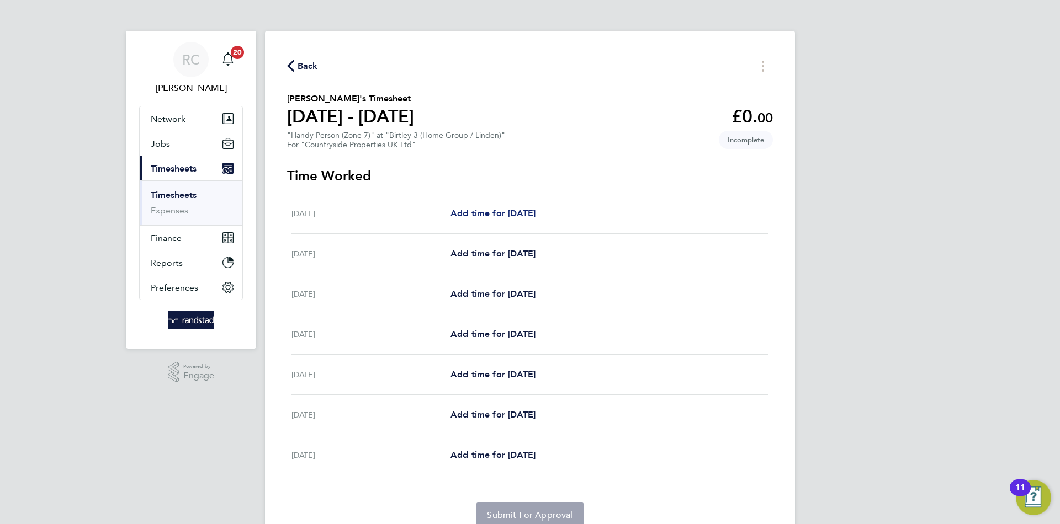
click at [510, 216] on span "Add time for [DATE]" at bounding box center [492, 213] width 85 height 10
select select "30"
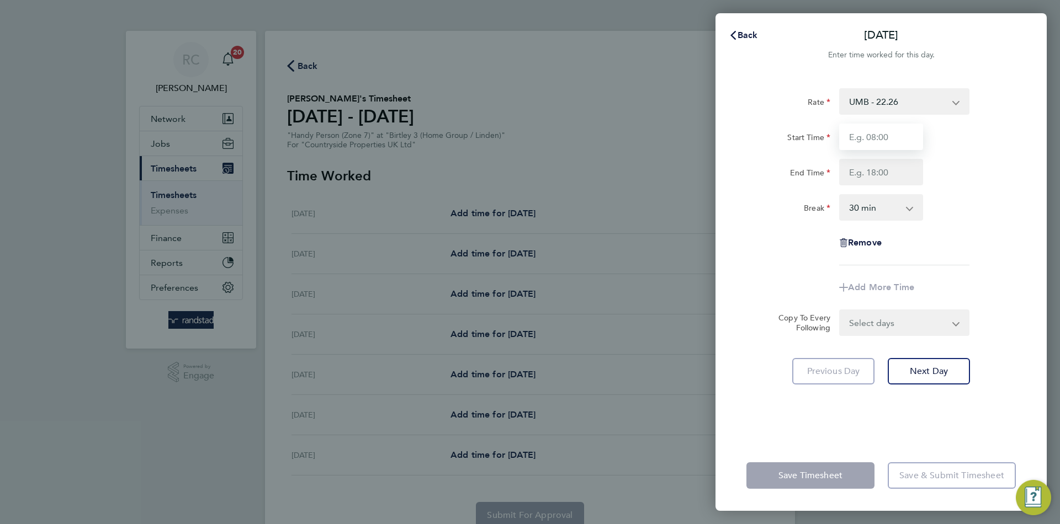
click at [888, 131] on input "Start Time" at bounding box center [881, 137] width 84 height 26
type input "08:00"
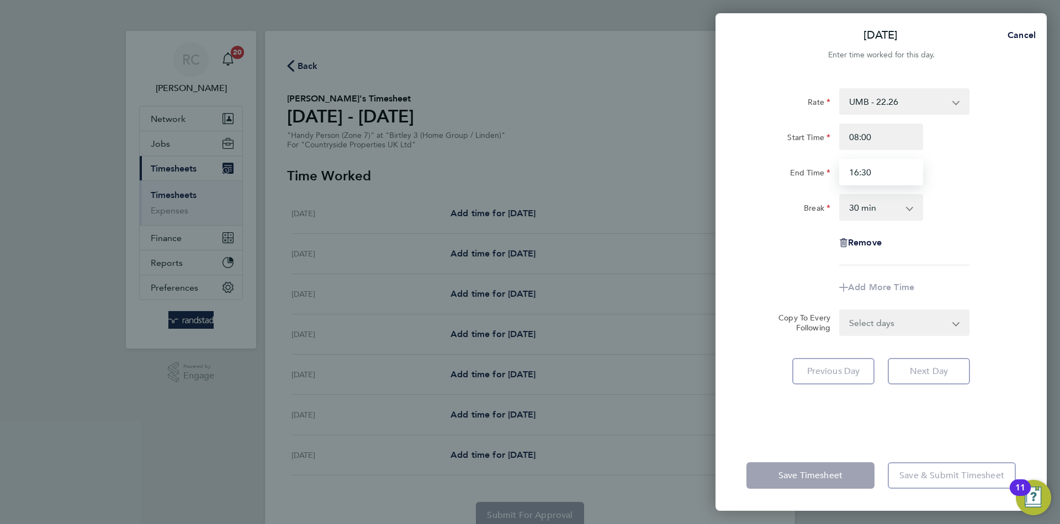
type input "16:30"
click at [911, 330] on select "Select days Day Weekday (Mon-Fri) Weekend (Sat-Sun) [DATE] [DATE] [DATE] [DATE]…" at bounding box center [898, 323] width 116 height 24
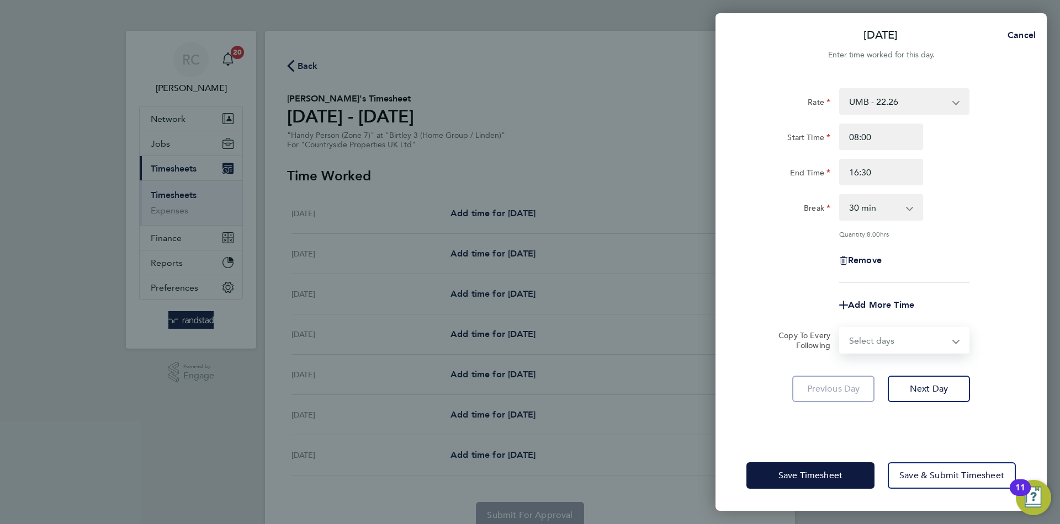
select select "WEEKDAY"
click at [840, 328] on select "Select days Day Weekday (Mon-Fri) Weekend (Sat-Sun) [DATE] [DATE] [DATE] [DATE]…" at bounding box center [898, 340] width 116 height 24
select select "[DATE]"
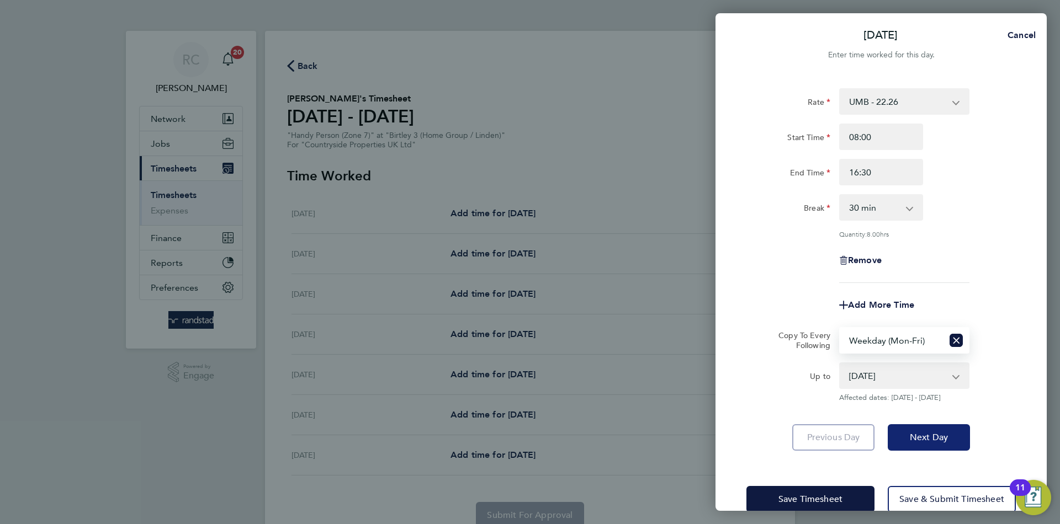
click at [937, 430] on button "Next Day" at bounding box center [929, 437] width 82 height 26
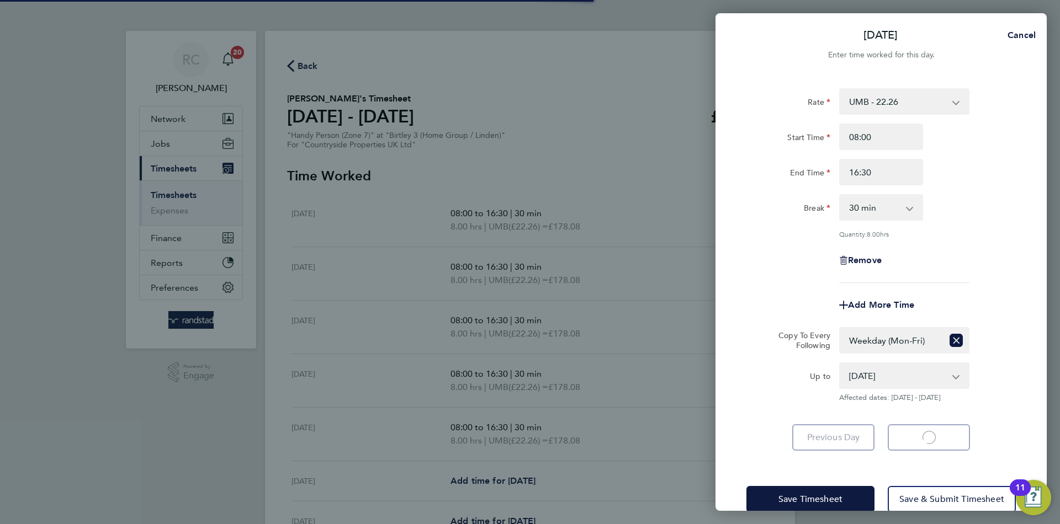
select select "30"
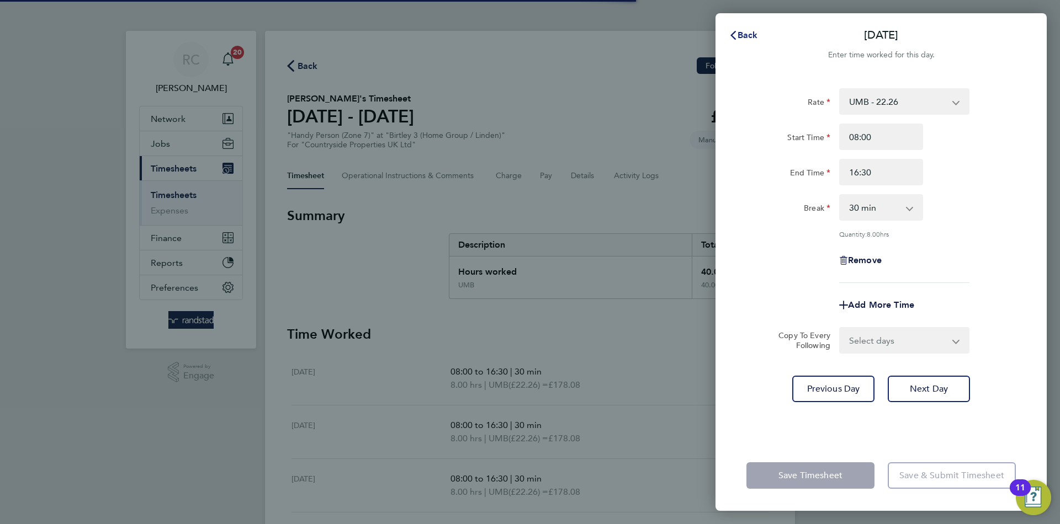
click at [739, 36] on span "Back" at bounding box center [747, 35] width 20 height 10
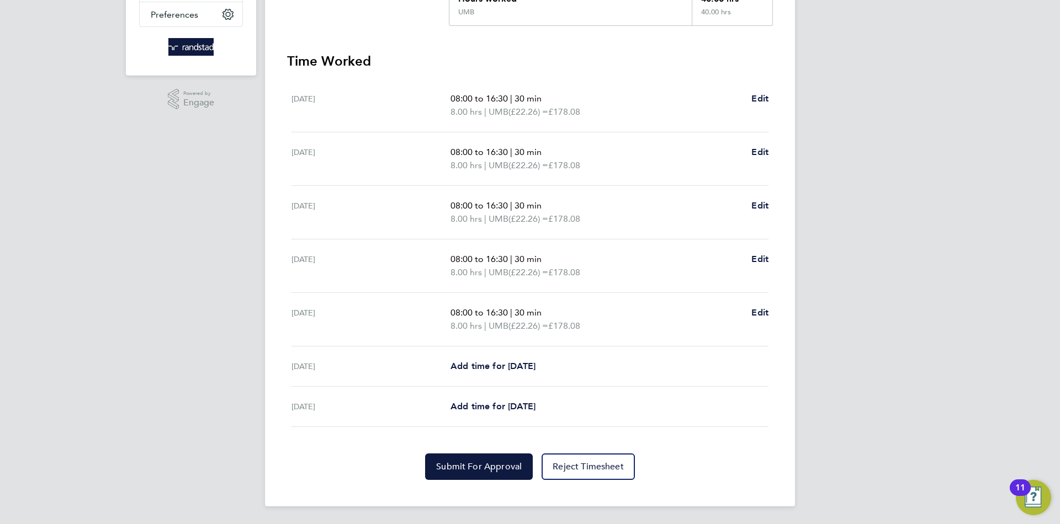
click at [755, 305] on div "[DATE] 08:00 to 16:30 | 30 min 8.00 hrs | UMB (£22.26) = £178.08 Edit" at bounding box center [529, 320] width 477 height 54
click at [760, 323] on app-form-button "Edit" at bounding box center [759, 319] width 17 height 26
click at [761, 311] on span "Edit" at bounding box center [759, 312] width 17 height 10
select select "30"
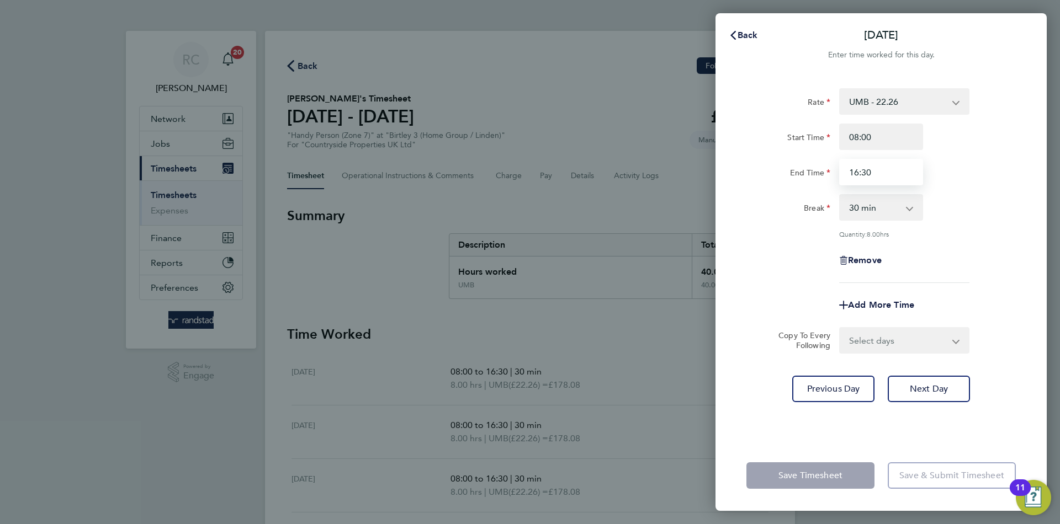
click at [858, 172] on input "16:30" at bounding box center [881, 172] width 84 height 26
type input "15:30"
click at [1059, 208] on div "Back [DATE] Enter time worked for this day. Rate UMB - 22.26 Start Time 08:00 E…" at bounding box center [530, 262] width 1060 height 524
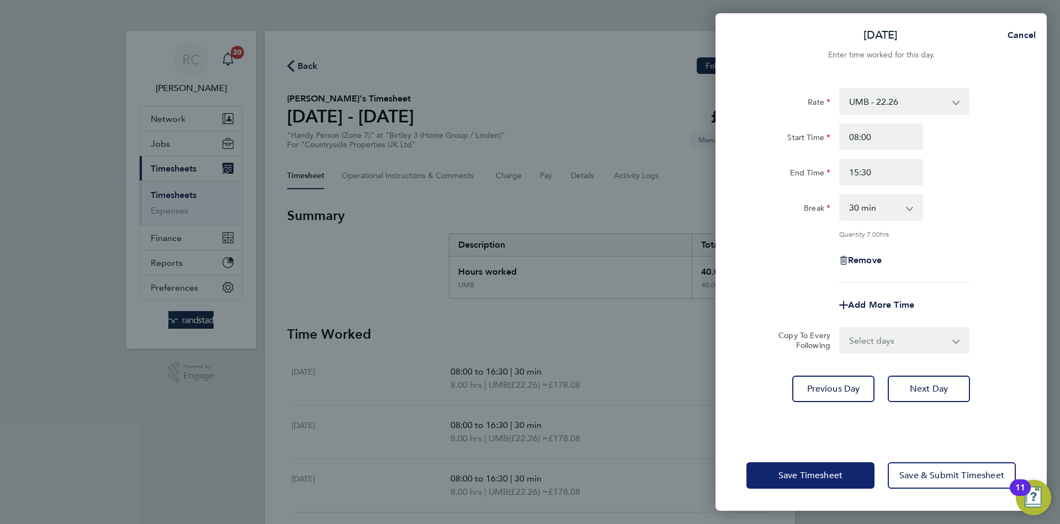
click at [807, 466] on button "Save Timesheet" at bounding box center [810, 476] width 128 height 26
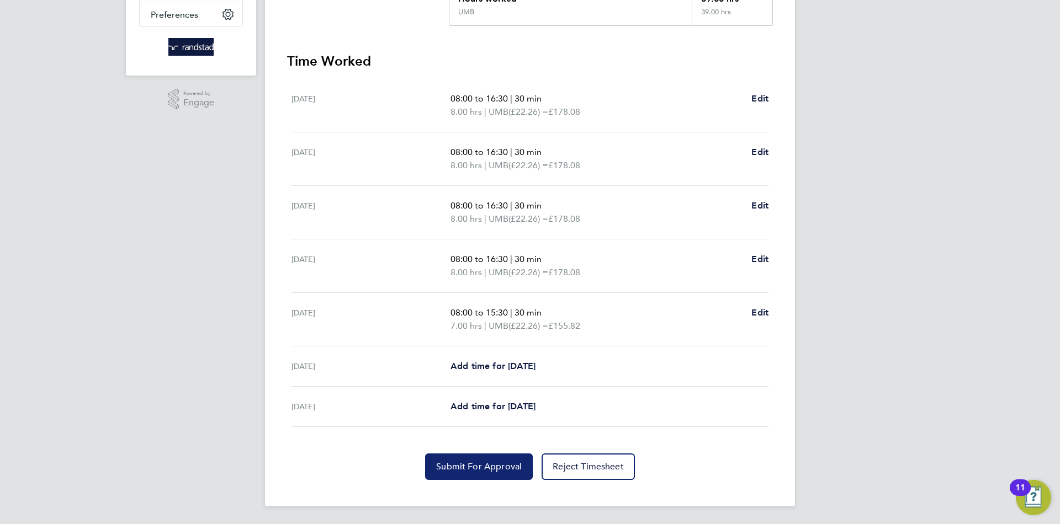
click at [480, 462] on span "Submit For Approval" at bounding box center [479, 466] width 86 height 11
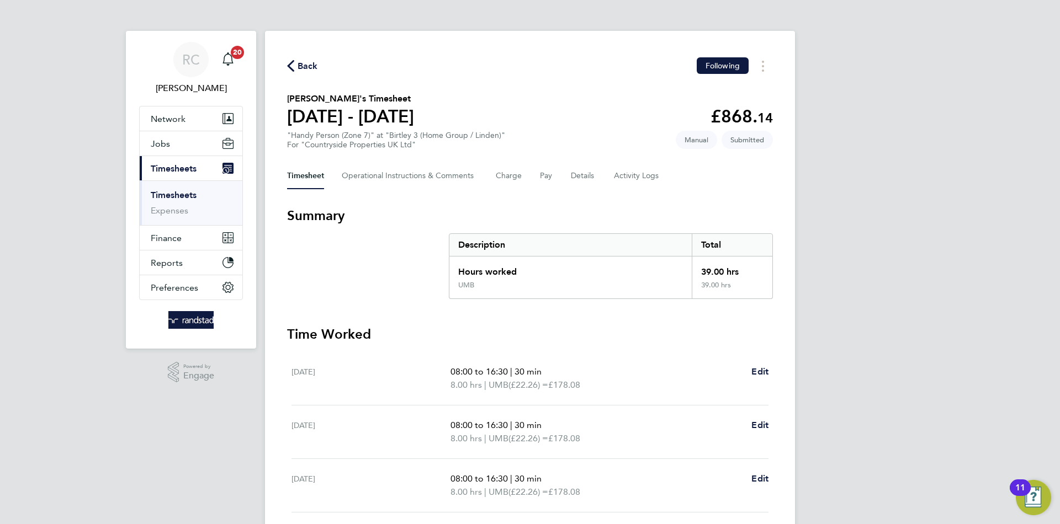
click at [296, 67] on span "Back" at bounding box center [302, 65] width 31 height 10
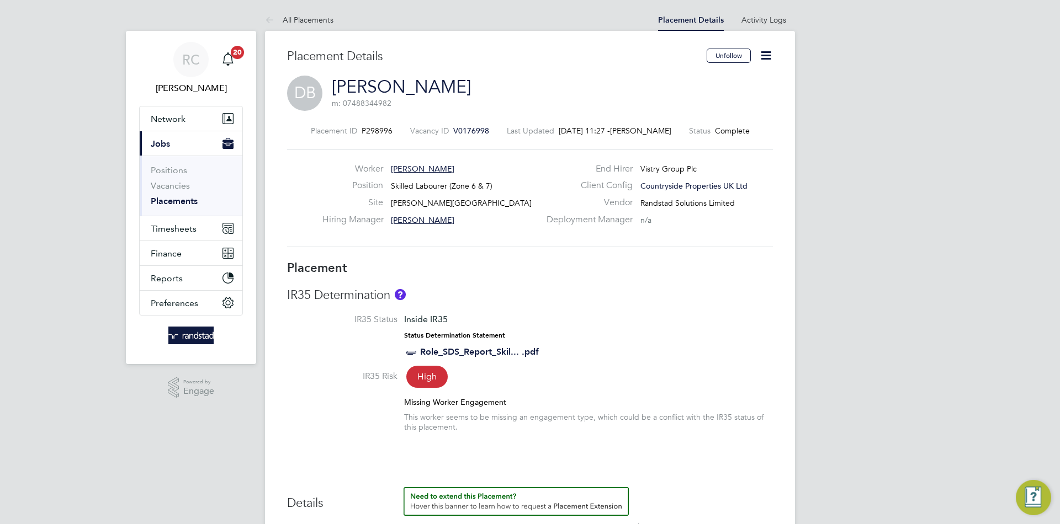
click at [772, 52] on icon at bounding box center [766, 56] width 14 height 14
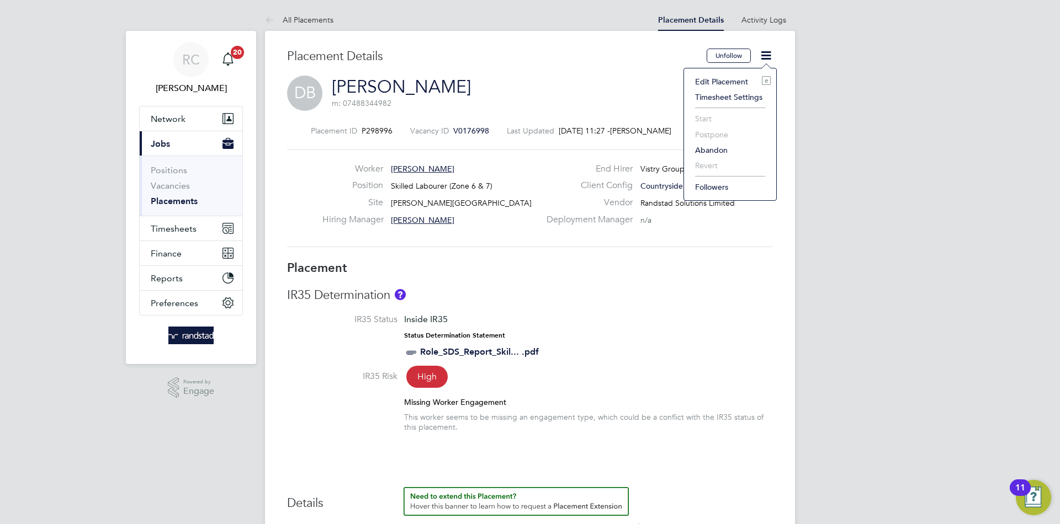
click at [726, 79] on li "Edit Placement e" at bounding box center [729, 81] width 81 height 15
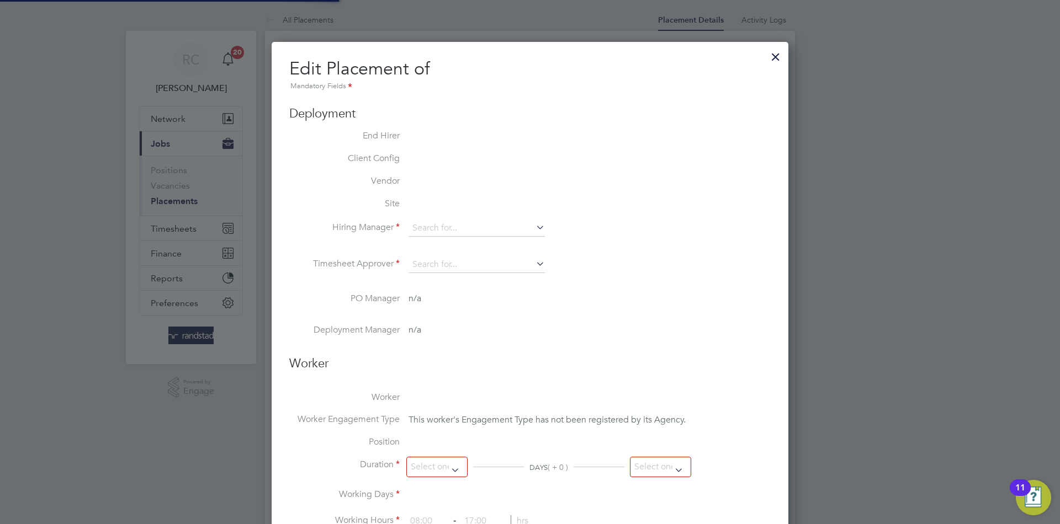
type input "[PERSON_NAME]"
type input "21 Jul 2025"
type input "01 Aug 2025"
type input "07:30"
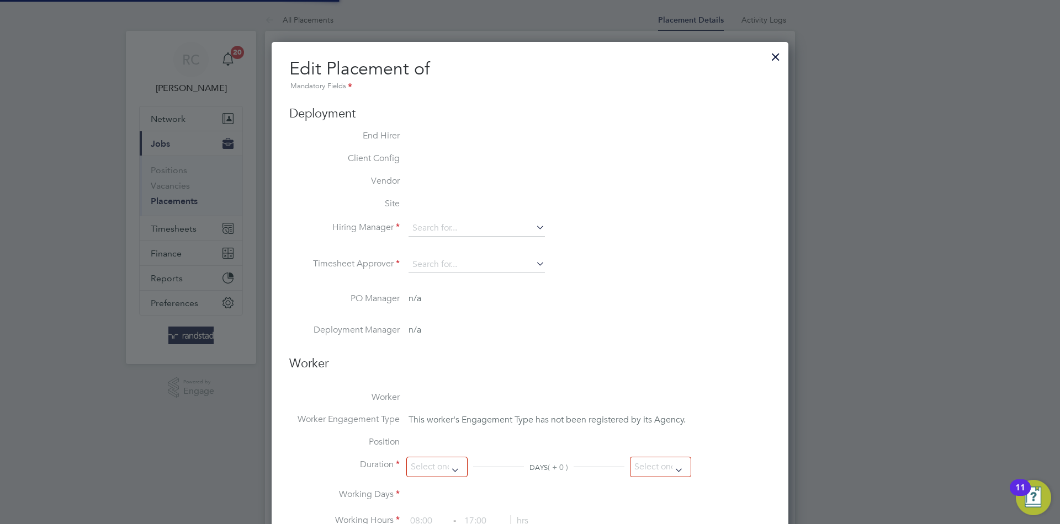
type input "16:30"
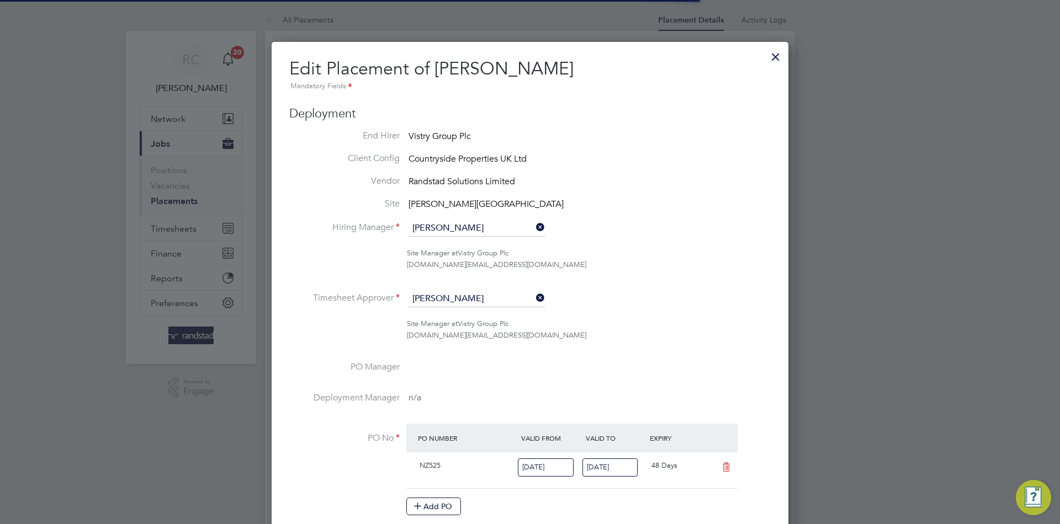
scroll to position [6, 6]
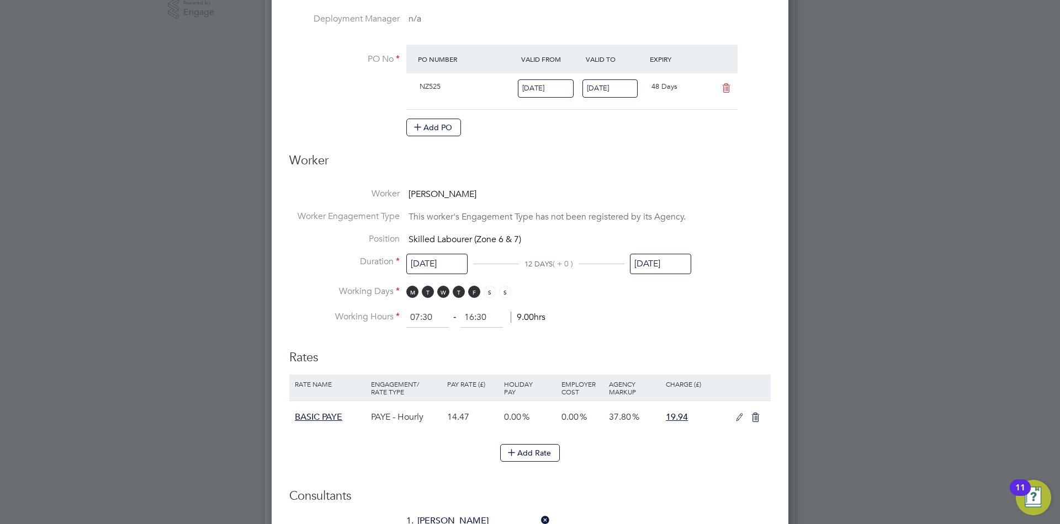
click at [675, 255] on input "01 Aug 2025" at bounding box center [660, 264] width 61 height 20
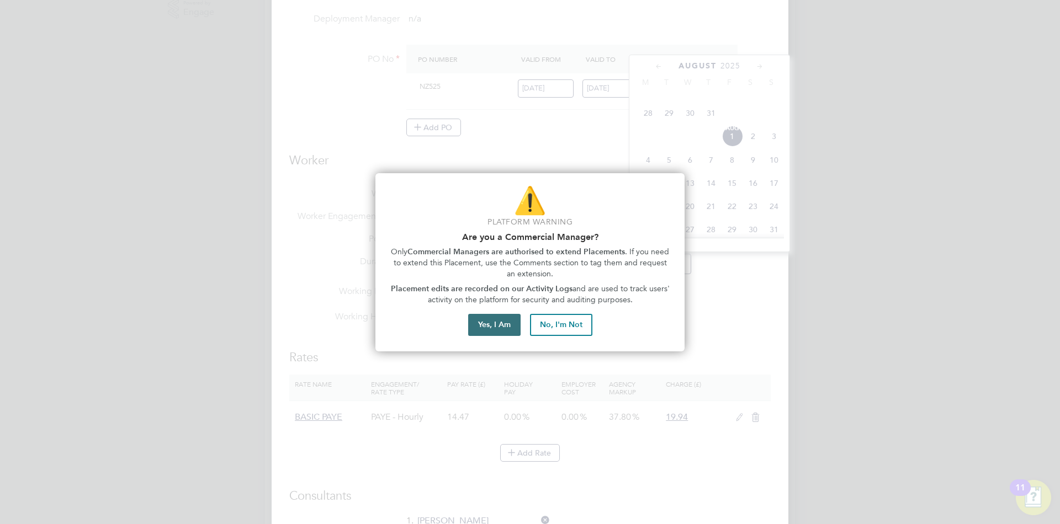
click at [481, 323] on button "Yes, I Am" at bounding box center [494, 325] width 52 height 22
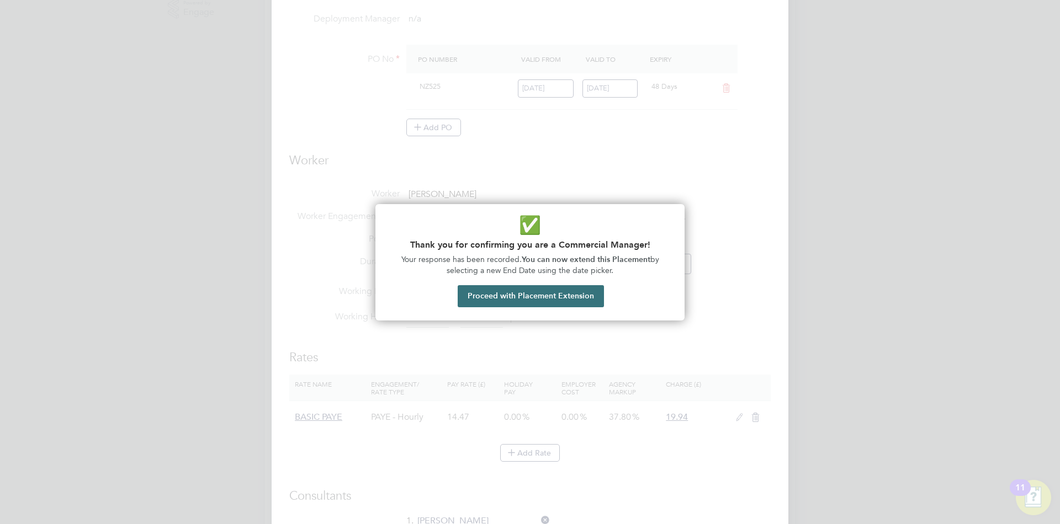
click at [581, 298] on button "Proceed with Placement Extension" at bounding box center [531, 296] width 146 height 22
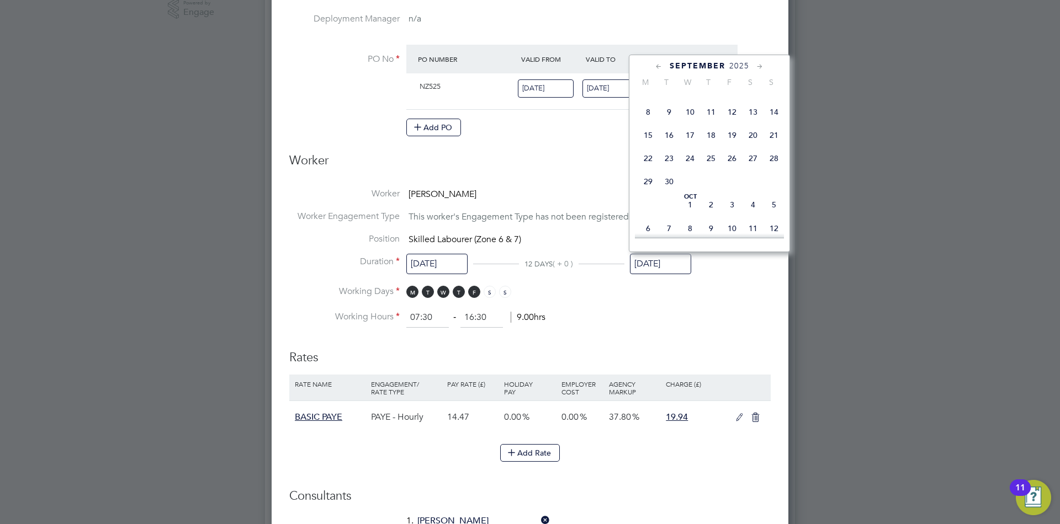
click at [784, 190] on div "September 2025 M T W T F S S May 1 2 3 4 5 6 7 8 9 10 11 12 13 14 15 16 17 18 1…" at bounding box center [709, 154] width 161 height 198
click at [777, 169] on span "28" at bounding box center [773, 158] width 21 height 21
type input "28 Sep 2025"
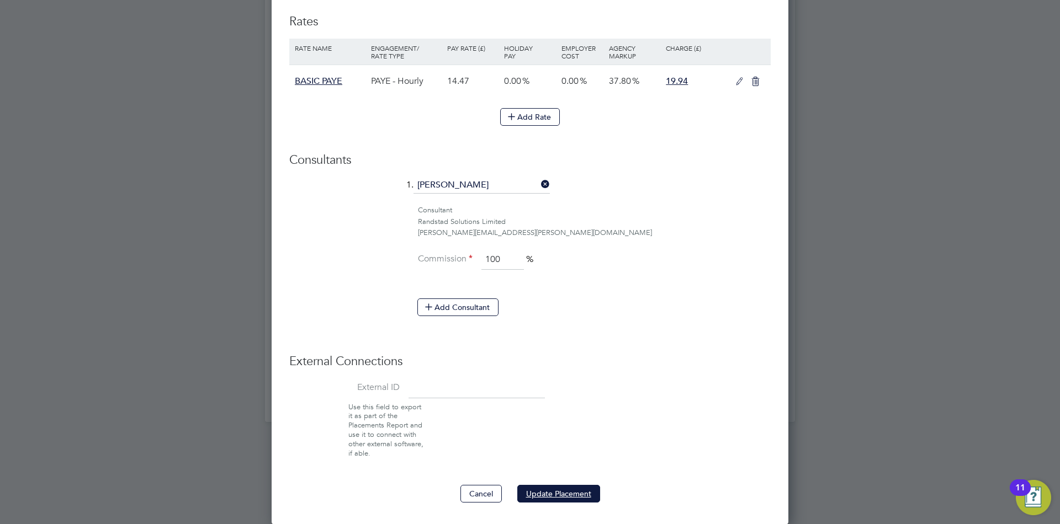
drag, startPoint x: 564, startPoint y: 497, endPoint x: 582, endPoint y: 25, distance: 472.3
click at [562, 493] on button "Update Placement" at bounding box center [558, 494] width 83 height 18
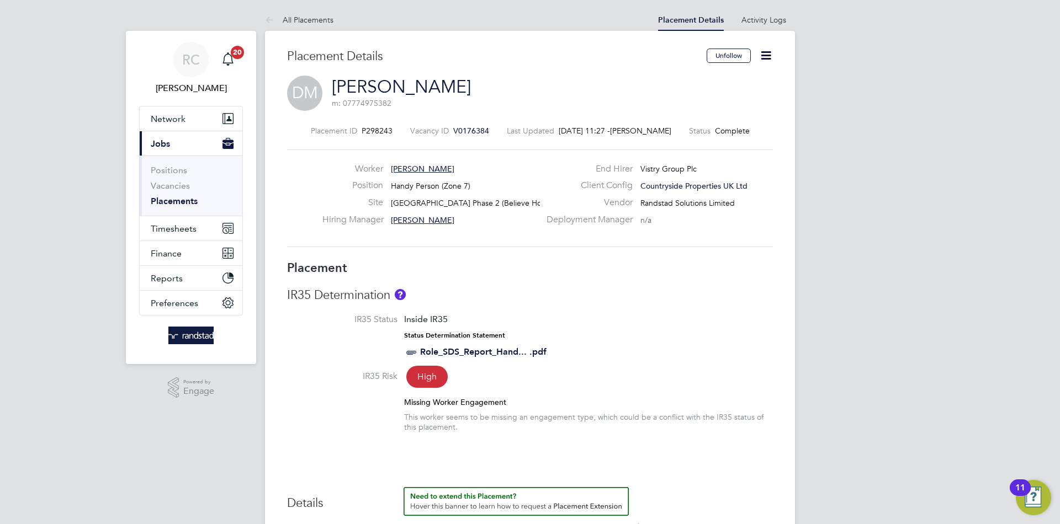
click at [759, 59] on icon at bounding box center [766, 56] width 14 height 14
click at [729, 75] on li "Edit Placement e" at bounding box center [729, 81] width 81 height 15
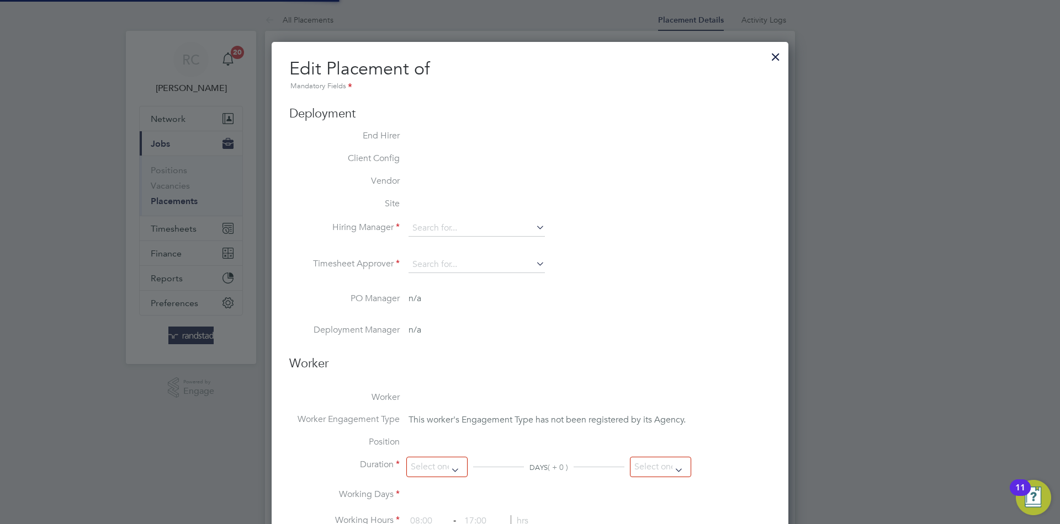
type input "[PERSON_NAME]"
type input "07 Jul 2025"
type input "[DATE]"
type input "07:30"
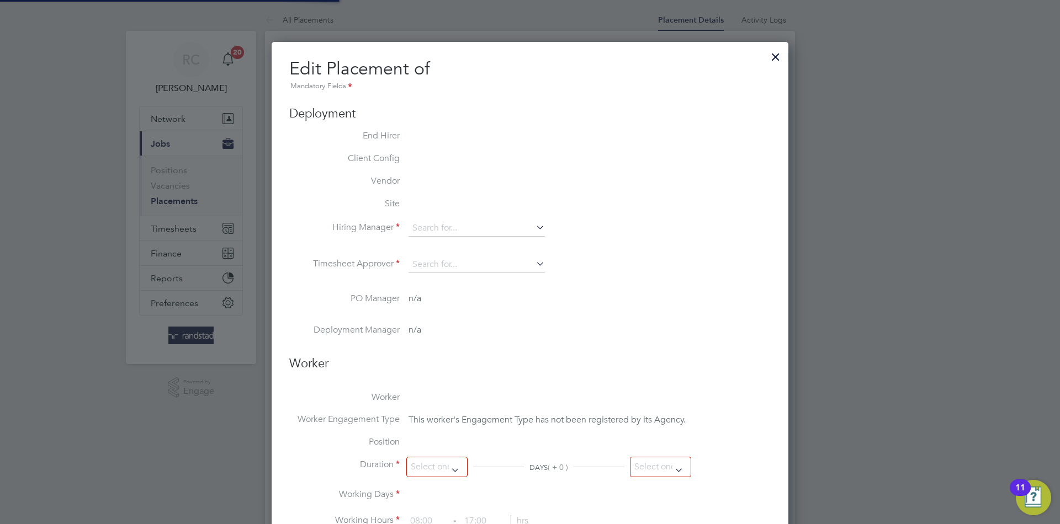
type input "16:30"
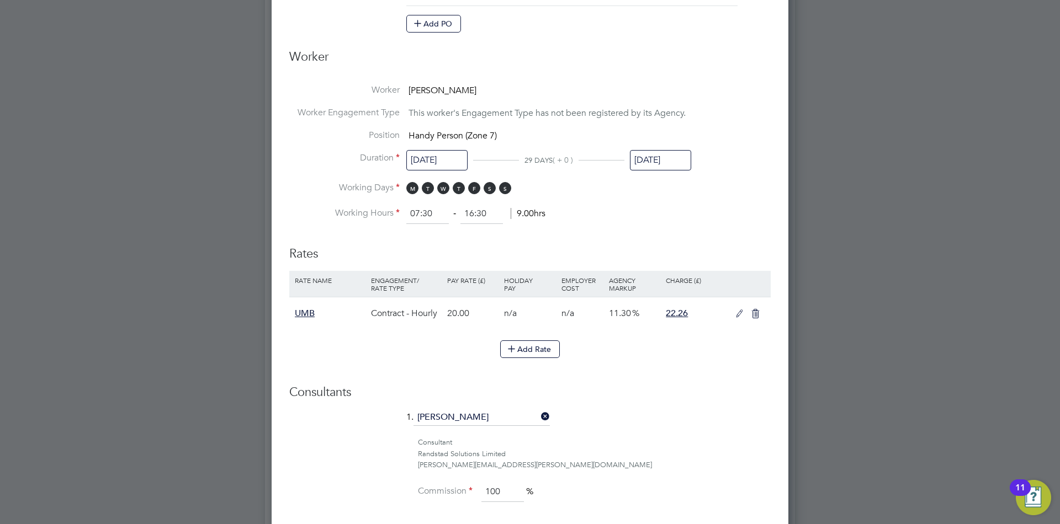
click at [668, 163] on input "[DATE]" at bounding box center [660, 160] width 61 height 20
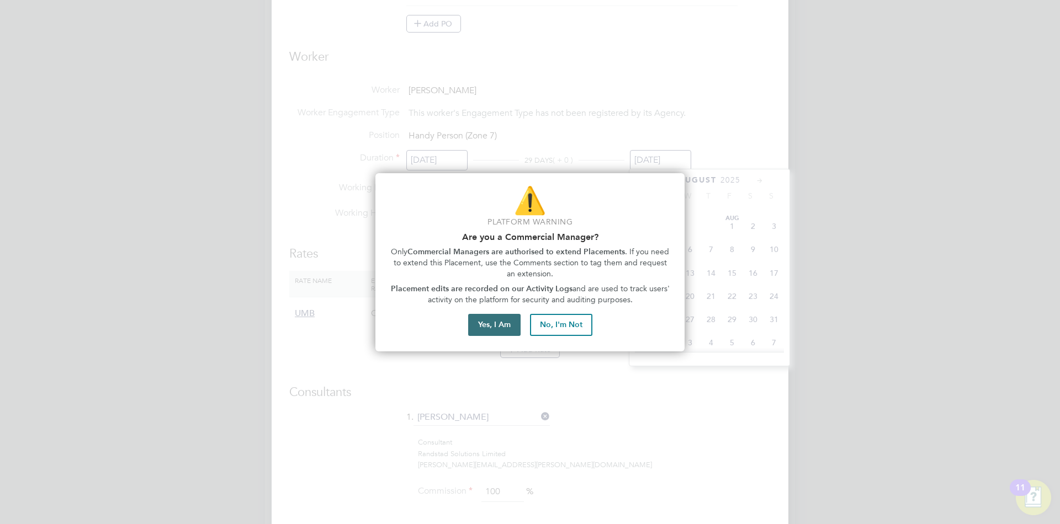
click at [486, 319] on button "Yes, I Am" at bounding box center [494, 325] width 52 height 22
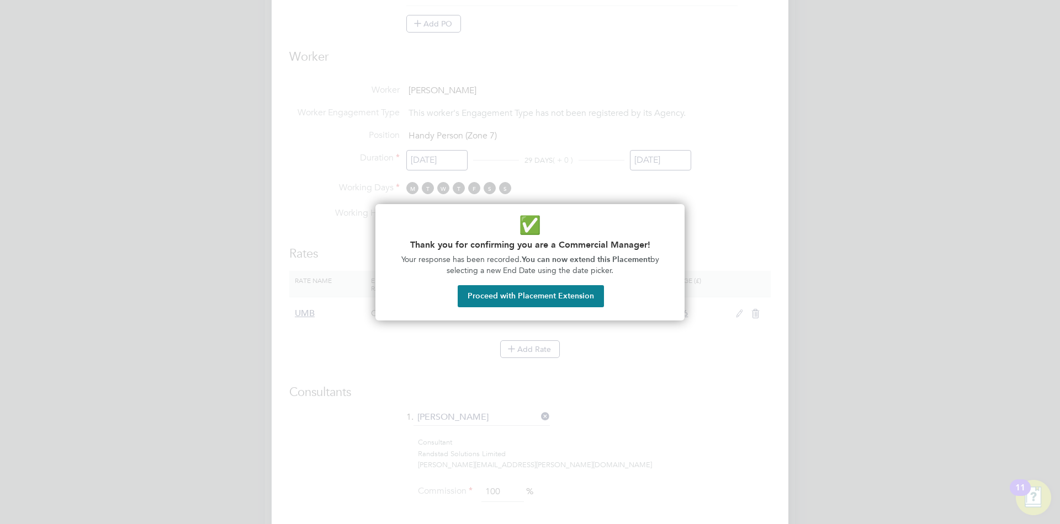
click at [578, 291] on button "Proceed with Placement Extension" at bounding box center [531, 296] width 146 height 22
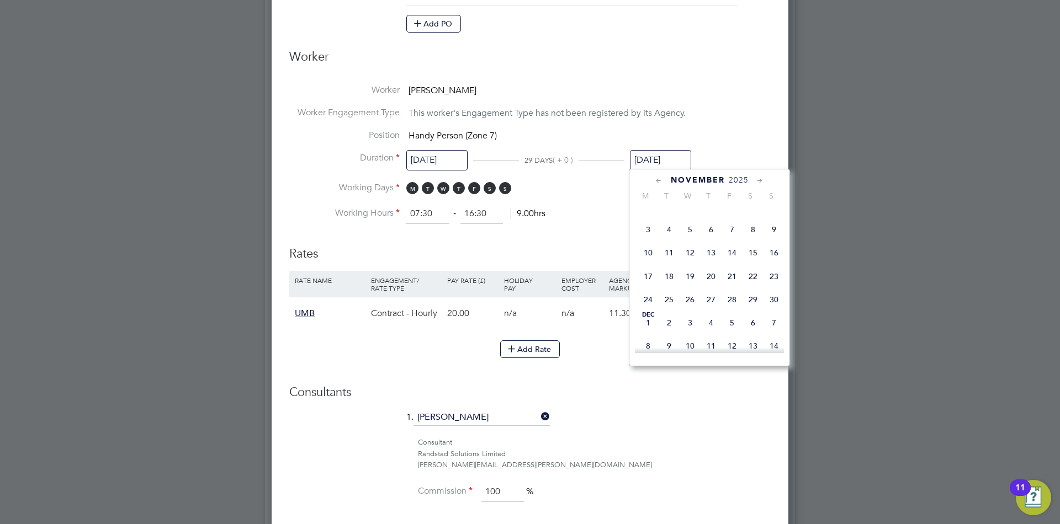
click at [774, 263] on span "16" at bounding box center [773, 252] width 21 height 21
type input "16 Nov 2025"
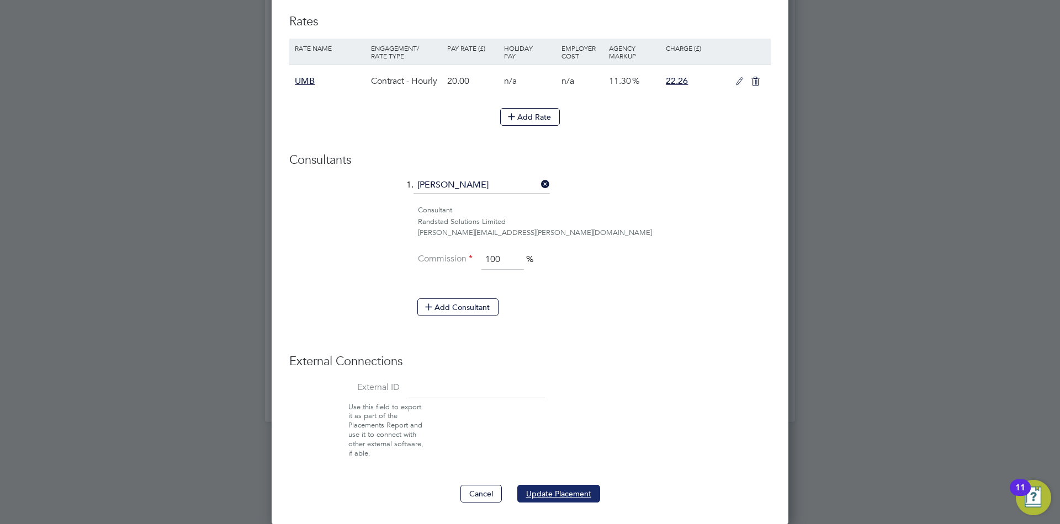
click at [548, 486] on button "Update Placement" at bounding box center [558, 494] width 83 height 18
